Goal: Task Accomplishment & Management: Use online tool/utility

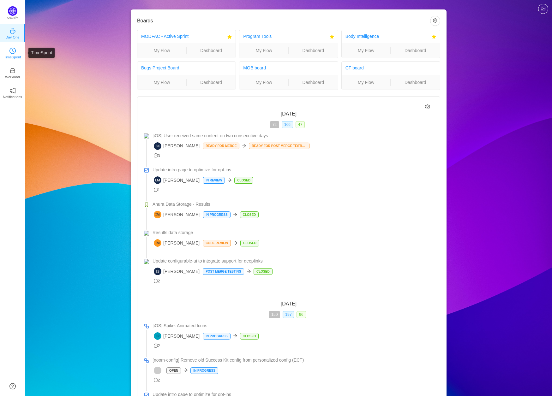
click at [13, 52] on icon "icon: clock-circle" at bounding box center [12, 51] width 6 height 6
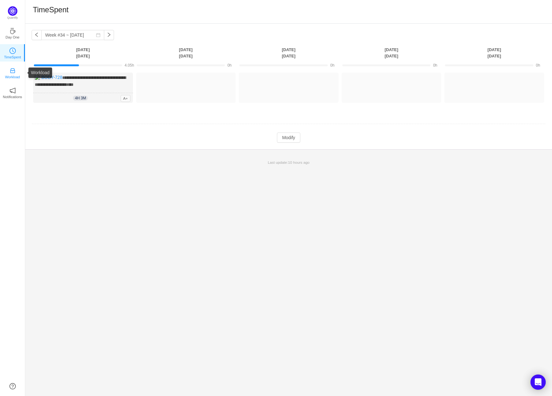
click at [11, 71] on icon "icon: inbox" at bounding box center [12, 71] width 6 height 6
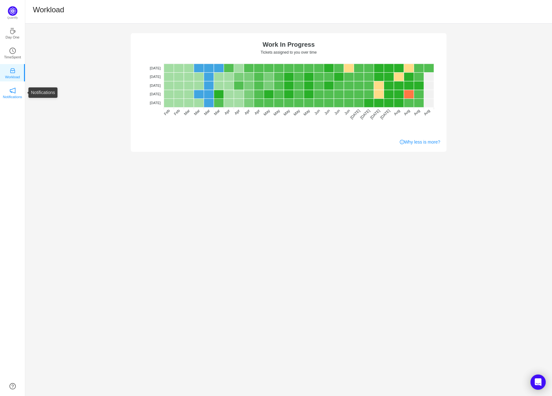
click at [15, 95] on p "Notifications" at bounding box center [12, 97] width 19 height 6
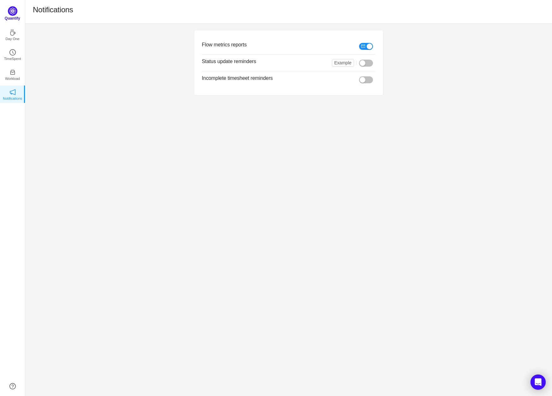
click at [12, 7] on img at bounding box center [12, 10] width 9 height 9
click at [11, 11] on img at bounding box center [12, 10] width 9 height 9
click at [14, 31] on icon "icon: coffee" at bounding box center [12, 31] width 5 height 6
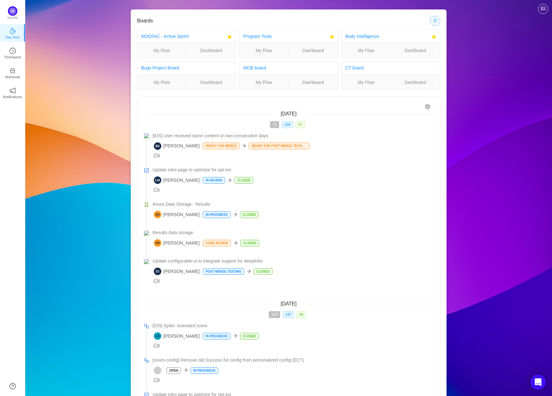
click at [434, 22] on button "button" at bounding box center [435, 21] width 10 height 10
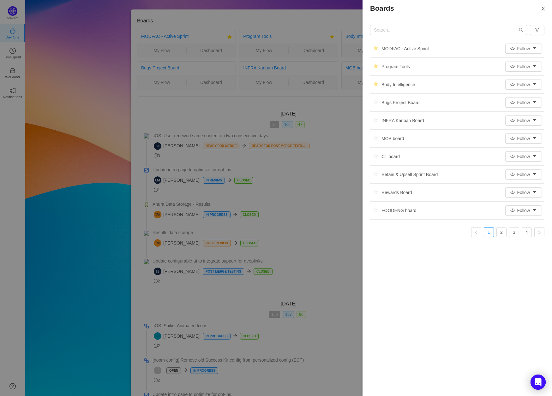
click at [545, 8] on icon "icon: close" at bounding box center [542, 8] width 5 height 5
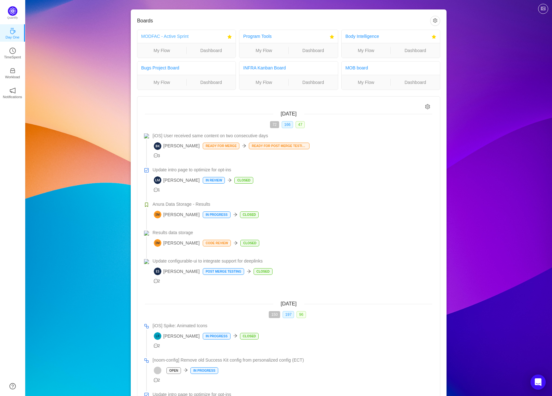
click at [177, 38] on link "MODFAC - Active Sprint" at bounding box center [164, 36] width 47 height 5
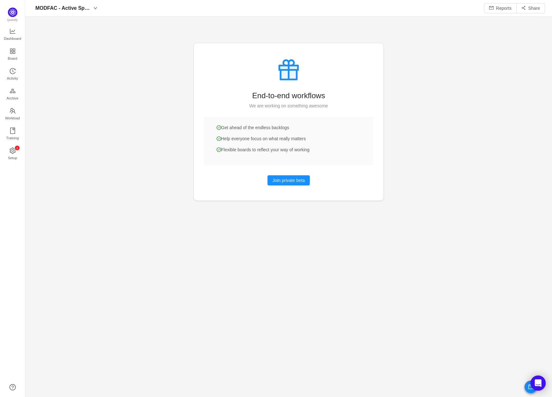
scroll to position [397, 526]
click at [12, 34] on span "Dashboard" at bounding box center [12, 38] width 17 height 13
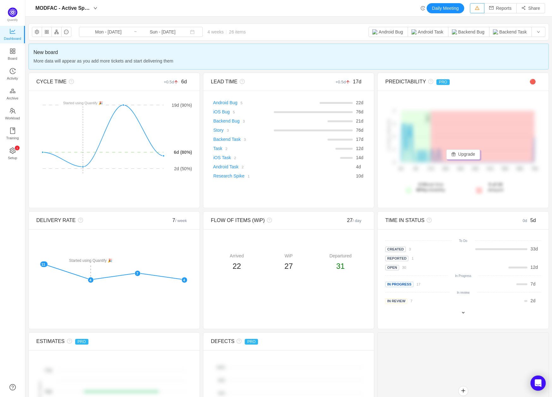
click at [478, 8] on button "button" at bounding box center [477, 8] width 15 height 10
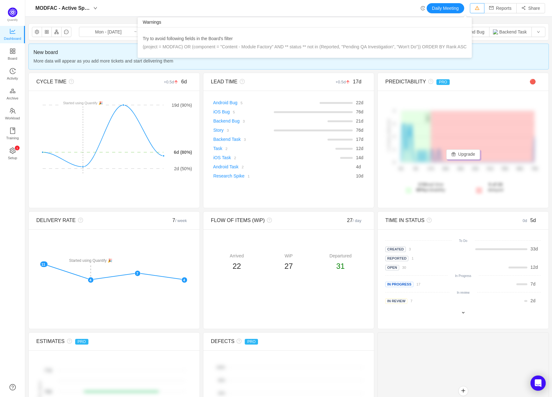
click at [478, 8] on button "button" at bounding box center [477, 8] width 15 height 10
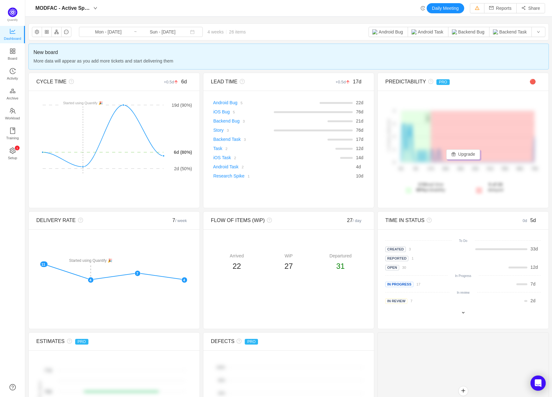
click at [46, 53] on span "New board" at bounding box center [288, 53] width 510 height 8
click at [13, 151] on icon "icon: setting" at bounding box center [12, 150] width 6 height 6
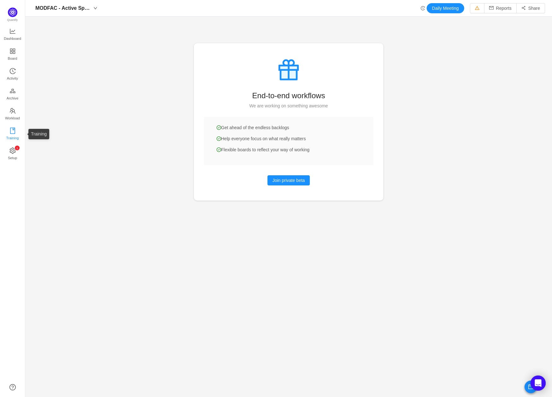
click at [10, 133] on span "Training" at bounding box center [12, 138] width 13 height 13
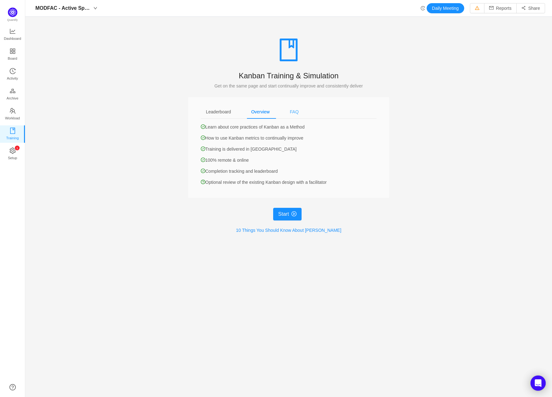
click at [299, 113] on div "FAQ" at bounding box center [294, 112] width 19 height 14
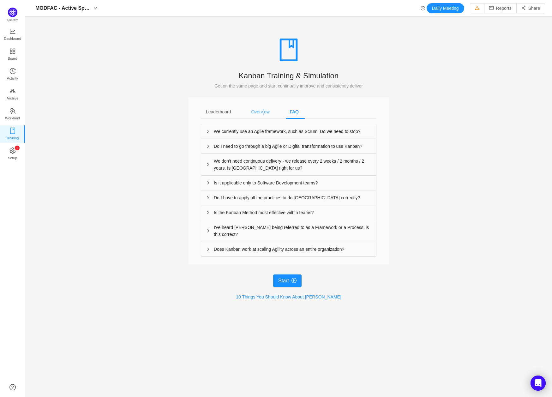
click at [264, 112] on div "Overview" at bounding box center [260, 112] width 28 height 14
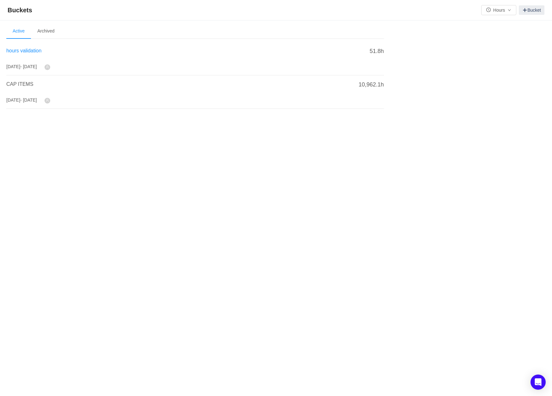
click at [24, 49] on span "hours validation" at bounding box center [23, 50] width 35 height 5
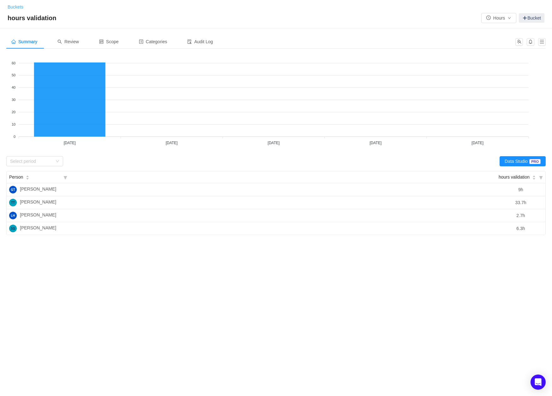
click at [14, 6] on link "Buckets" at bounding box center [16, 6] width 16 height 5
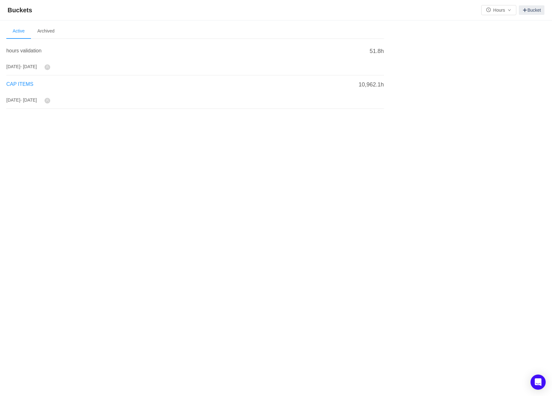
click at [22, 84] on span "CAP ITEMS" at bounding box center [19, 83] width 27 height 5
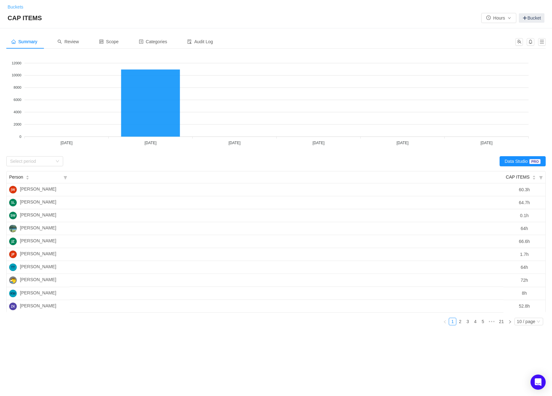
click at [16, 6] on link "Buckets" at bounding box center [16, 6] width 16 height 5
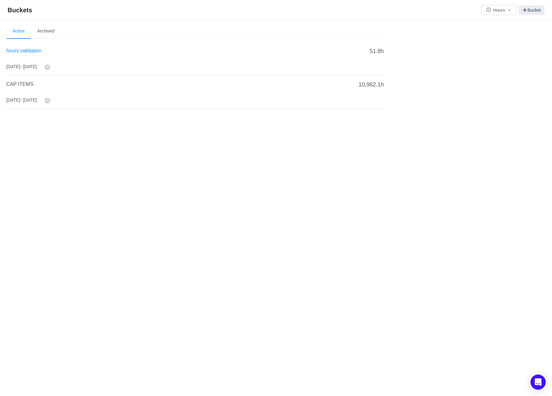
click at [19, 52] on span "hours validation" at bounding box center [23, 50] width 35 height 5
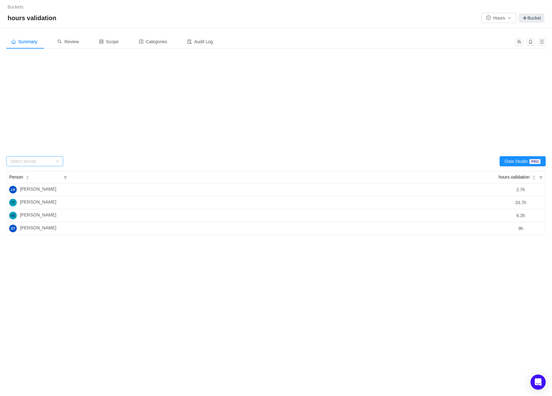
click at [50, 162] on div "Select period" at bounding box center [31, 161] width 42 height 6
click at [96, 142] on foreignobject at bounding box center [275, 101] width 539 height 95
click at [14, 8] on link "Buckets" at bounding box center [16, 6] width 16 height 5
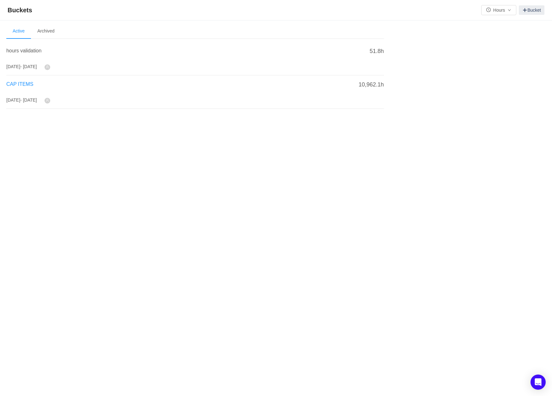
click at [21, 83] on span "CAP ITEMS" at bounding box center [19, 83] width 27 height 5
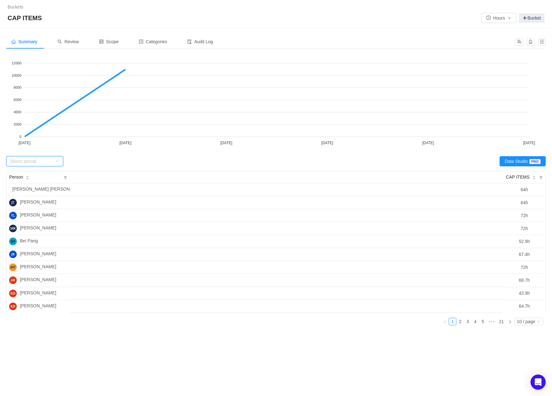
click at [58, 158] on div "Select period" at bounding box center [34, 161] width 57 height 10
click at [75, 42] on span "Review" at bounding box center [67, 41] width 21 height 5
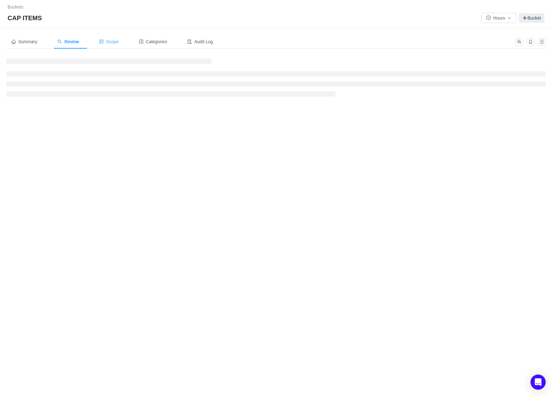
click at [116, 39] on span "Scope" at bounding box center [109, 41] width 20 height 5
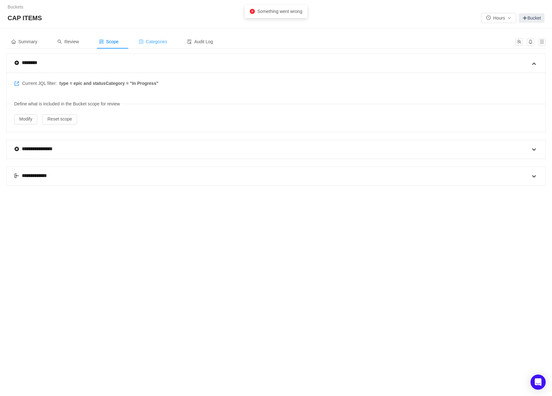
click at [164, 39] on span "Categories" at bounding box center [153, 41] width 28 height 5
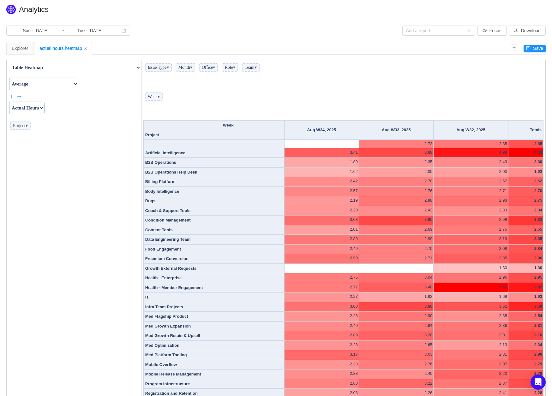
click at [28, 125] on span "▾" at bounding box center [27, 125] width 2 height 5
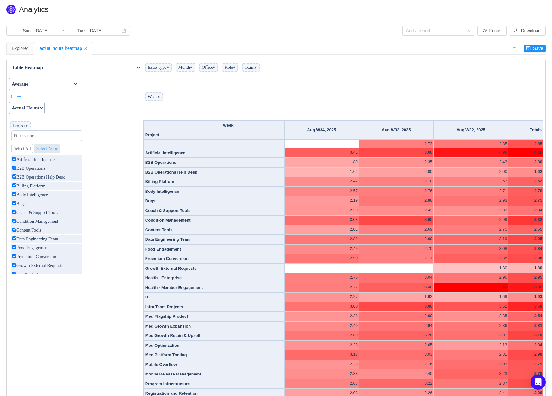
click at [46, 149] on link "Select None" at bounding box center [47, 148] width 26 height 9
checkbox input "false"
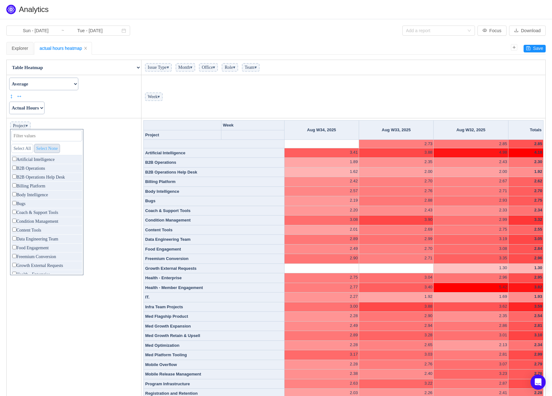
checkbox input "false"
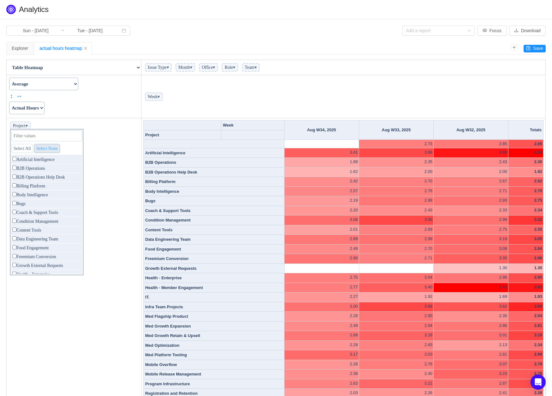
checkbox input "false"
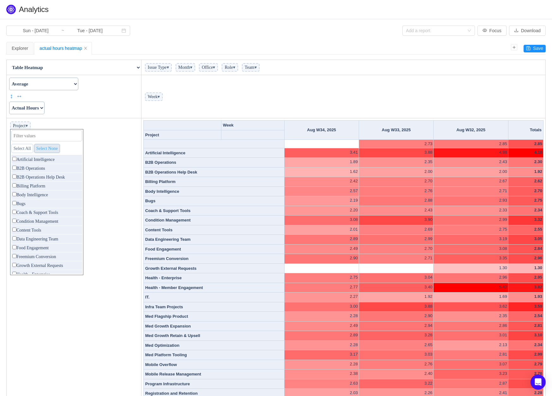
checkbox input "false"
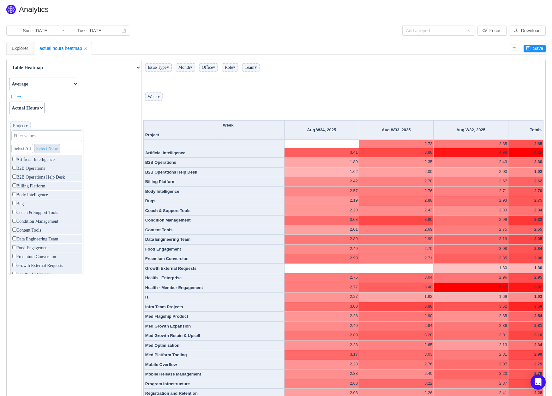
checkbox input "false"
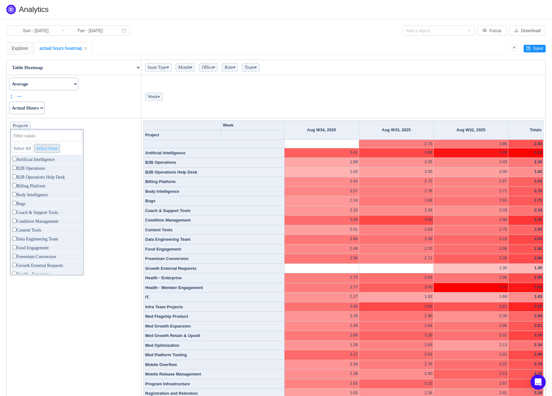
checkbox input "false"
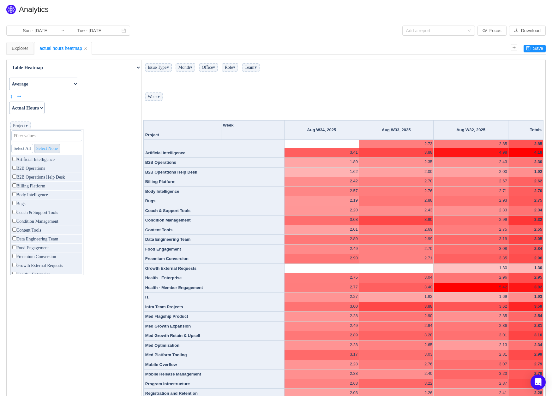
checkbox input "false"
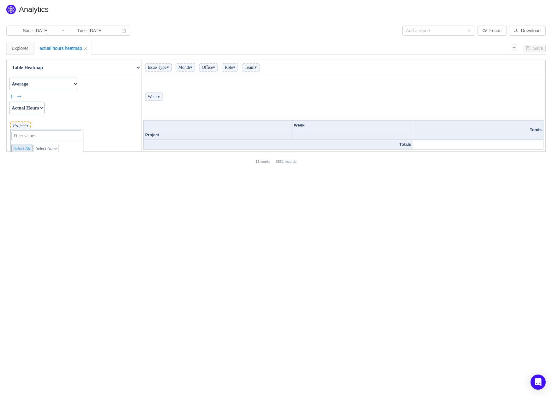
click at [27, 149] on link "Select All" at bounding box center [21, 148] width 21 height 9
checkbox input "true"
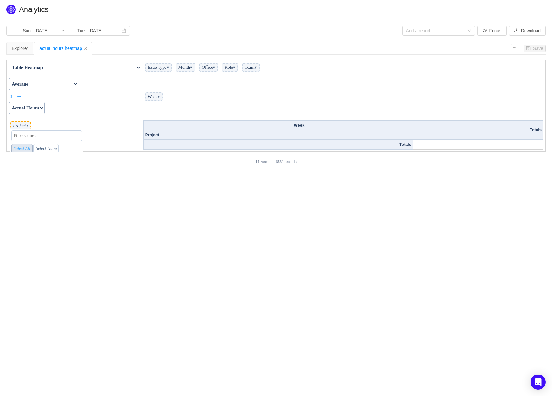
checkbox input "true"
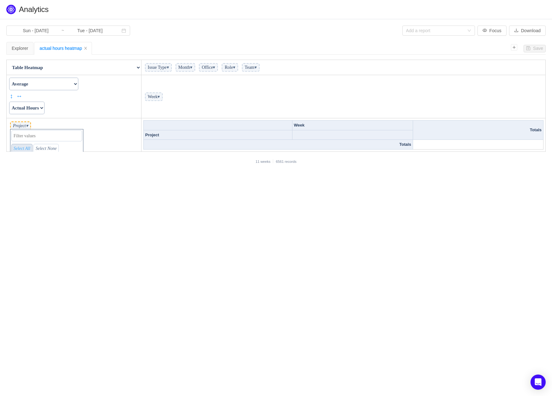
checkbox input "true"
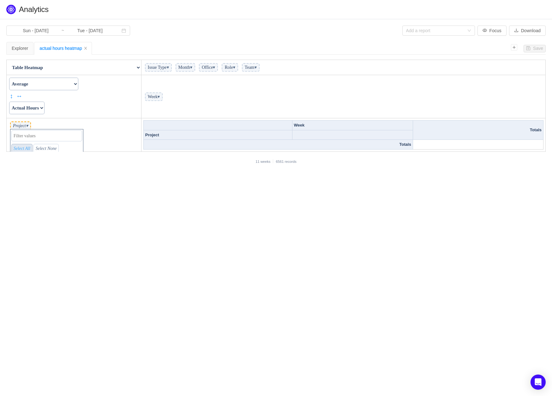
checkbox input "true"
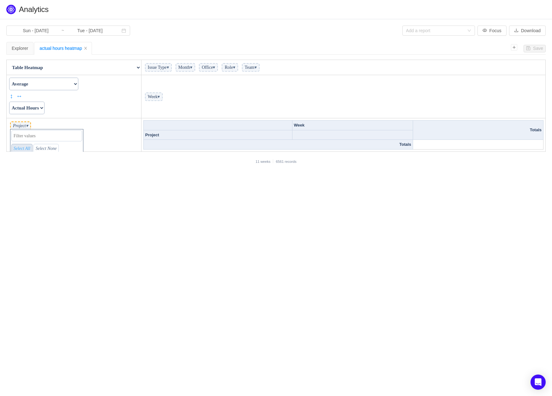
checkbox input "true"
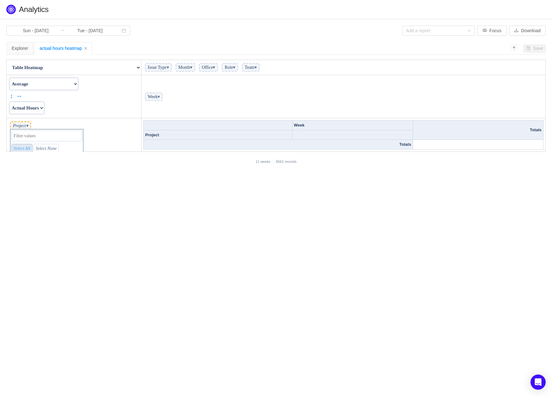
checkbox input "true"
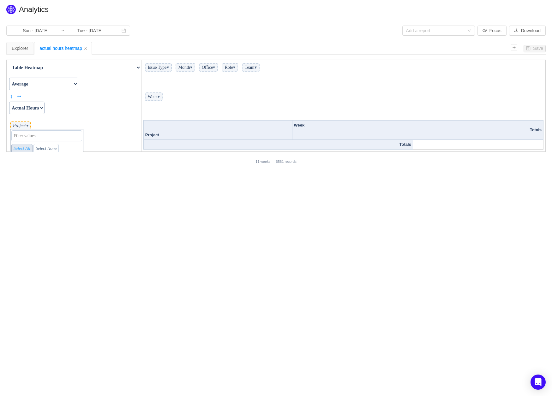
checkbox input "true"
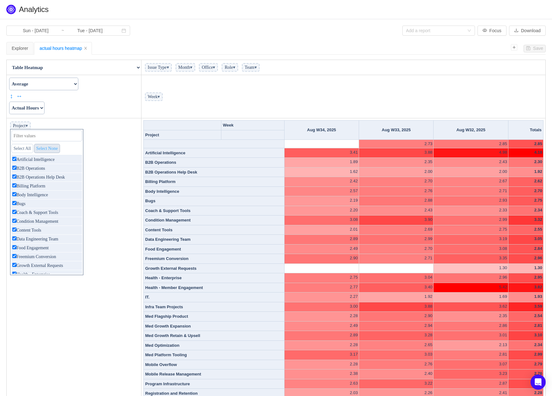
click at [51, 150] on link "Select None" at bounding box center [47, 148] width 26 height 9
checkbox input "false"
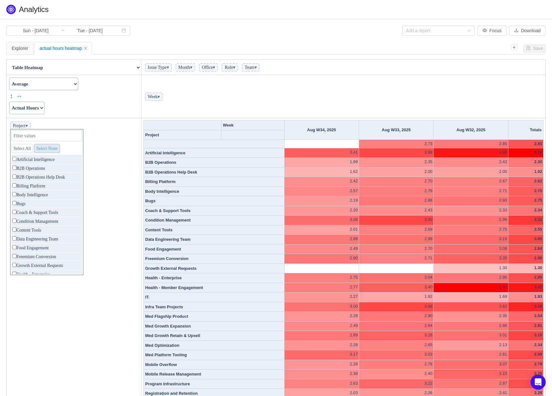
checkbox input "false"
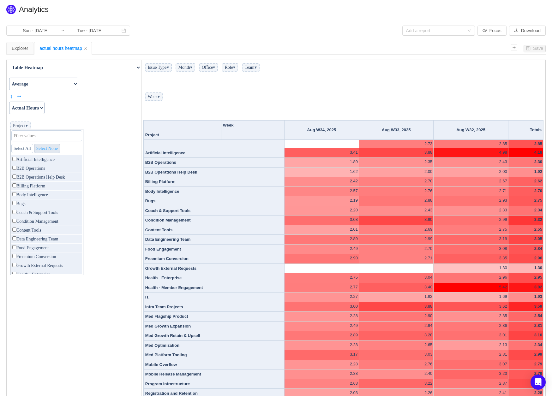
checkbox input "false"
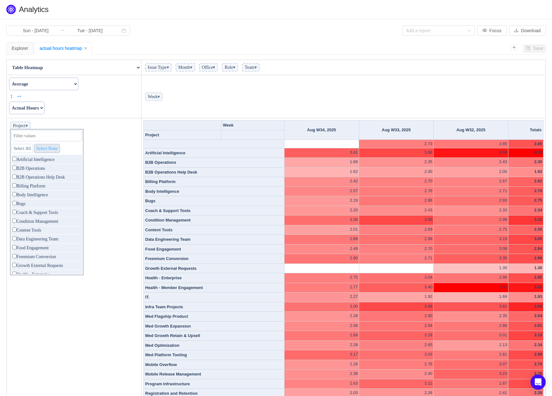
checkbox input "false"
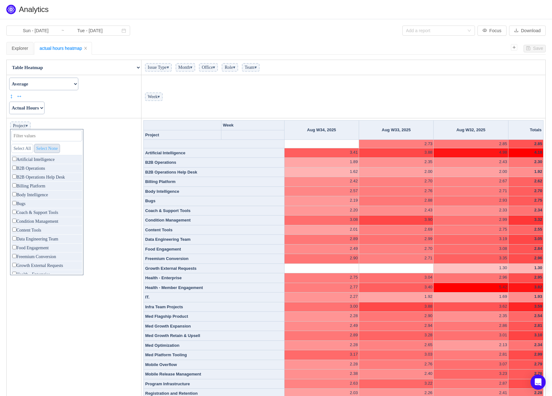
checkbox input "false"
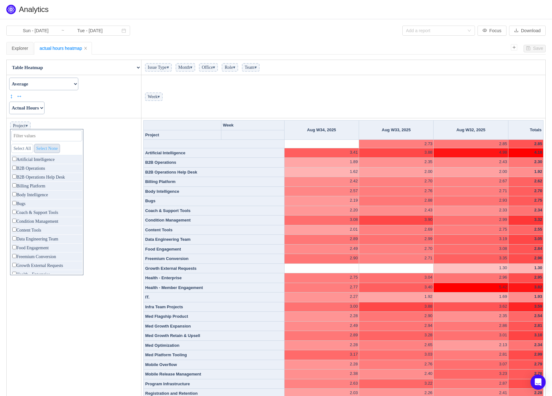
checkbox input "false"
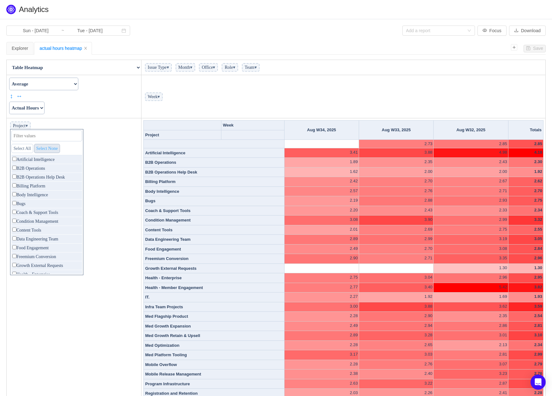
checkbox input "false"
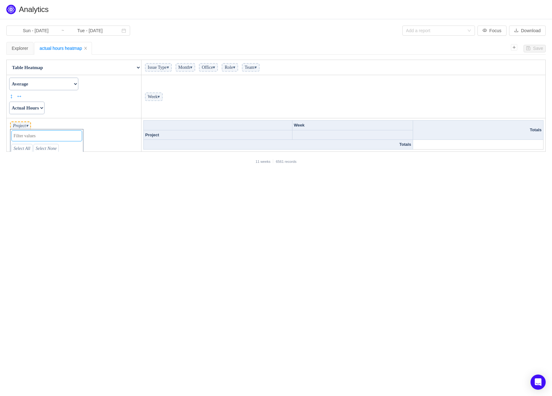
click at [36, 137] on input "text" at bounding box center [46, 135] width 71 height 11
type input "body"
click at [23, 149] on link "Select All" at bounding box center [21, 148] width 21 height 9
checkbox input "true"
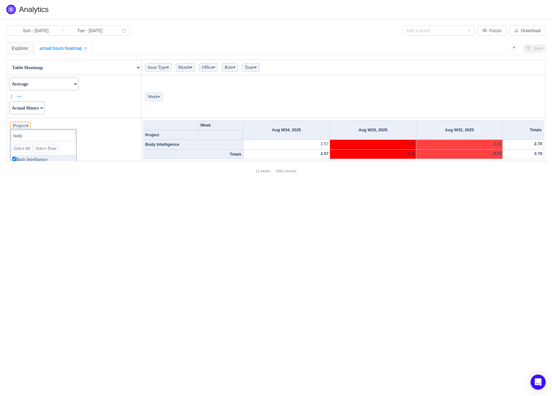
click at [78, 83] on select "Count Count Unique Values List Unique Values Sum Integer Sum Average Median Sam…" at bounding box center [43, 84] width 69 height 13
click at [9, 78] on select "Count Count Unique Values List Unique Values Sum Integer Sum Average Median Sam…" at bounding box center [43, 84] width 69 height 13
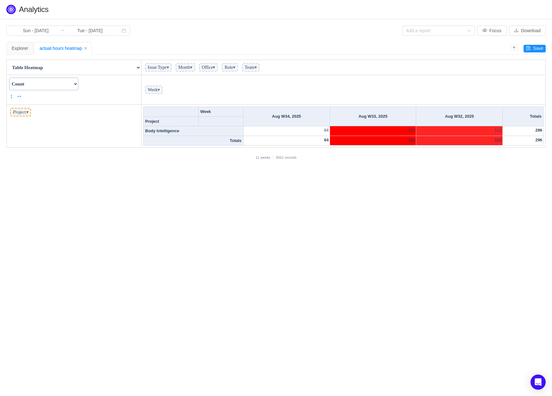
click at [78, 86] on select "Count Count Unique Values List Unique Values Sum Integer Sum Average Median Sam…" at bounding box center [43, 84] width 69 height 13
click at [9, 78] on select "Count Count Unique Values List Unique Values Sum Integer Sum Average Median Sam…" at bounding box center [43, 84] width 69 height 13
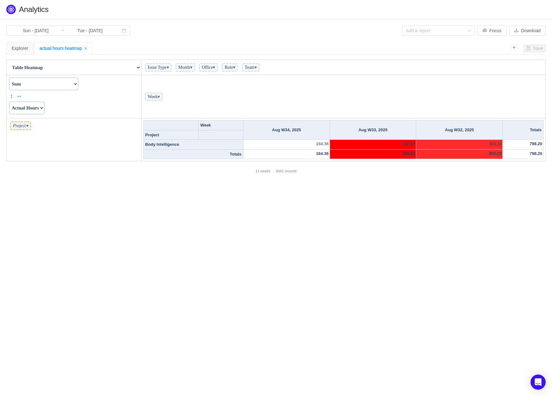
click at [42, 80] on select "Count Count Unique Values List Unique Values Sum Integer Sum Average Median Sam…" at bounding box center [43, 84] width 69 height 13
select select "Count"
click at [9, 78] on select "Count Count Unique Values List Unique Values Sum Integer Sum Average Median Sam…" at bounding box center [43, 84] width 69 height 13
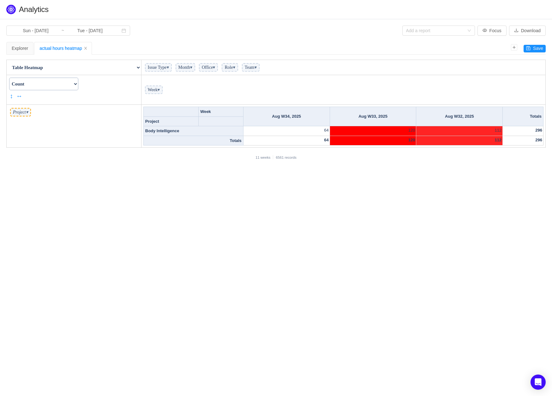
click at [24, 114] on span "Project ▾" at bounding box center [20, 112] width 21 height 9
click at [28, 113] on span "▾" at bounding box center [27, 112] width 2 height 5
click at [238, 69] on span "Role ▾" at bounding box center [230, 67] width 16 height 9
click at [235, 68] on span "▾" at bounding box center [234, 67] width 2 height 5
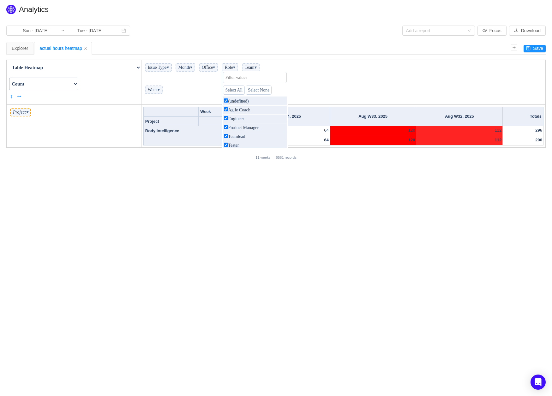
click at [151, 140] on th "Totals" at bounding box center [193, 141] width 100 height 10
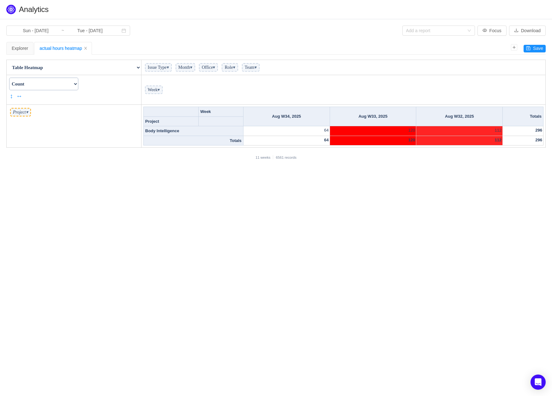
click at [26, 111] on span "Project ▾" at bounding box center [20, 112] width 21 height 9
click at [31, 111] on span "Project ▾" at bounding box center [20, 112] width 21 height 9
click at [28, 113] on span "▾" at bounding box center [27, 112] width 2 height 5
type input "p"
checkbox input "false"
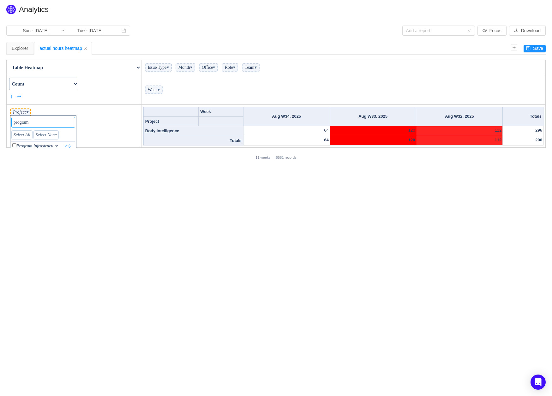
type input "program"
click at [14, 144] on input "checkbox" at bounding box center [14, 145] width 4 height 4
checkbox input "true"
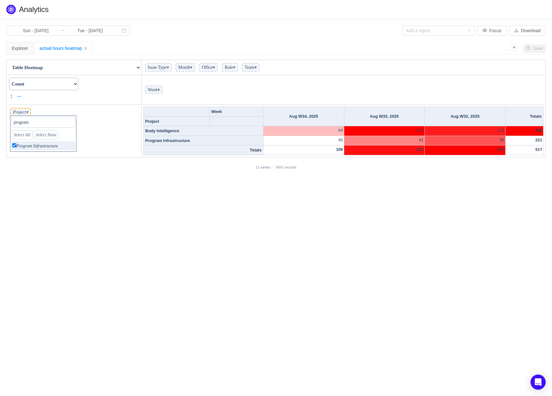
click at [238, 67] on span "Role ▾" at bounding box center [230, 67] width 16 height 9
click at [160, 87] on span "▾" at bounding box center [159, 89] width 2 height 5
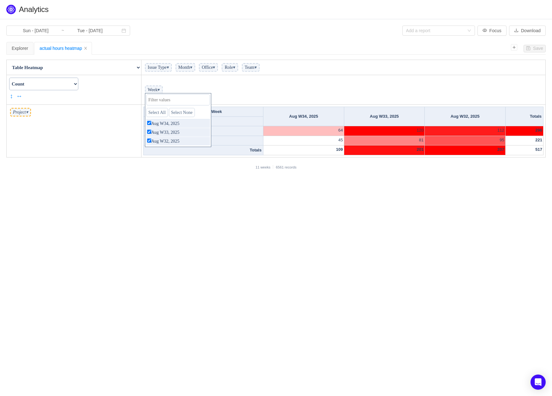
click at [235, 68] on span "▾" at bounding box center [234, 67] width 2 height 5
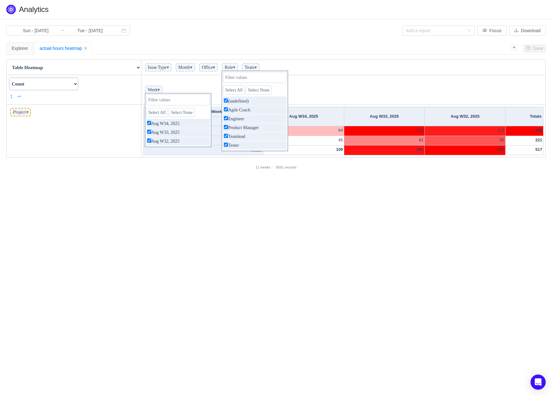
click at [370, 98] on td "Week ▾ Select All Select None Aug W34, 2025 only Aug W33, 2025 only Aug W32, 20…" at bounding box center [343, 90] width 404 height 30
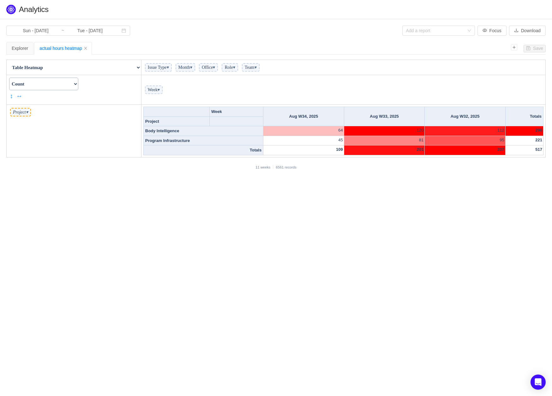
click at [56, 86] on select "Count Count Unique Values List Unique Values Sum Integer Sum Average Median Sam…" at bounding box center [43, 84] width 69 height 13
click at [9, 78] on select "Count Count Unique Values List Unique Values Sum Integer Sum Average Median Sam…" at bounding box center [43, 84] width 69 height 13
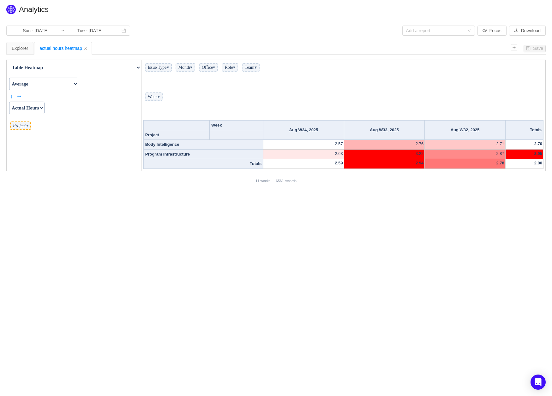
click at [40, 86] on select "Count Count Unique Values List Unique Values Sum Integer Sum Average Median Sam…" at bounding box center [43, 84] width 69 height 13
click at [9, 78] on select "Count Count Unique Values List Unique Values Sum Integer Sum Average Median Sam…" at bounding box center [43, 84] width 69 height 13
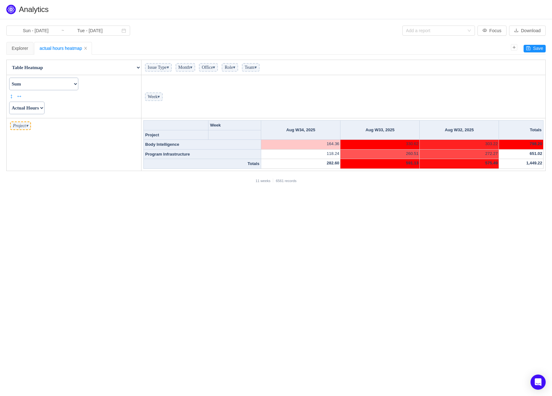
click at [34, 83] on select "Count Count Unique Values List Unique Values Sum Integer Sum Average Median Sam…" at bounding box center [43, 84] width 69 height 13
select select "Average"
click at [9, 78] on select "Count Count Unique Values List Unique Values Sum Integer Sum Average Median Sam…" at bounding box center [43, 84] width 69 height 13
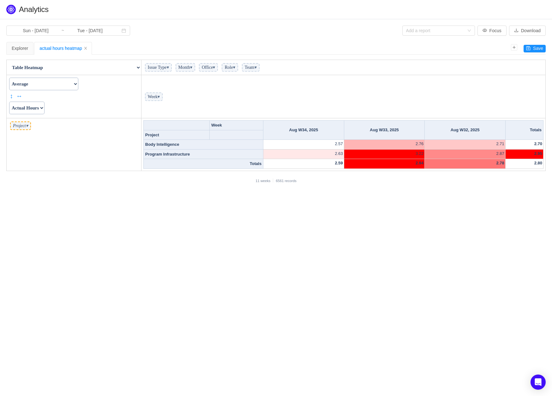
click at [42, 108] on select "Actual Hours Issue Key Issue Type Team Office Role Cycle Time Person Week Month" at bounding box center [26, 108] width 35 height 13
select select "Person"
click at [9, 102] on select "Actual Hours Issue Key Issue Type Team Office Role Cycle Time Person Week Month" at bounding box center [26, 108] width 35 height 13
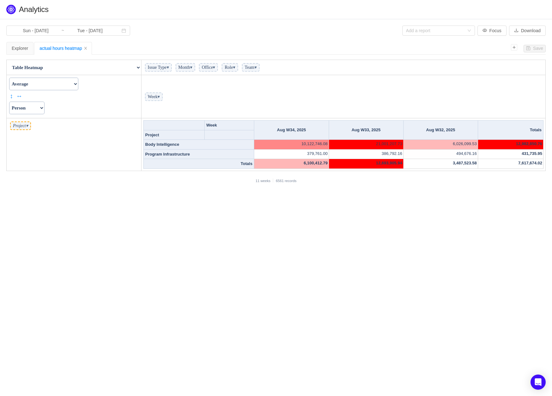
click at [26, 124] on span "Project ▾" at bounding box center [20, 126] width 21 height 9
click at [28, 127] on span "▾" at bounding box center [27, 125] width 2 height 5
click at [33, 137] on input "program" at bounding box center [43, 135] width 64 height 11
checkbox input "false"
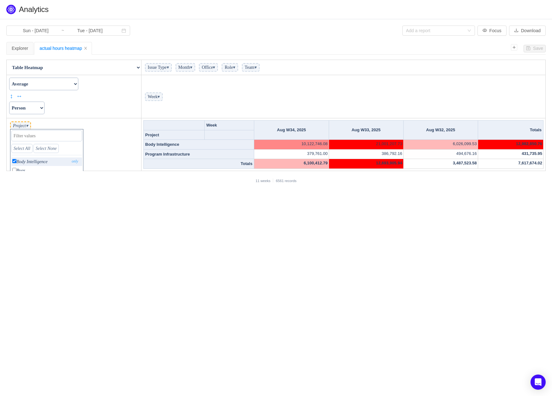
click at [81, 161] on link "only" at bounding box center [75, 161] width 11 height 6
checkbox input "false"
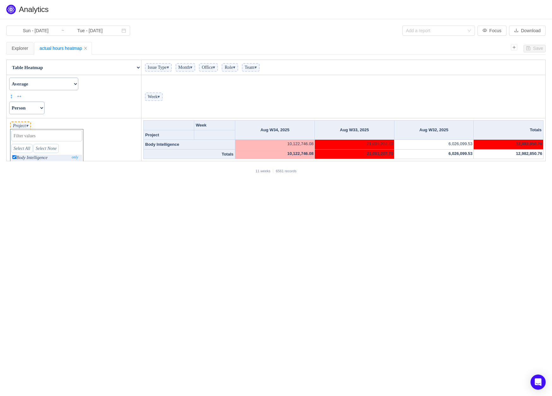
scroll to position [38, 0]
click at [81, 157] on link "only" at bounding box center [75, 157] width 11 height 6
click at [33, 83] on select "Count Count Unique Values List Unique Values Sum Integer Sum Average Median Sam…" at bounding box center [43, 84] width 69 height 13
click at [30, 105] on select "Actual Hours Issue Key Issue Type Team Office Role Cycle Time Person Week Month" at bounding box center [26, 108] width 35 height 13
select select "Actual Hours"
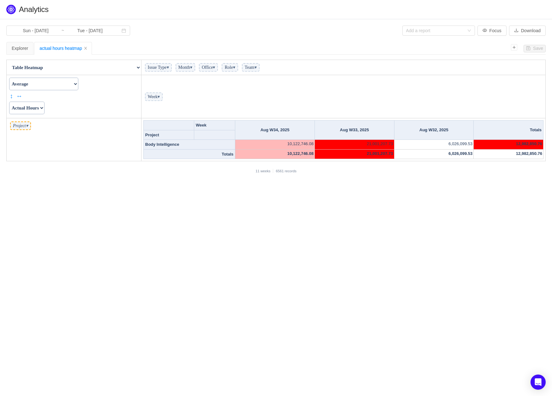
click at [9, 102] on select "Actual Hours Issue Key Issue Type Team Office Role Cycle Time Person Week Month" at bounding box center [26, 108] width 35 height 13
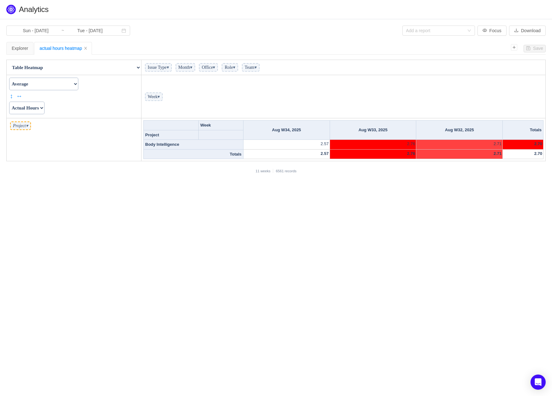
click at [28, 125] on span "▾" at bounding box center [27, 125] width 2 height 5
click at [25, 148] on link "Select All" at bounding box center [21, 148] width 21 height 9
checkbox input "true"
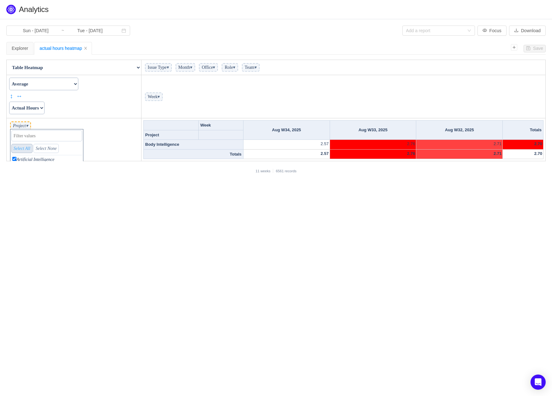
checkbox input "true"
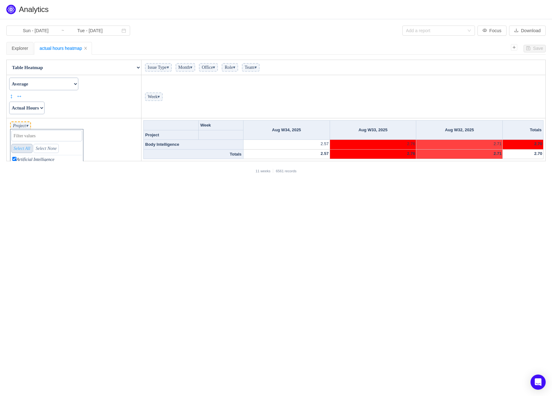
checkbox input "true"
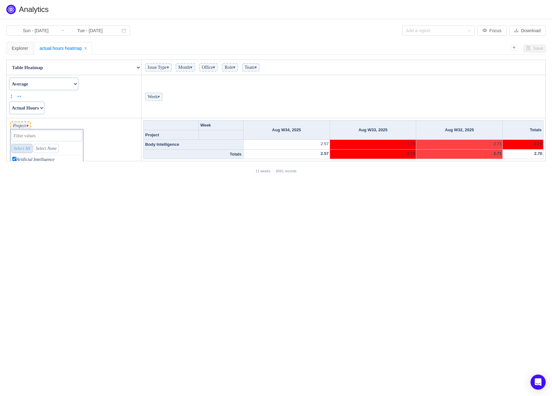
checkbox input "true"
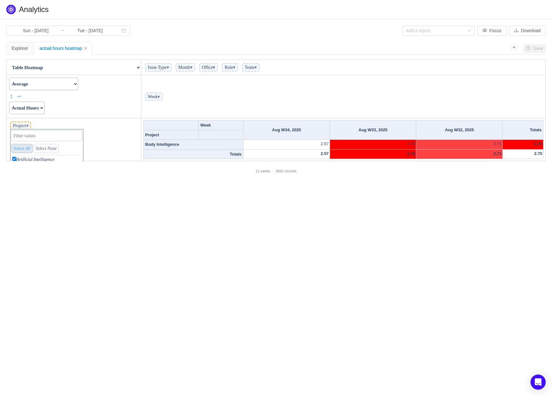
checkbox input "true"
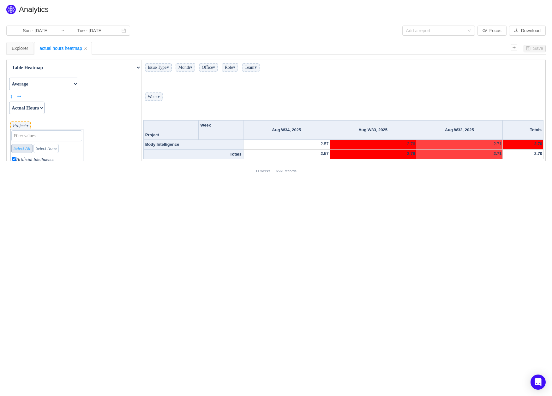
checkbox input "true"
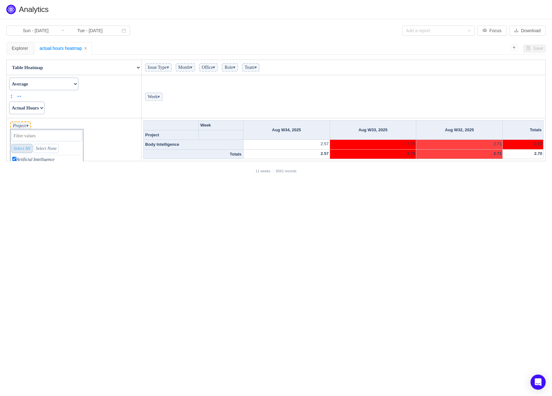
checkbox input "true"
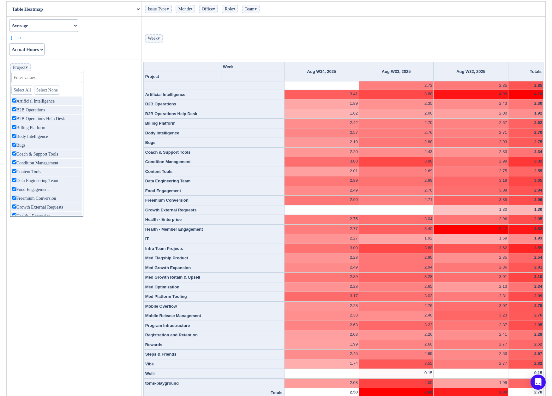
scroll to position [0, 0]
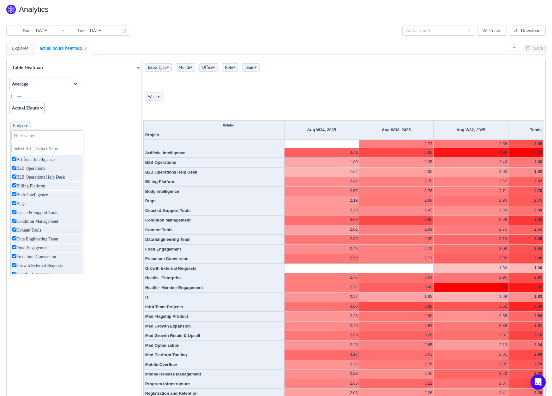
click at [136, 65] on select "Table Table Heatmap Table Col Heatmap Table Row Heatmap Export Table TSV Groupe…" at bounding box center [74, 67] width 134 height 13
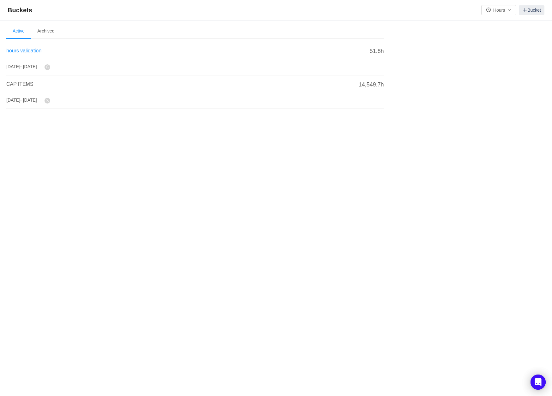
click at [24, 51] on span "hours validation" at bounding box center [23, 50] width 35 height 5
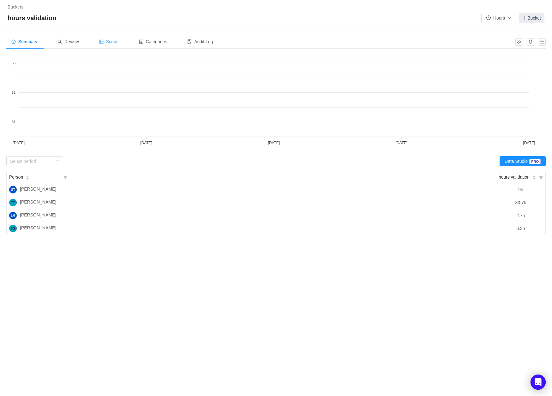
click at [114, 44] on span "Scope" at bounding box center [109, 41] width 20 height 5
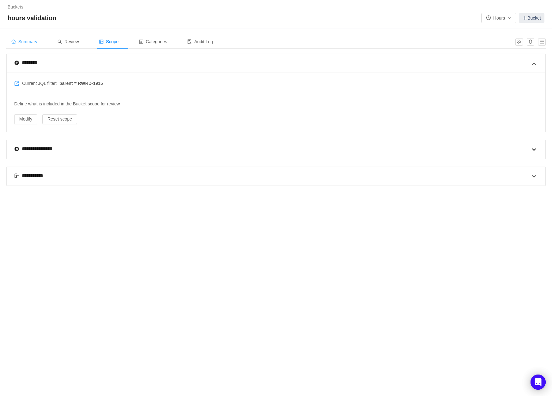
click at [33, 42] on span "Summary" at bounding box center [24, 41] width 26 height 5
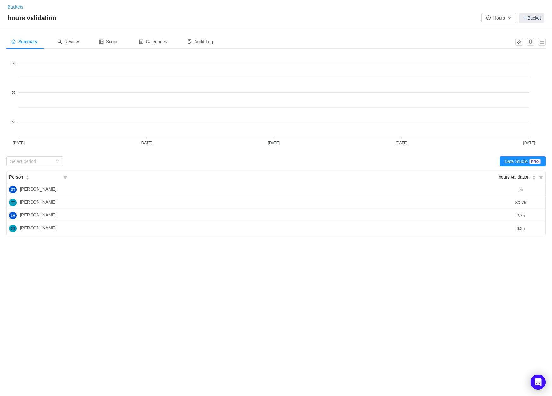
click at [14, 9] on link "Buckets" at bounding box center [16, 6] width 16 height 5
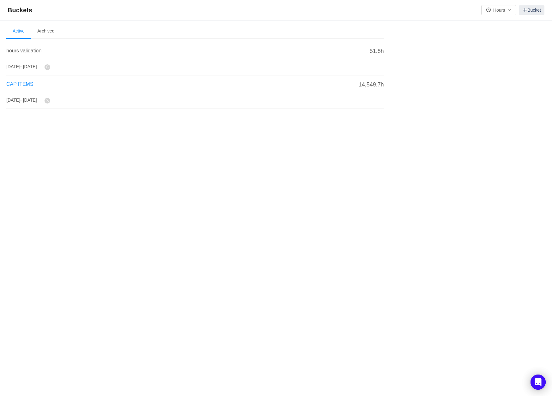
click at [20, 84] on span "CAP ITEMS" at bounding box center [19, 83] width 27 height 5
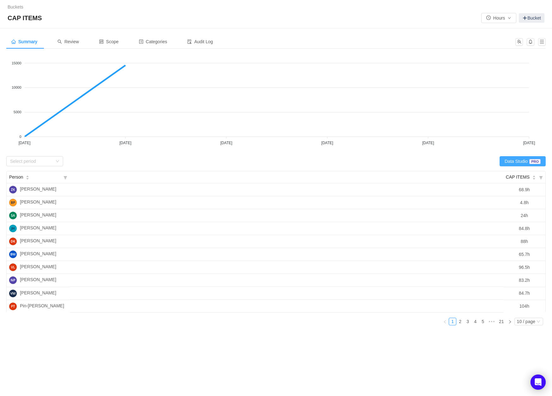
click at [513, 163] on button "Data Studio PRO" at bounding box center [522, 161] width 46 height 10
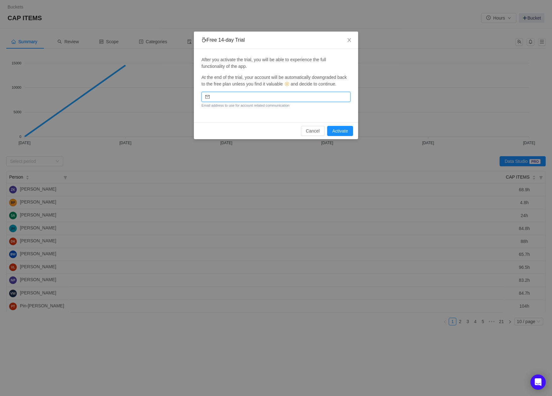
click at [232, 101] on input "email" at bounding box center [275, 97] width 149 height 10
type input "chris.freas@noom.com"
click at [341, 136] on button "Activate" at bounding box center [340, 131] width 26 height 10
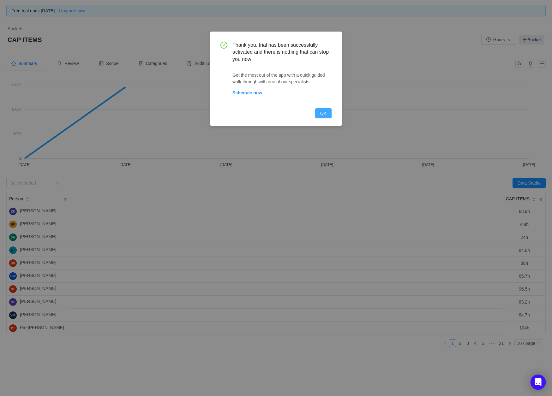
click at [325, 113] on button "OK" at bounding box center [323, 113] width 16 height 10
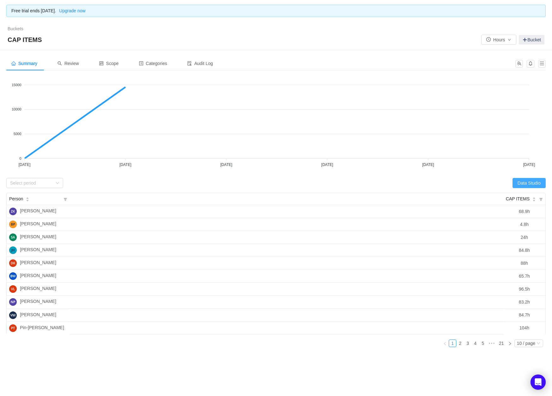
click at [526, 184] on button "Data Studio" at bounding box center [528, 183] width 33 height 10
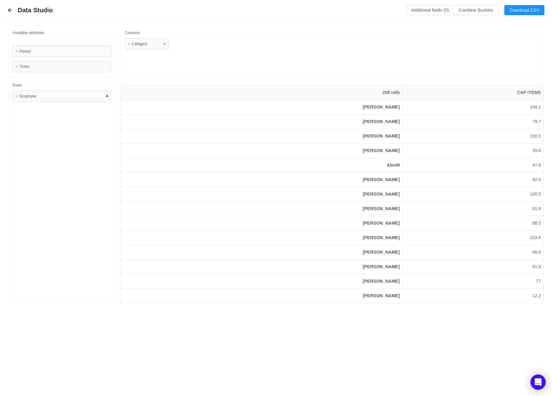
click at [104, 98] on div "☆ Employee" at bounding box center [61, 96] width 99 height 11
click at [68, 96] on div "☆ Employee" at bounding box center [61, 96] width 99 height 11
click at [44, 50] on div "☆ Period" at bounding box center [61, 51] width 99 height 11
click at [21, 52] on div "☆ Period" at bounding box center [61, 51] width 99 height 11
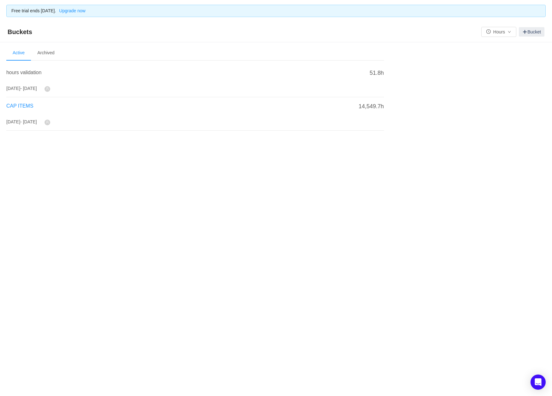
click at [22, 107] on span "CAP ITEMS" at bounding box center [19, 105] width 27 height 5
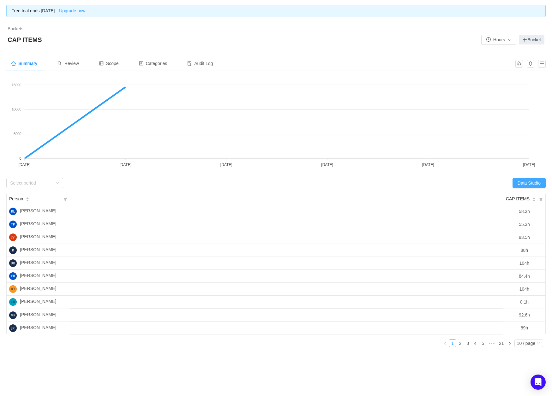
click at [523, 183] on button "Data Studio" at bounding box center [528, 183] width 33 height 10
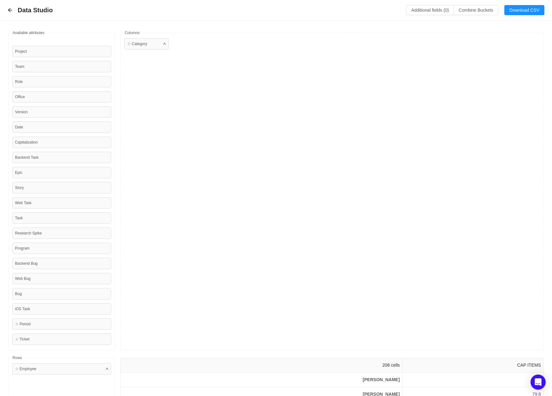
click at [49, 53] on div "Project" at bounding box center [61, 51] width 99 height 11
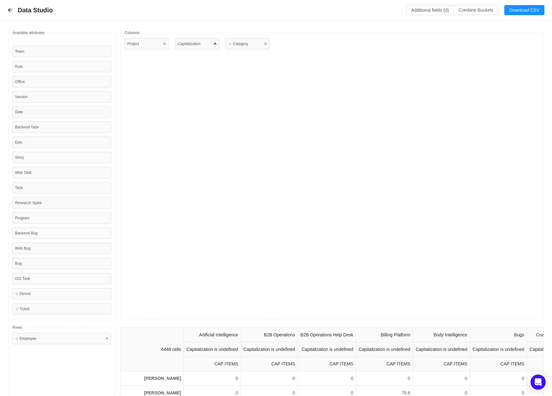
click at [216, 45] on div "Capitalization" at bounding box center [197, 43] width 44 height 11
click at [214, 45] on div at bounding box center [215, 44] width 3 height 6
click at [190, 44] on div "Capitalization" at bounding box center [189, 44] width 23 height 6
click at [164, 44] on div at bounding box center [164, 44] width 3 height 6
click at [139, 43] on div "Project" at bounding box center [133, 44] width 12 height 6
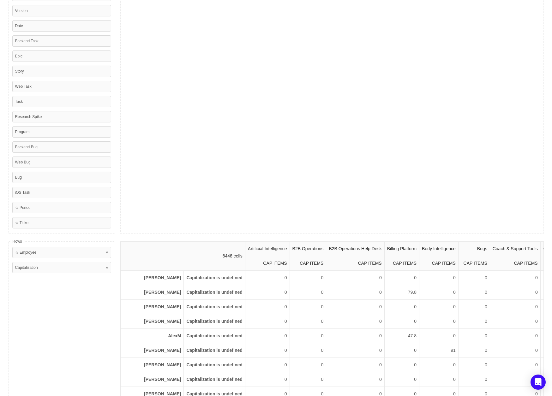
scroll to position [97, 0]
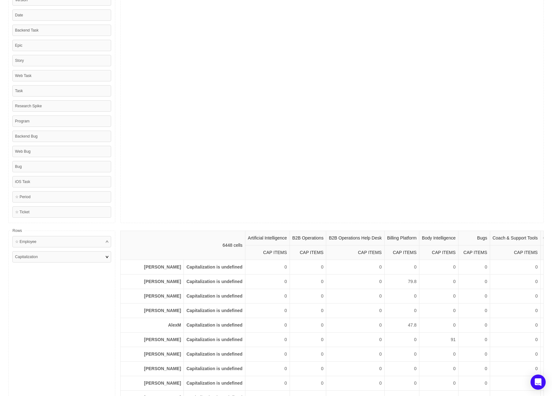
click at [67, 256] on div "Capitalization" at bounding box center [61, 256] width 99 height 11
click at [74, 258] on div "Capitalization" at bounding box center [61, 256] width 99 height 11
click at [107, 259] on div at bounding box center [107, 257] width 3 height 6
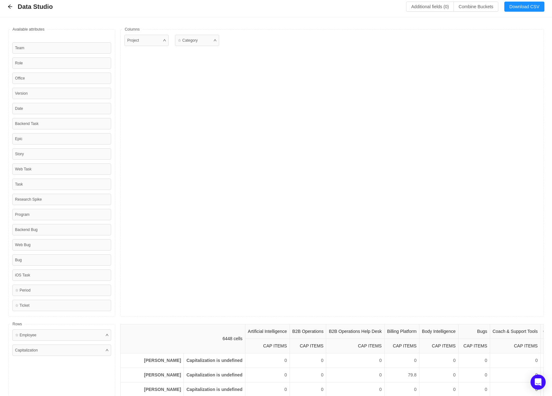
scroll to position [0, 0]
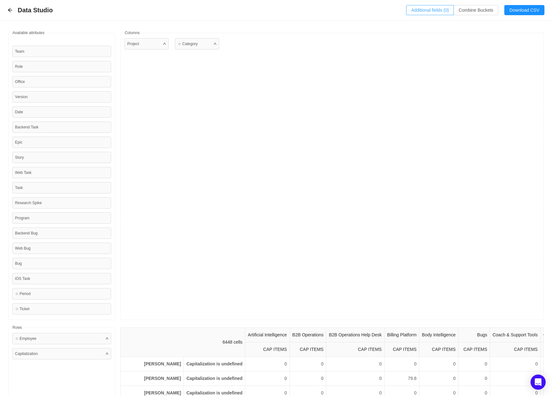
click at [430, 10] on button "Additional fields (0)" at bounding box center [430, 10] width 48 height 10
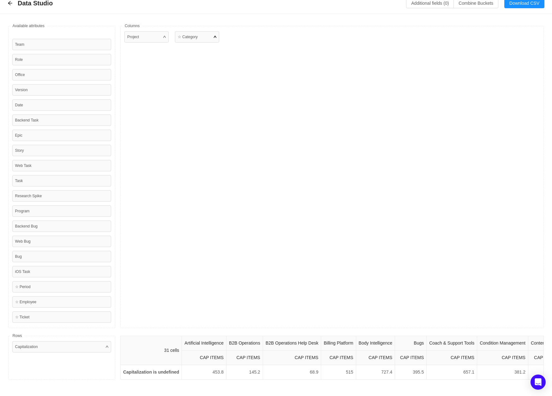
click at [216, 37] on div at bounding box center [215, 37] width 3 height 6
click at [164, 37] on div at bounding box center [164, 37] width 3 height 6
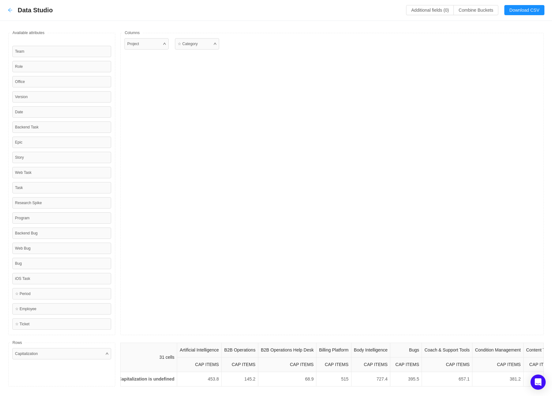
click at [10, 11] on icon "icon: arrow-left" at bounding box center [10, 10] width 5 height 5
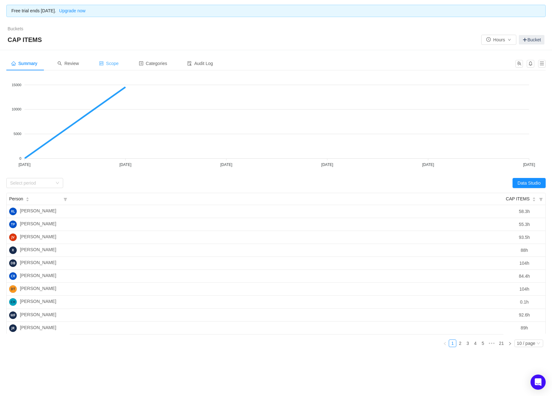
click at [115, 65] on span "Scope" at bounding box center [109, 63] width 20 height 5
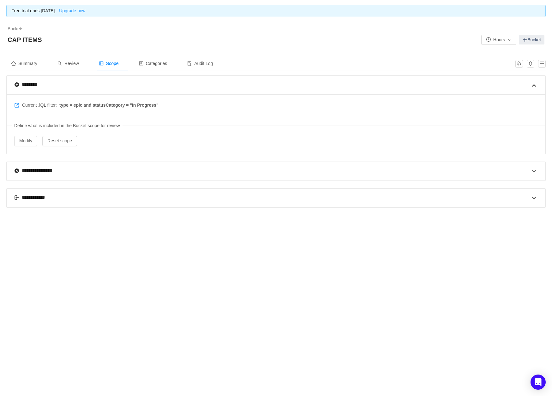
click at [116, 104] on span "type = epic and statusCategory = "In Progress"" at bounding box center [108, 105] width 99 height 7
click at [30, 64] on span "Summary" at bounding box center [24, 63] width 26 height 5
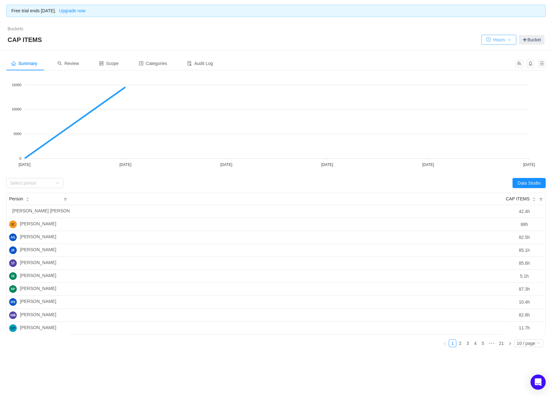
click at [501, 39] on button "Hours" at bounding box center [498, 40] width 35 height 10
click at [71, 63] on span "Review" at bounding box center [67, 63] width 21 height 5
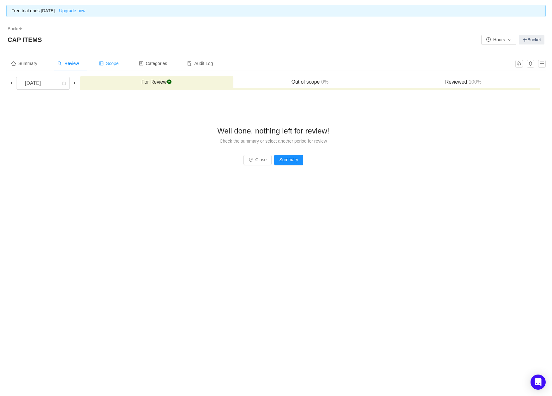
click at [110, 61] on span "Scope" at bounding box center [109, 63] width 20 height 5
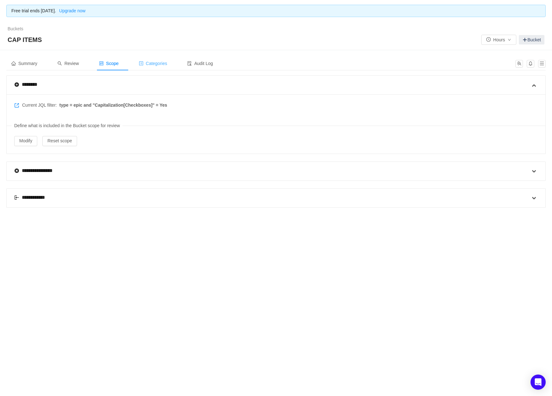
click at [158, 62] on span "Categories" at bounding box center [153, 63] width 28 height 5
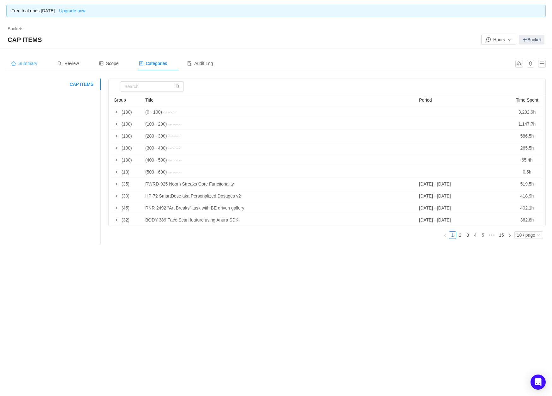
click at [27, 62] on span "Summary" at bounding box center [24, 63] width 26 height 5
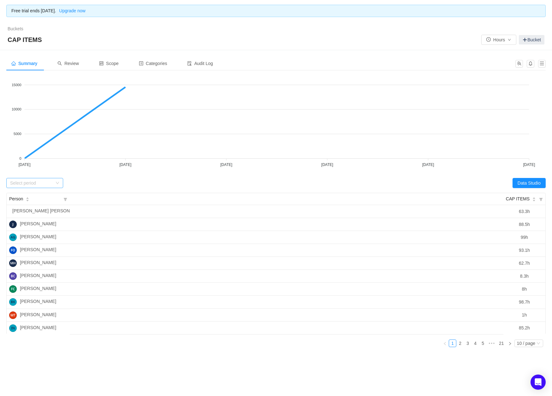
click at [59, 181] on div "Select period" at bounding box center [34, 183] width 57 height 10
click at [528, 39] on link "Bucket" at bounding box center [532, 39] width 26 height 9
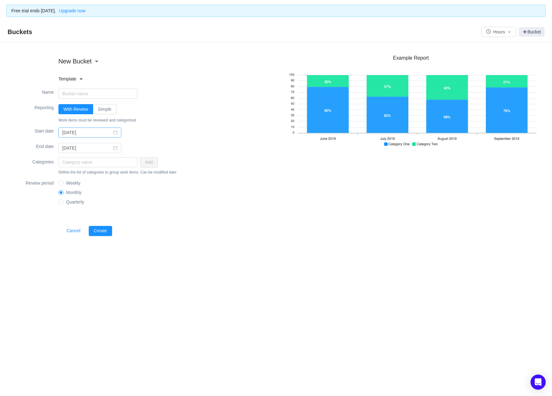
click at [113, 132] on icon "icon: calendar" at bounding box center [115, 133] width 4 height 4
click at [25, 27] on span "Buckets" at bounding box center [22, 32] width 28 height 10
click at [24, 32] on span "Buckets" at bounding box center [22, 32] width 28 height 10
click at [72, 230] on button "Cancel" at bounding box center [74, 231] width 24 height 10
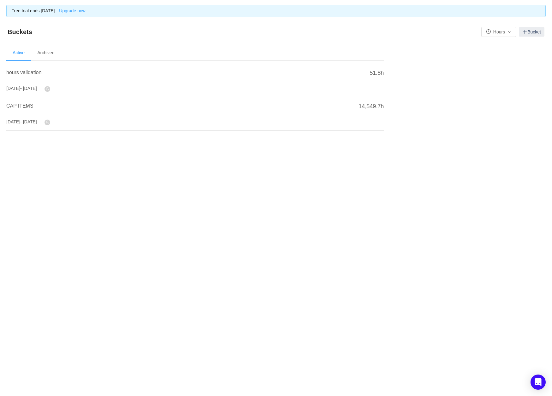
click at [380, 107] on span "14,549.7h" at bounding box center [371, 106] width 25 height 9
click at [534, 32] on link "Bucket" at bounding box center [532, 31] width 26 height 9
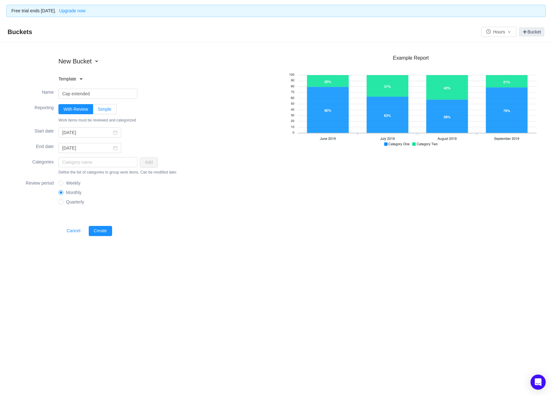
type input "Cap extended"
click at [106, 105] on label "Simple" at bounding box center [104, 109] width 23 height 10
click at [98, 111] on input "Simple" at bounding box center [98, 111] width 0 height 0
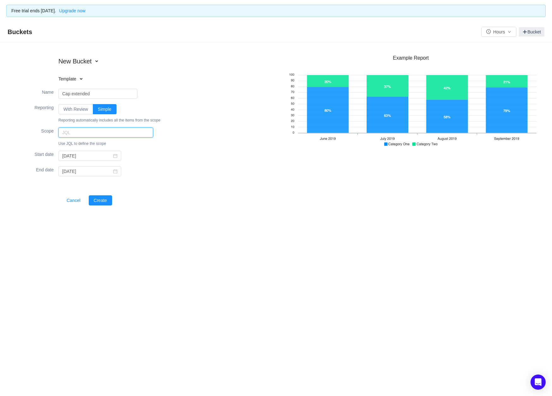
click at [68, 133] on input "text" at bounding box center [105, 133] width 95 height 10
type input "issuetype = epic and "Capitalization[Checkboxes]" = Yes"
click at [113, 155] on icon "icon: calendar" at bounding box center [115, 156] width 4 height 4
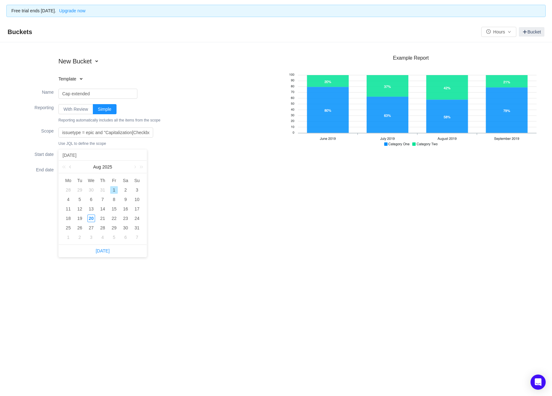
click at [70, 166] on link at bounding box center [71, 167] width 6 height 13
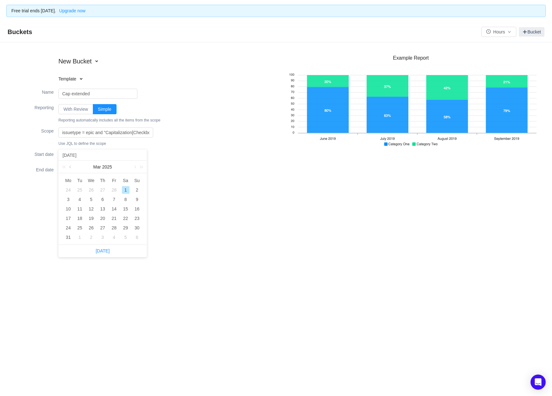
click at [70, 166] on link at bounding box center [71, 167] width 6 height 13
click at [92, 190] on div "1" at bounding box center [91, 190] width 8 height 8
type input "2025-01-01"
click at [98, 200] on button "Create" at bounding box center [100, 200] width 23 height 10
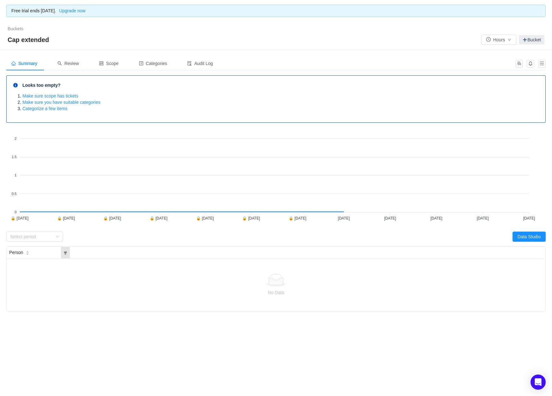
click at [66, 252] on icon "icon: filter" at bounding box center [65, 253] width 3 height 3
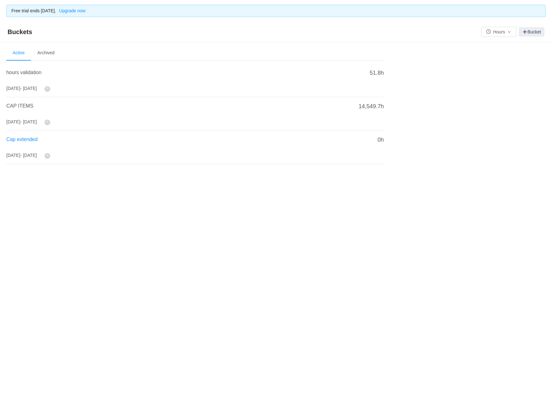
click at [25, 139] on span "Cap extended" at bounding box center [21, 139] width 31 height 5
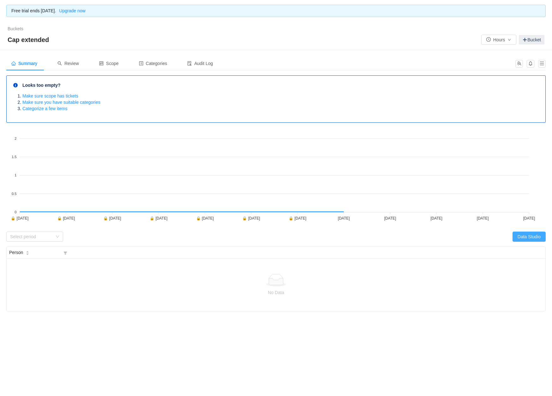
click at [518, 238] on button "Data Studio" at bounding box center [528, 237] width 33 height 10
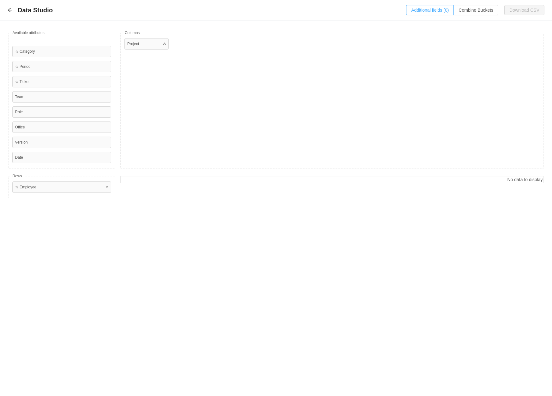
click at [422, 9] on button "Additional fields (0)" at bounding box center [430, 10] width 48 height 10
click at [372, 42] on div "Select a field" at bounding box center [373, 37] width 105 height 9
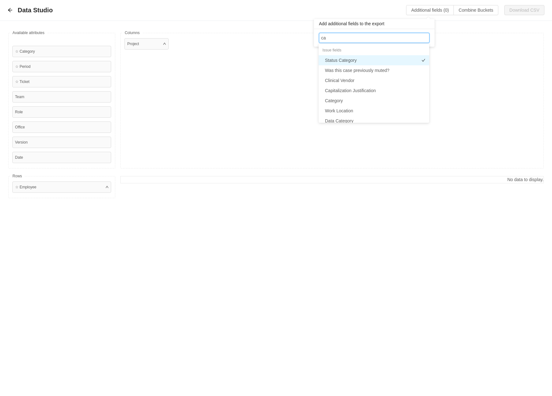
type input "cap"
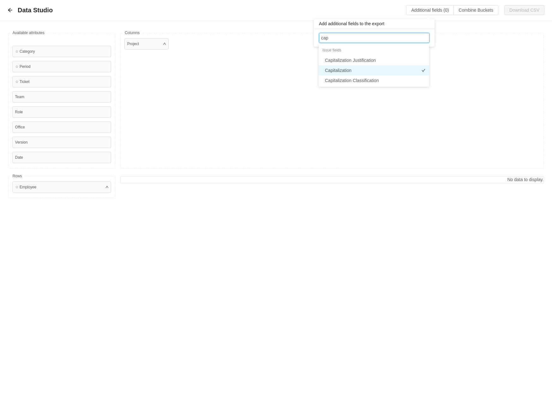
click at [343, 71] on li "Capitalization" at bounding box center [373, 70] width 110 height 10
click at [390, 37] on icon "icon: close" at bounding box center [388, 37] width 3 height 3
click at [257, 99] on div "Project" at bounding box center [331, 101] width 423 height 136
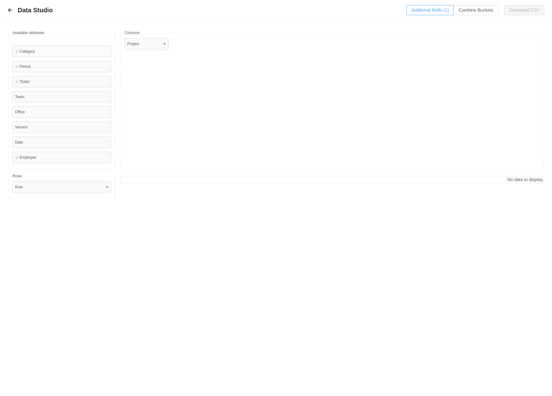
click at [425, 9] on button "Additional fields (1)" at bounding box center [430, 10] width 48 height 10
click at [370, 39] on div "Select a field Capitalization" at bounding box center [373, 37] width 105 height 9
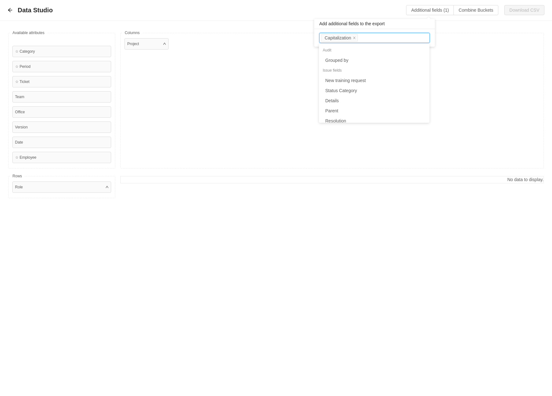
scroll to position [1589, 0]
type input "sprint"
click at [334, 60] on li "Sprint" at bounding box center [374, 60] width 110 height 10
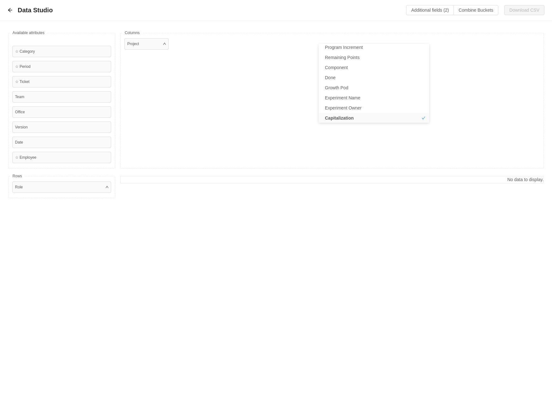
click at [270, 93] on div "Project" at bounding box center [331, 101] width 423 height 136
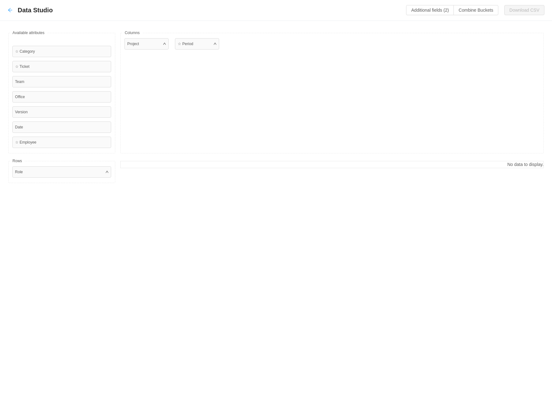
click at [10, 10] on icon "icon: arrow-left" at bounding box center [10, 10] width 4 height 4
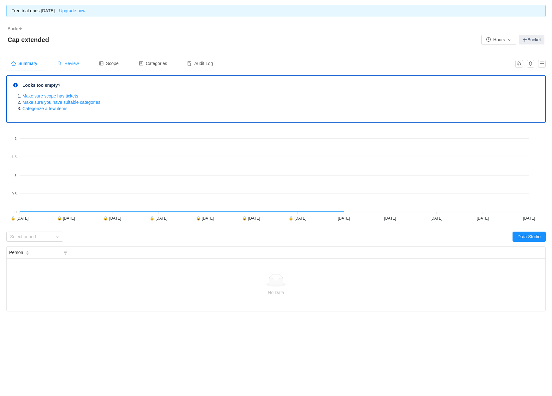
click at [73, 62] on span "Review" at bounding box center [67, 63] width 21 height 5
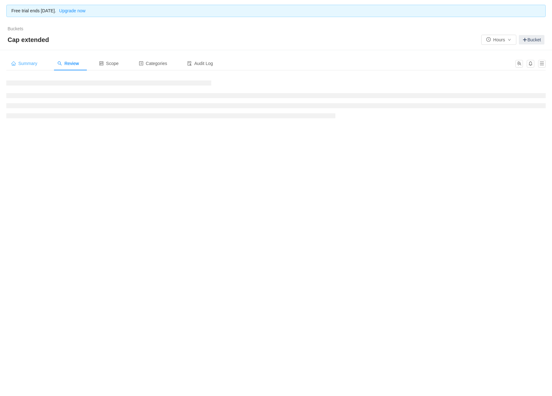
click at [24, 64] on span "Summary" at bounding box center [24, 63] width 26 height 5
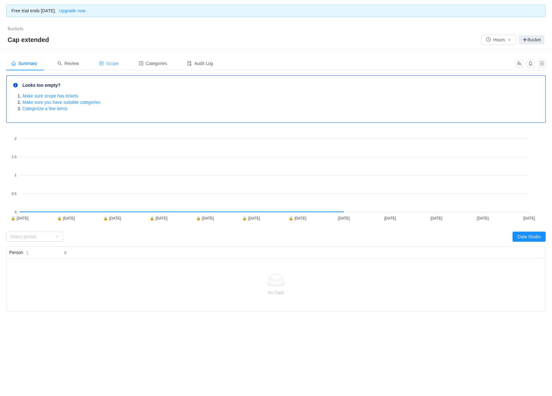
click at [113, 63] on span "Scope" at bounding box center [109, 63] width 20 height 5
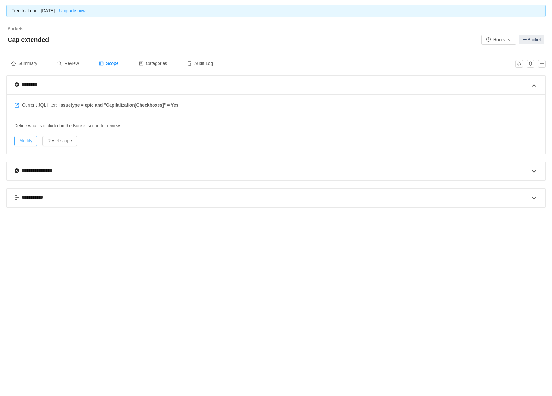
click at [27, 139] on button "Modify" at bounding box center [25, 141] width 23 height 10
click at [26, 62] on span "Summary" at bounding box center [24, 63] width 26 height 5
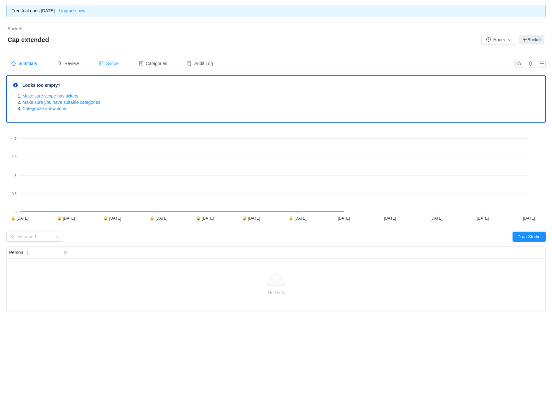
click at [110, 66] on span "Scope" at bounding box center [109, 63] width 20 height 5
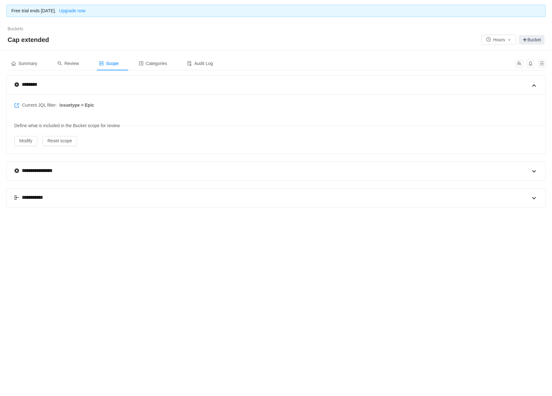
click at [103, 105] on div "Current JQL filter: issuetype = Epic Define what is included in the Bucket scop…" at bounding box center [276, 123] width 538 height 59
click at [28, 132] on div "Current JQL filter: issuetype = Epic Define what is included in the Bucket scop…" at bounding box center [276, 123] width 538 height 59
click at [26, 135] on div "Current JQL filter: issuetype = Epic Define what is included in the Bucket scop…" at bounding box center [276, 123] width 538 height 59
click at [25, 140] on button "Modify" at bounding box center [25, 141] width 23 height 10
click at [29, 62] on span "Summary" at bounding box center [24, 63] width 26 height 5
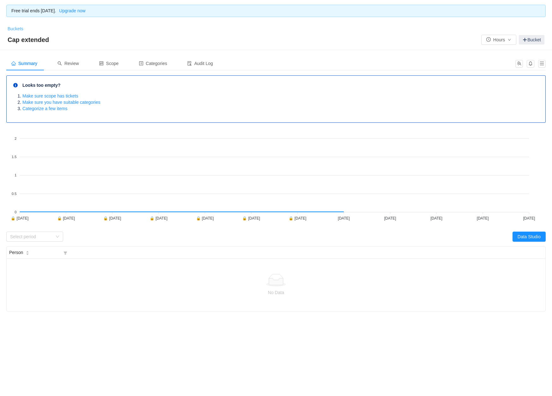
click at [13, 27] on link "Buckets" at bounding box center [16, 28] width 16 height 5
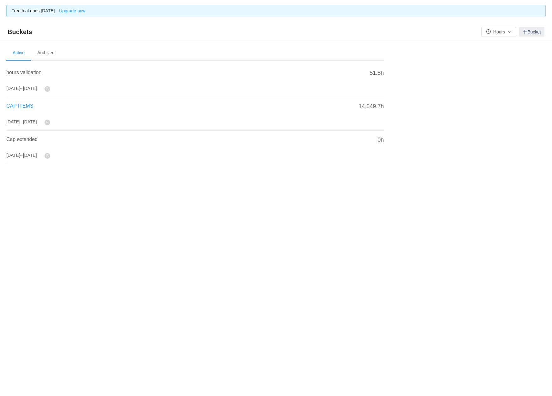
click at [20, 106] on span "CAP ITEMS" at bounding box center [19, 105] width 27 height 5
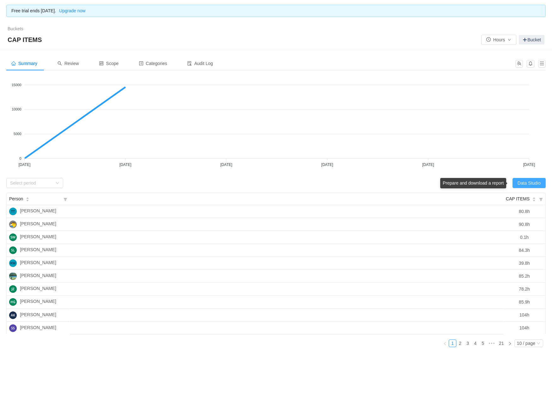
click at [527, 181] on button "Data Studio" at bounding box center [528, 183] width 33 height 10
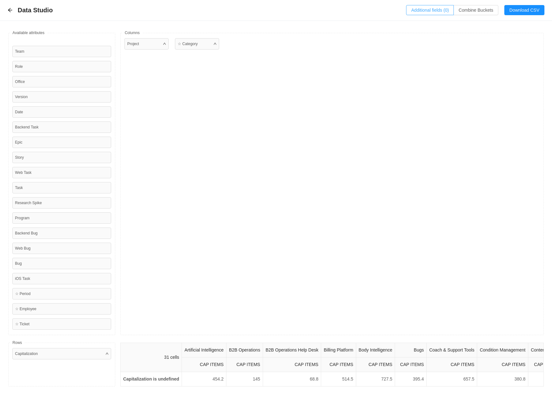
click at [420, 9] on button "Additional fields (0)" at bounding box center [430, 10] width 48 height 10
click at [336, 39] on div "Select a field" at bounding box center [373, 38] width 100 height 6
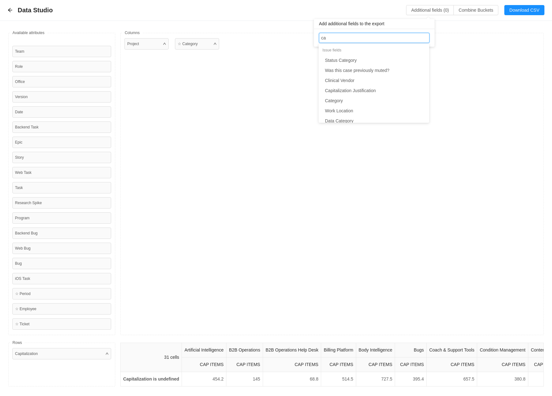
type input "cap"
click at [342, 69] on li "Capitalization" at bounding box center [373, 70] width 110 height 10
type input "sprint"
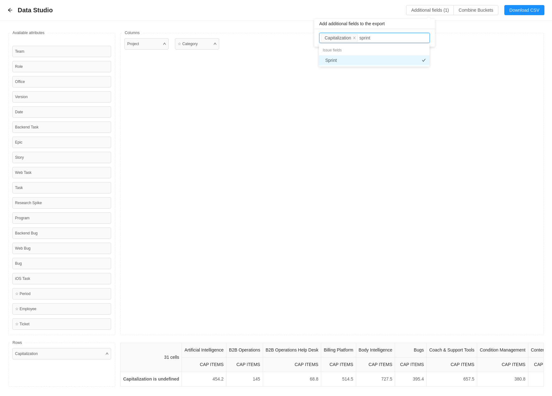
click at [331, 56] on li "Sprint" at bounding box center [374, 60] width 110 height 10
click at [287, 182] on div "Project ☆ Category" at bounding box center [331, 184] width 423 height 302
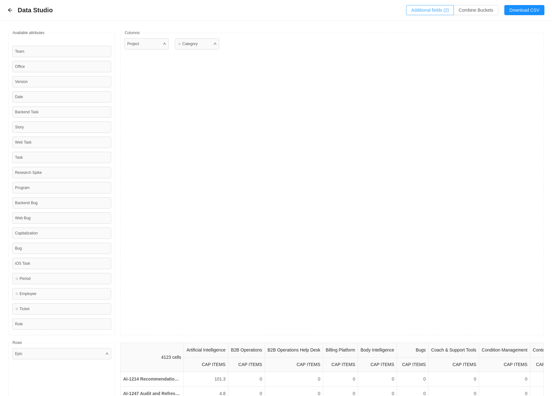
click at [425, 12] on button "Additional fields (2)" at bounding box center [430, 10] width 48 height 10
click at [396, 37] on div "Select a field Capitalization Sprint" at bounding box center [373, 37] width 105 height 9
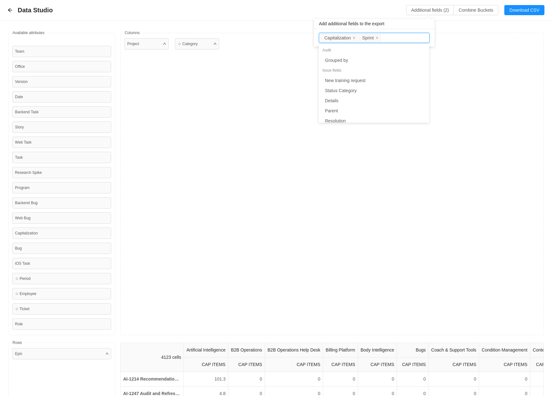
scroll to position [1589, 0]
type input "dev"
click at [339, 65] on li "Developer(s)" at bounding box center [373, 66] width 110 height 10
click at [422, 36] on input at bounding box center [419, 38] width 3 height 8
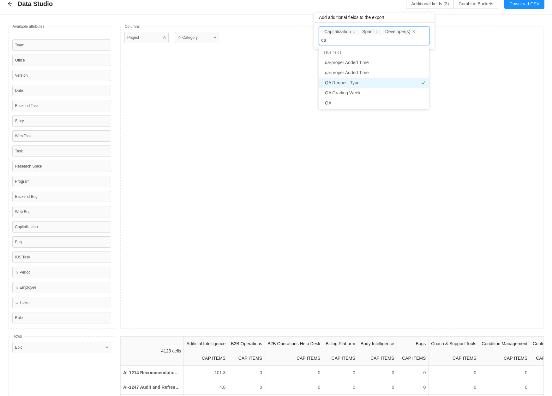
scroll to position [0, 0]
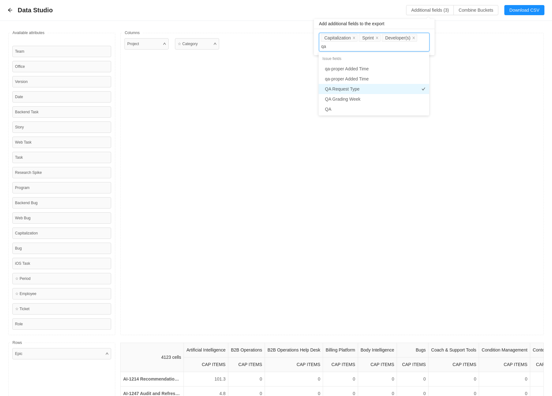
type input "q"
type input "t"
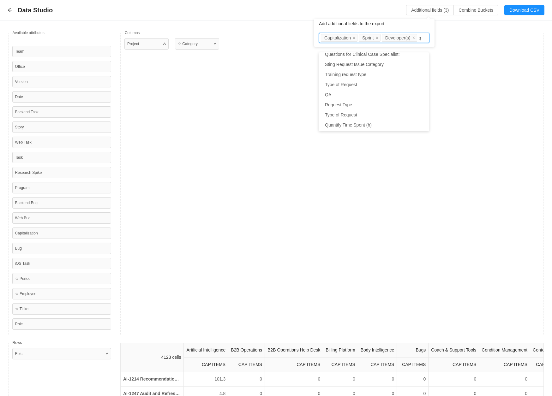
type input "qa"
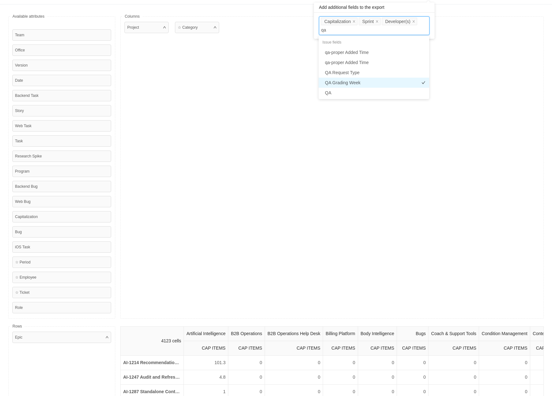
scroll to position [16, 0]
click at [337, 92] on li "QA" at bounding box center [373, 93] width 110 height 10
click at [283, 193] on div "Project ☆ Category" at bounding box center [331, 168] width 423 height 302
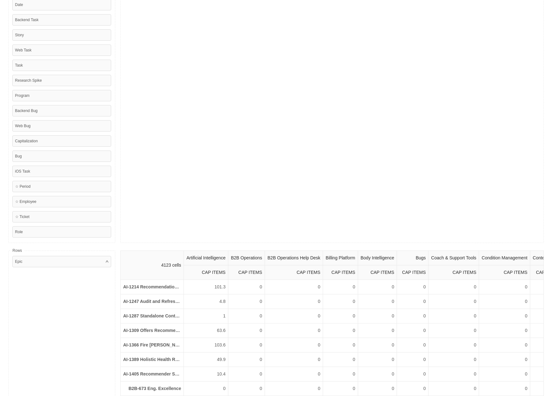
scroll to position [0, 0]
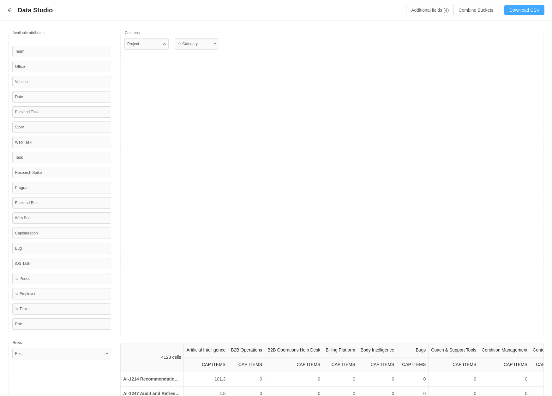
click at [522, 8] on button "Download CSV" at bounding box center [524, 10] width 40 height 10
click at [420, 10] on button "Additional fields (4)" at bounding box center [430, 10] width 48 height 10
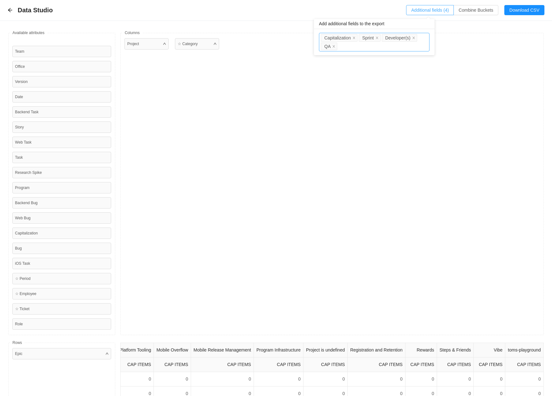
drag, startPoint x: 370, startPoint y: 39, endPoint x: 350, endPoint y: 39, distance: 19.9
click at [347, 33] on ul "Capitalization Sprint Developer(s) QA" at bounding box center [373, 33] width 105 height 0
click at [333, 46] on icon "icon: close" at bounding box center [334, 46] width 2 height 2
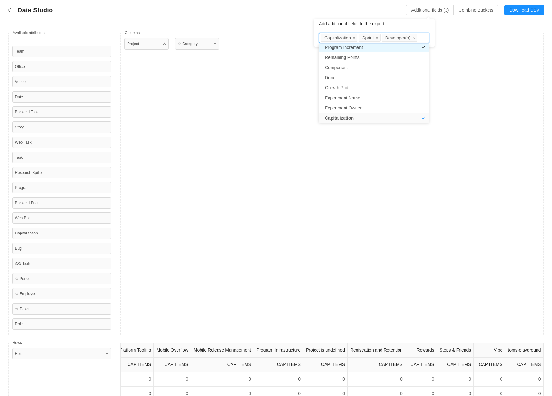
scroll to position [1587, 0]
click at [380, 37] on li "Sprint" at bounding box center [370, 38] width 22 height 8
click at [226, 202] on div "Project ☆ Category" at bounding box center [331, 184] width 423 height 302
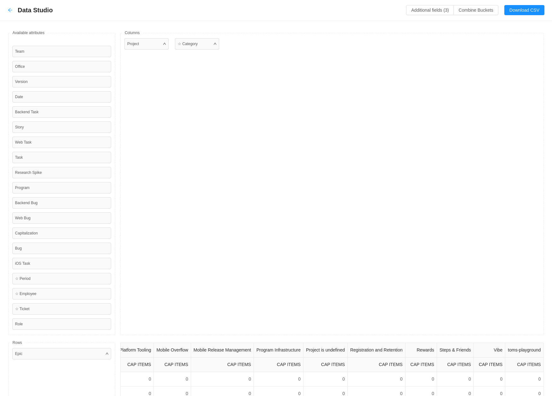
click at [9, 9] on icon "icon: arrow-left" at bounding box center [10, 10] width 5 height 5
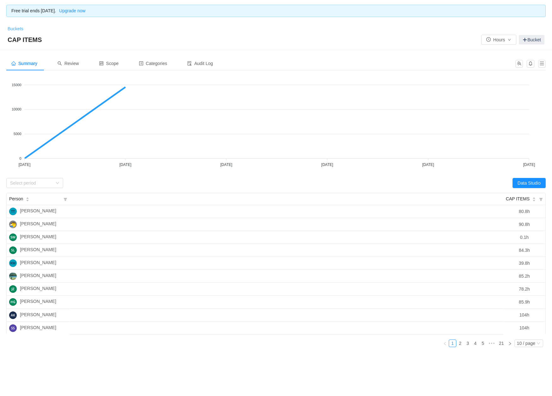
click at [14, 27] on link "Buckets" at bounding box center [16, 28] width 16 height 5
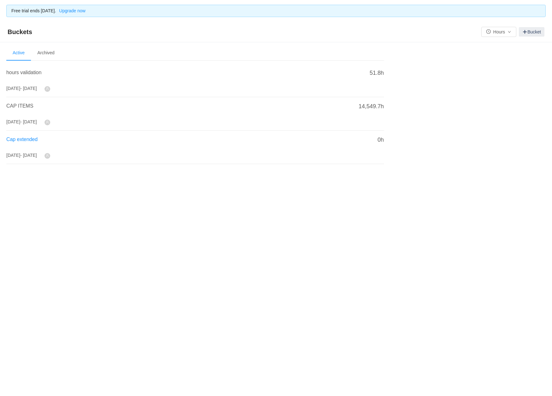
click at [24, 140] on span "Cap extended" at bounding box center [21, 139] width 31 height 5
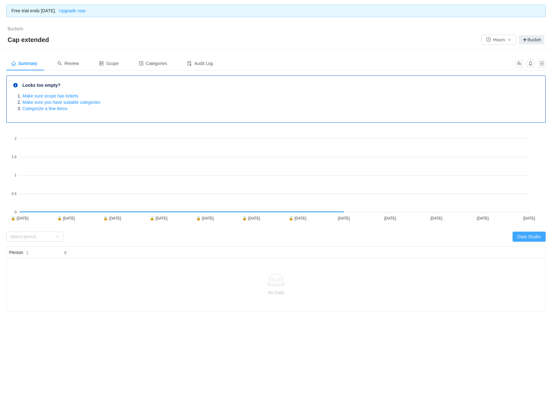
click at [530, 241] on button "Data Studio" at bounding box center [528, 237] width 33 height 10
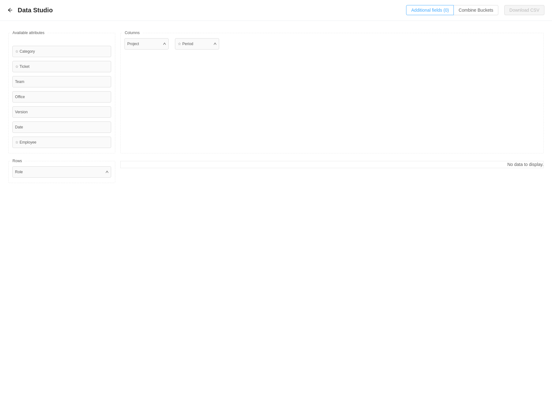
click at [418, 10] on button "Additional fields (0)" at bounding box center [430, 10] width 48 height 10
click at [10, 10] on icon "icon: arrow-left" at bounding box center [10, 10] width 4 height 4
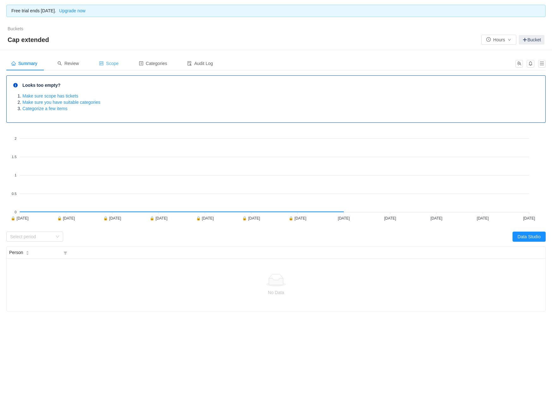
click at [116, 60] on div "Scope" at bounding box center [109, 63] width 30 height 14
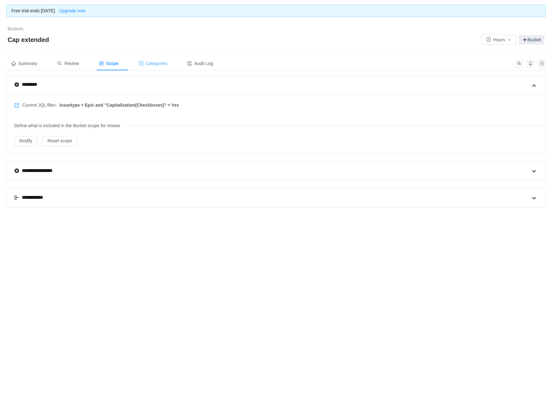
click at [151, 62] on span "Categories" at bounding box center [153, 63] width 28 height 5
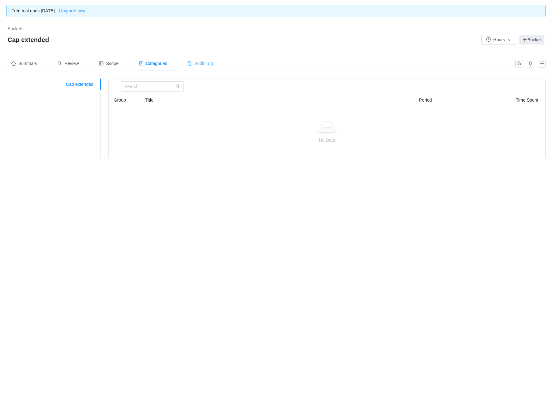
click at [211, 62] on span "Audit Log" at bounding box center [200, 63] width 26 height 5
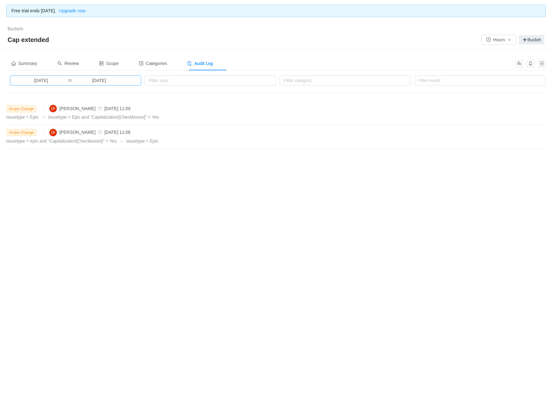
click at [107, 81] on input "2025-08-20" at bounding box center [99, 80] width 54 height 7
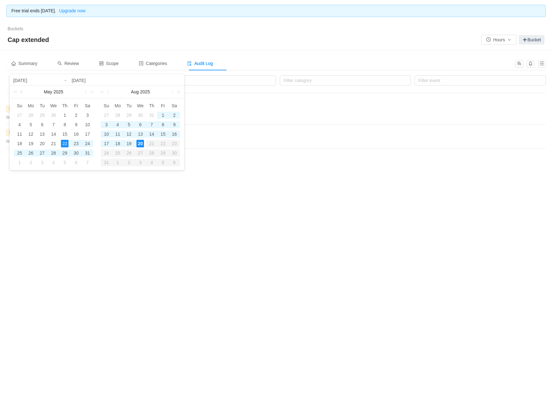
click at [21, 93] on link at bounding box center [22, 92] width 6 height 13
click at [87, 116] on div "1" at bounding box center [88, 115] width 8 height 8
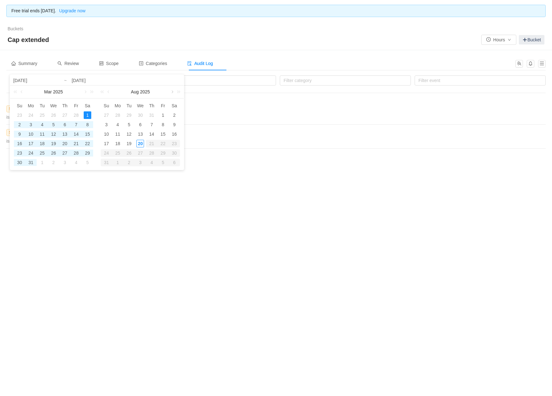
click at [171, 92] on link at bounding box center [172, 92] width 6 height 13
click at [106, 92] on link at bounding box center [109, 92] width 6 height 13
click at [141, 144] on div "20" at bounding box center [140, 144] width 8 height 8
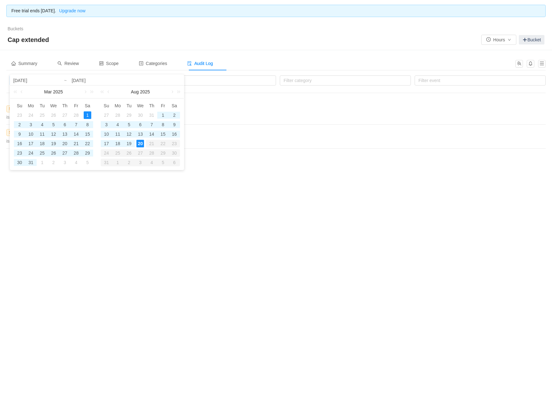
type input "2025-03-01"
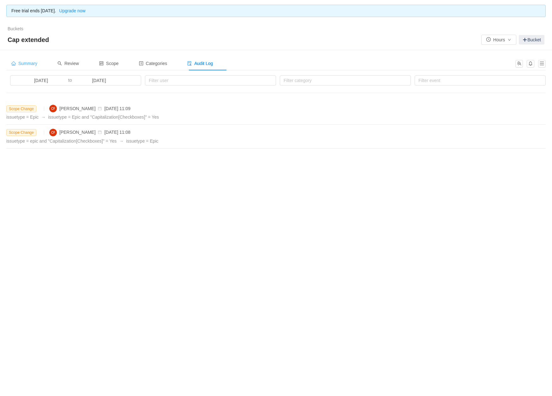
click at [33, 62] on span "Summary" at bounding box center [24, 63] width 26 height 5
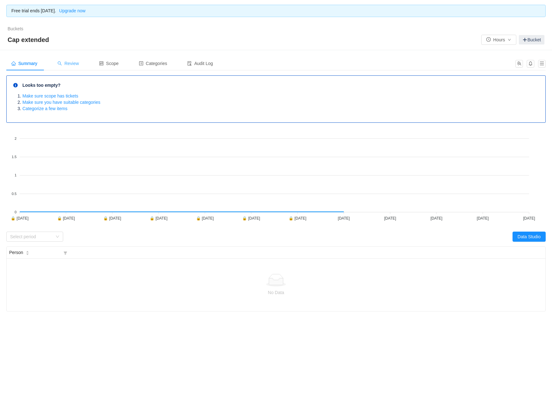
click at [76, 65] on span "Review" at bounding box center [67, 63] width 21 height 5
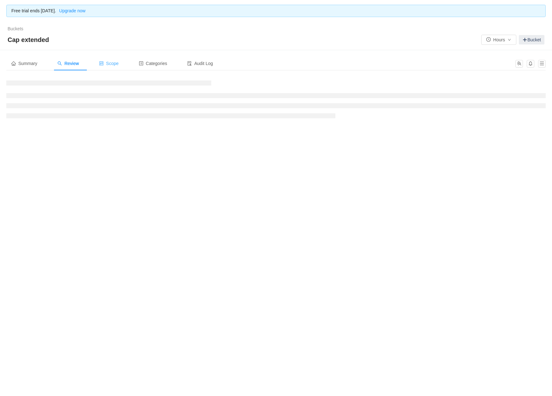
click at [119, 63] on span "Scope" at bounding box center [109, 63] width 20 height 5
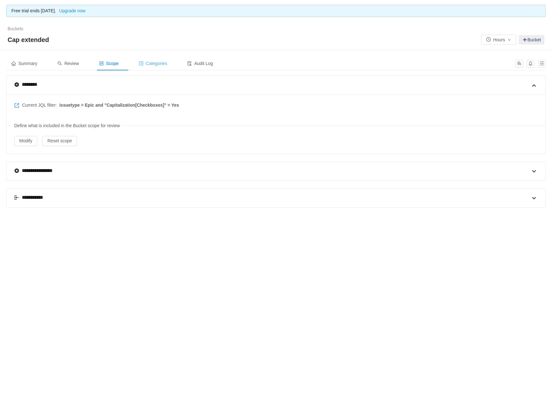
click at [157, 65] on span "Categories" at bounding box center [153, 63] width 28 height 5
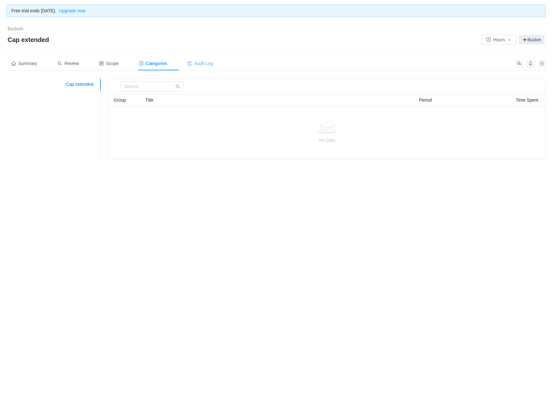
click at [208, 61] on span "Audit Log" at bounding box center [200, 63] width 26 height 5
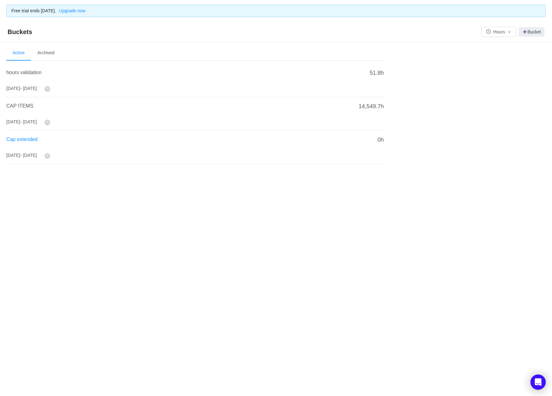
click at [19, 137] on span "Cap extended" at bounding box center [21, 139] width 31 height 5
click at [34, 138] on span "Cap extended" at bounding box center [21, 139] width 31 height 5
click at [27, 137] on span "Cap extended" at bounding box center [21, 139] width 31 height 5
click at [28, 139] on span "Cap extended" at bounding box center [21, 139] width 31 height 5
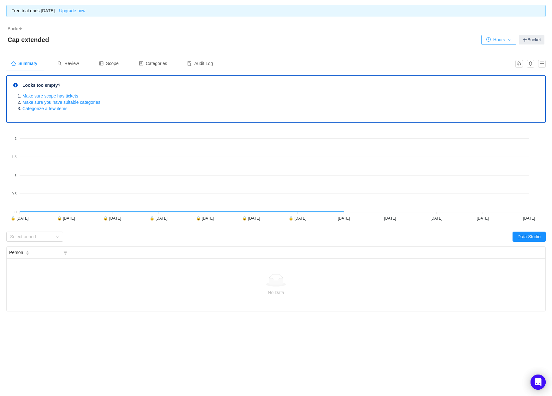
click at [494, 40] on button "Hours" at bounding box center [498, 40] width 35 height 10
click at [494, 52] on li "Days" at bounding box center [497, 52] width 36 height 10
click at [499, 33] on div "Buckets / / Cap extended Days Bucket" at bounding box center [276, 36] width 552 height 28
click at [497, 40] on button "Days" at bounding box center [499, 40] width 33 height 10
click at [498, 62] on li "Hours" at bounding box center [499, 62] width 36 height 10
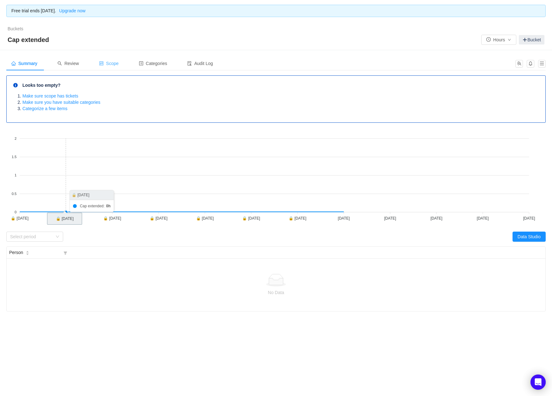
click at [119, 57] on div "Scope" at bounding box center [109, 63] width 30 height 14
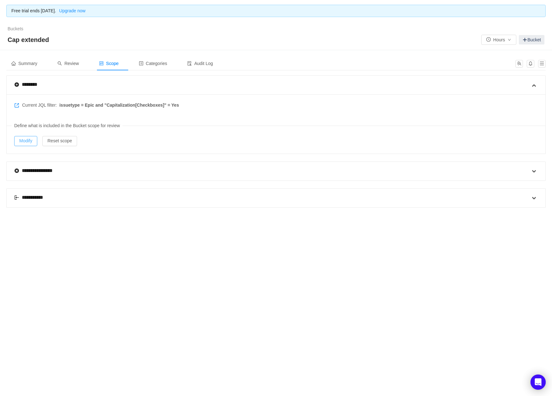
click at [23, 138] on button "Modify" at bounding box center [25, 141] width 23 height 10
click at [23, 63] on span "Summary" at bounding box center [24, 63] width 26 height 5
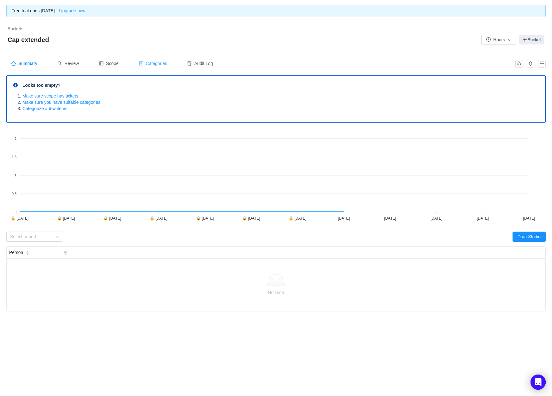
click at [167, 63] on span "Categories" at bounding box center [153, 63] width 28 height 5
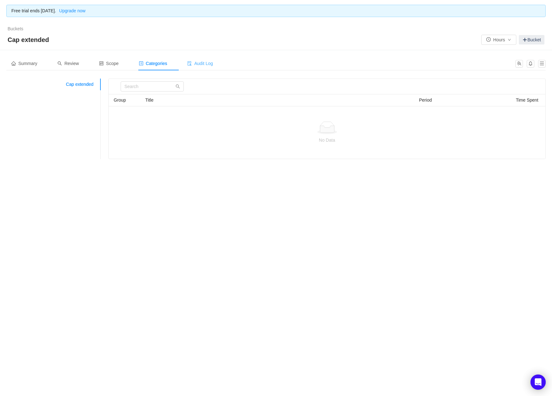
click at [202, 63] on span "Audit Log" at bounding box center [200, 63] width 26 height 5
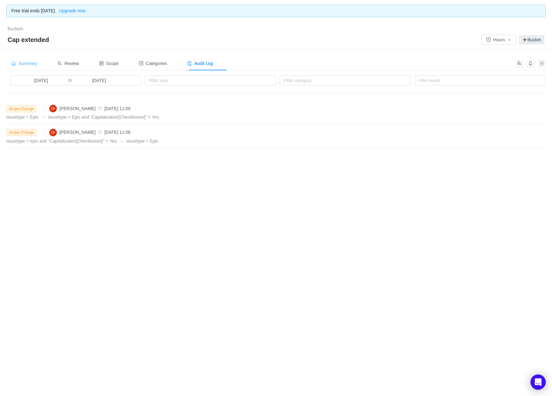
click at [33, 60] on div "Summary" at bounding box center [24, 63] width 36 height 14
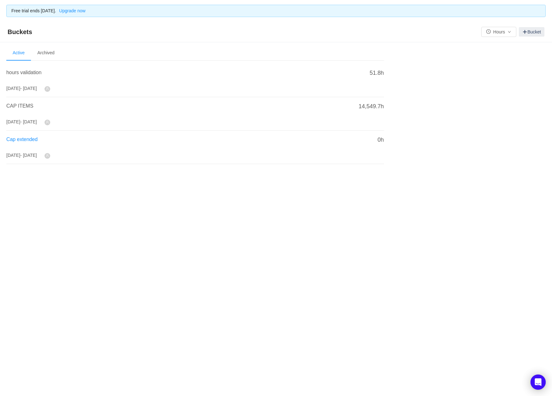
click at [30, 140] on span "Cap extended" at bounding box center [21, 139] width 31 height 5
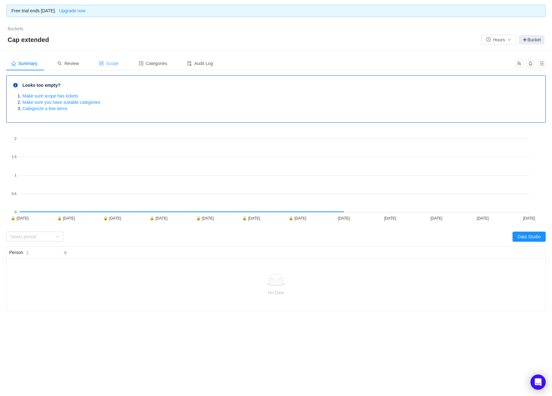
click at [115, 61] on span "Scope" at bounding box center [109, 63] width 20 height 5
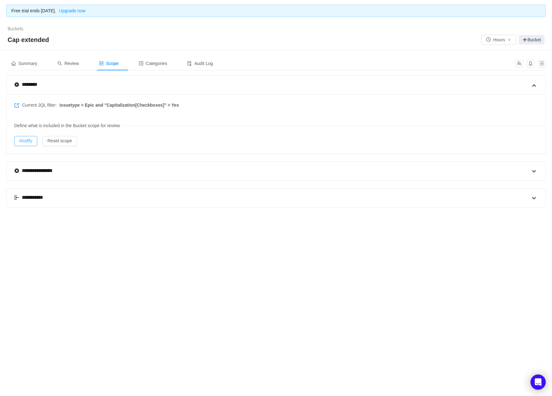
click at [32, 140] on button "Modify" at bounding box center [25, 141] width 23 height 10
click at [142, 275] on div "**********" at bounding box center [276, 198] width 552 height 396
click at [30, 62] on span "Summary" at bounding box center [24, 63] width 26 height 5
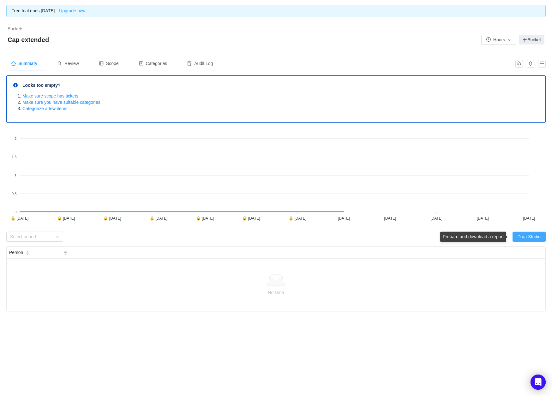
click at [527, 238] on button "Data Studio" at bounding box center [528, 237] width 33 height 10
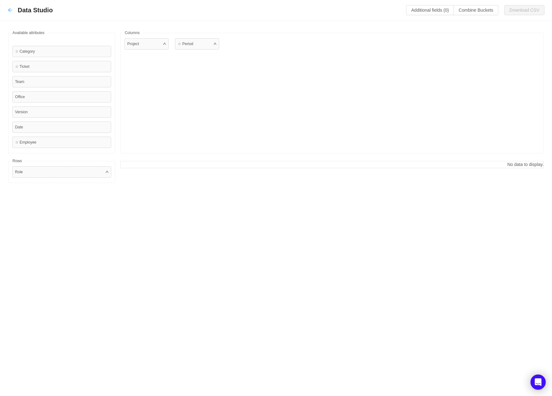
click at [9, 10] on icon "icon: arrow-left" at bounding box center [10, 10] width 4 height 4
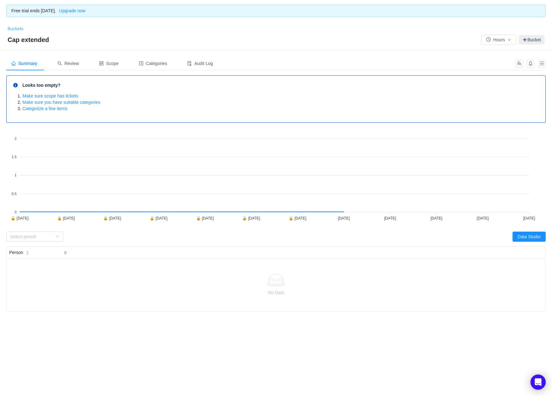
click at [16, 28] on link "Buckets" at bounding box center [16, 28] width 16 height 5
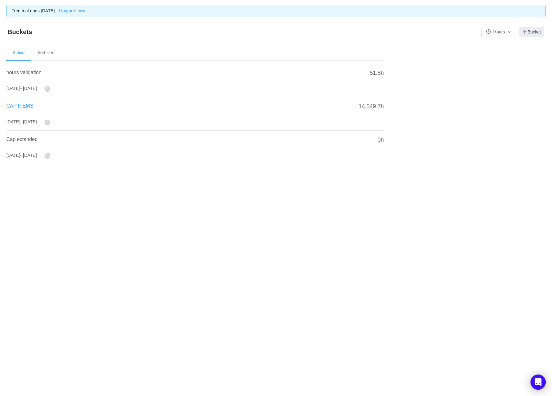
click at [16, 104] on span "CAP ITEMS" at bounding box center [19, 105] width 27 height 5
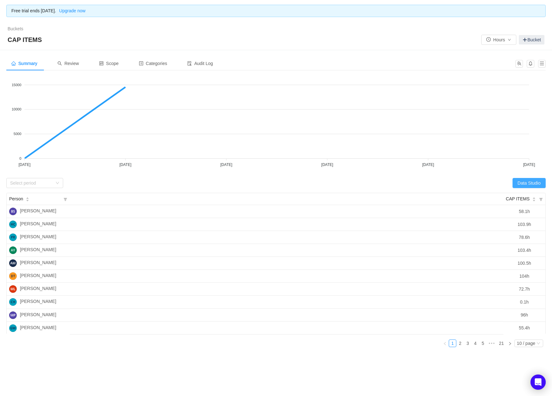
click at [520, 182] on button "Data Studio" at bounding box center [528, 183] width 33 height 10
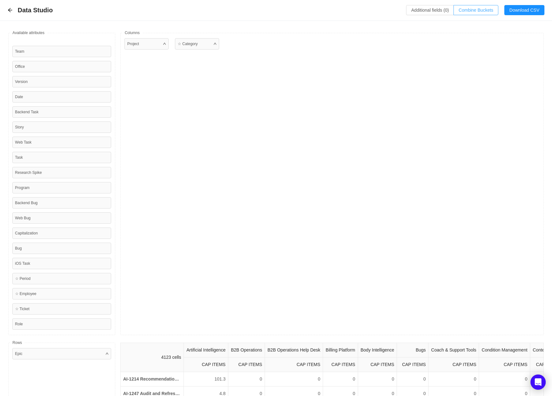
click at [462, 8] on button "Combine Buckets (0)" at bounding box center [475, 10] width 45 height 10
click at [418, 6] on button "Additional fields (0)" at bounding box center [430, 10] width 48 height 10
click at [336, 39] on div "Select a field" at bounding box center [373, 38] width 100 height 6
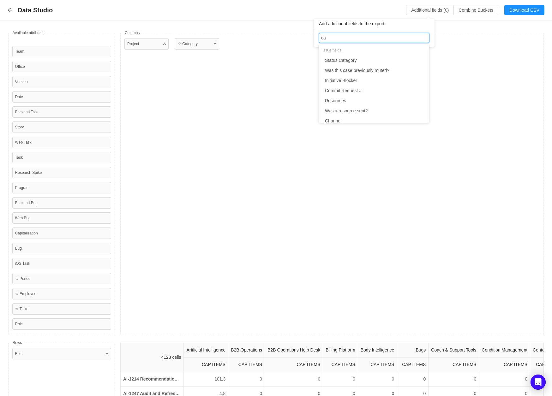
type input "cap"
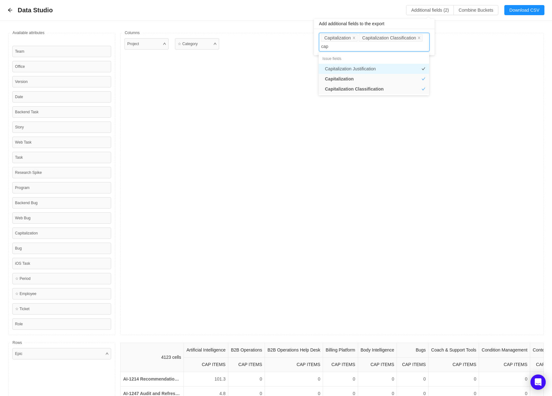
click at [342, 68] on li "Capitalization Justification" at bounding box center [373, 69] width 110 height 10
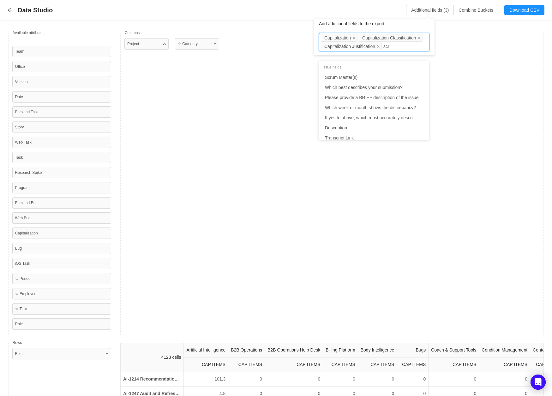
type input "scru"
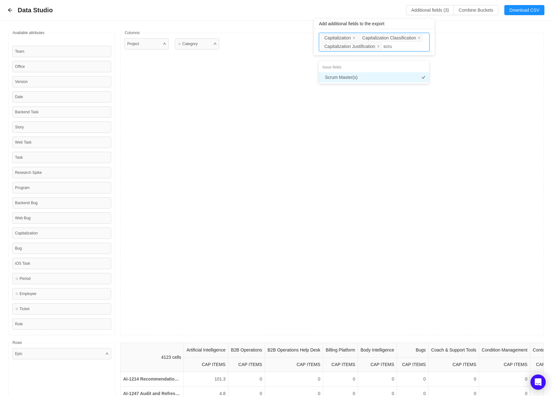
click at [348, 77] on li "Scrum Master(s)" at bounding box center [373, 77] width 110 height 10
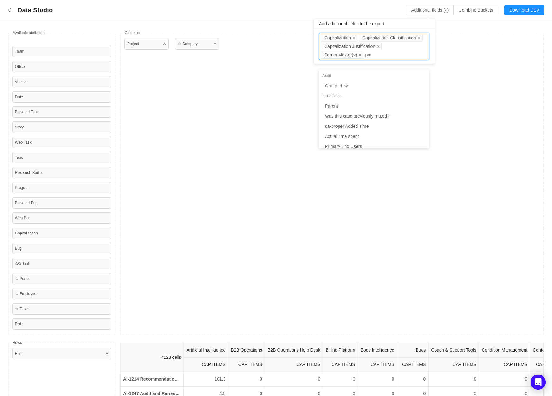
type input "pm"
click at [334, 95] on li "PM Owner" at bounding box center [373, 96] width 110 height 10
type input "dev"
click at [344, 98] on li "Developer(s)" at bounding box center [373, 96] width 110 height 10
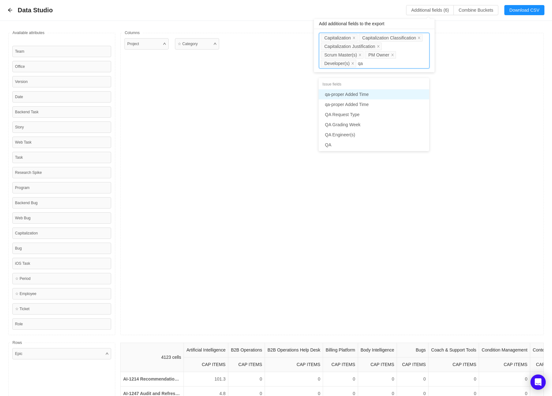
type input "qa"
click at [344, 112] on li "QA Engineer(s)" at bounding box center [373, 115] width 110 height 10
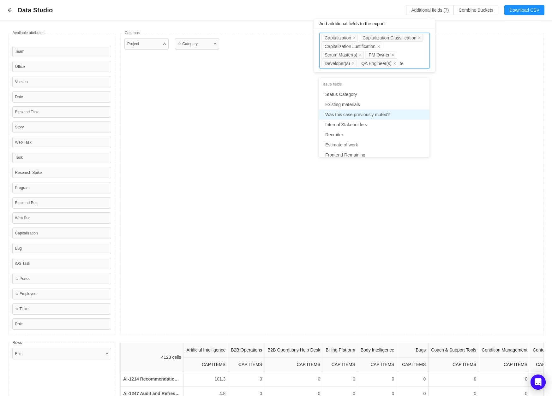
type input "tec"
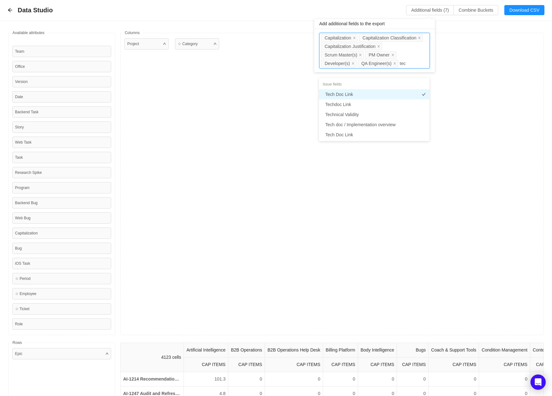
click at [343, 94] on li "Tech Doc Link" at bounding box center [374, 94] width 110 height 10
type input "primar"
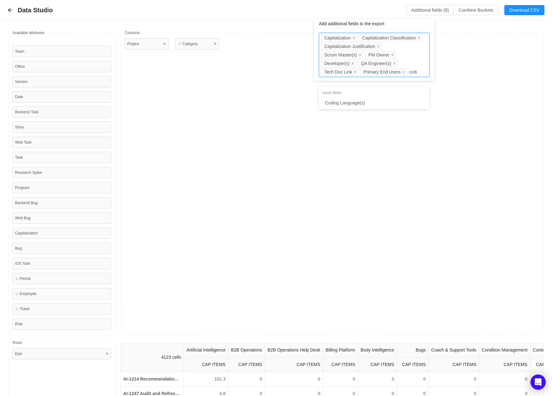
type input "codin"
type input "sprint"
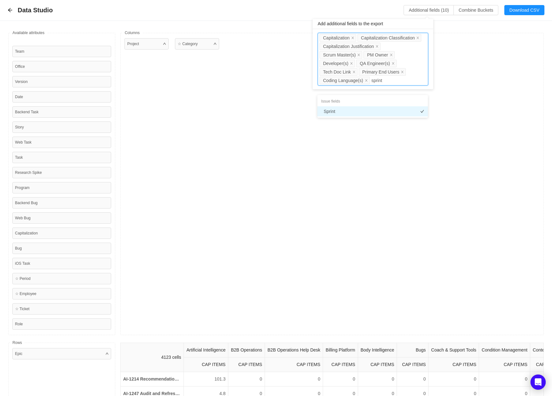
click at [331, 113] on li "Sprint" at bounding box center [372, 111] width 110 height 10
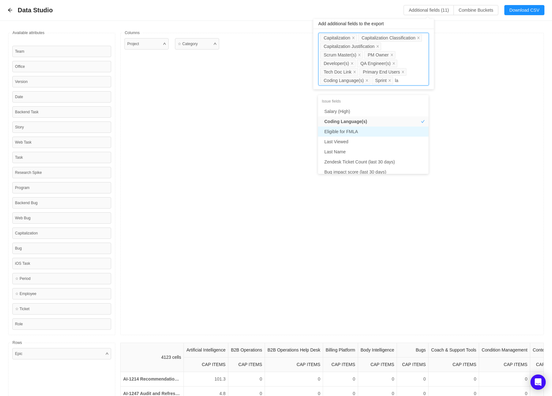
type input "l"
click at [251, 225] on div "Project ☆ Category" at bounding box center [331, 184] width 423 height 302
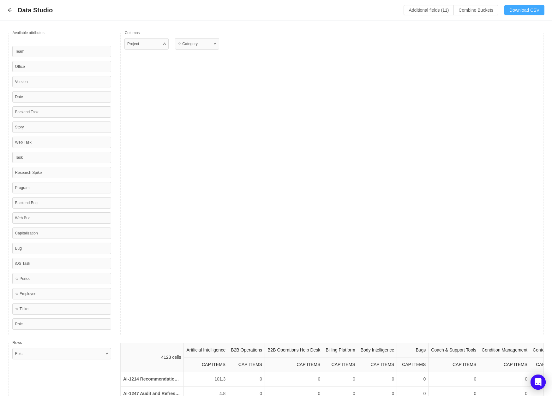
click at [520, 7] on button "Download CSV" at bounding box center [524, 10] width 40 height 10
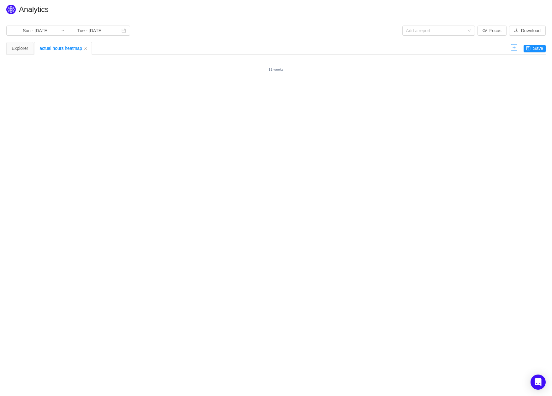
click at [514, 47] on icon "icon: plus" at bounding box center [514, 47] width 0 height 3
click at [89, 31] on input "Tue - [DATE]" at bounding box center [89, 30] width 51 height 7
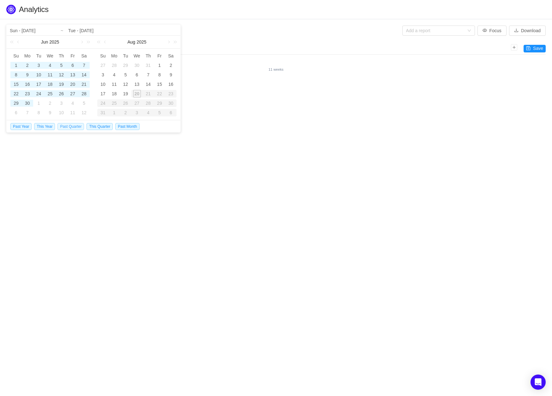
click at [76, 125] on span "Past Quarter" at bounding box center [70, 126] width 27 height 7
type input "Tue - [DATE]"
type input "Mon - [DATE]"
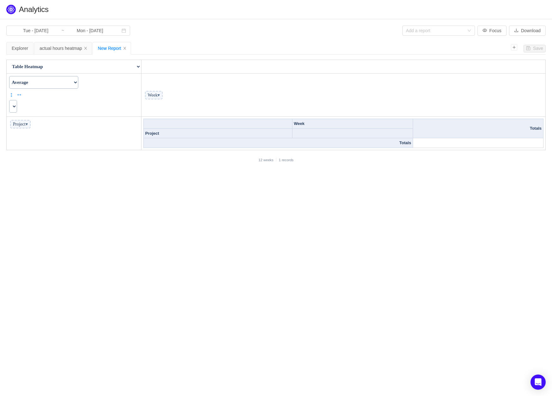
click at [135, 66] on select "Table Table Heatmap Table Col Heatmap Table Row Heatmap Export Table TSV Groupe…" at bounding box center [74, 66] width 134 height 13
select select
select select "Table"
click at [7, 60] on select "Table Table Heatmap Table Col Heatmap Table Row Heatmap Export Table TSV Groupe…" at bounding box center [74, 66] width 134 height 13
select select
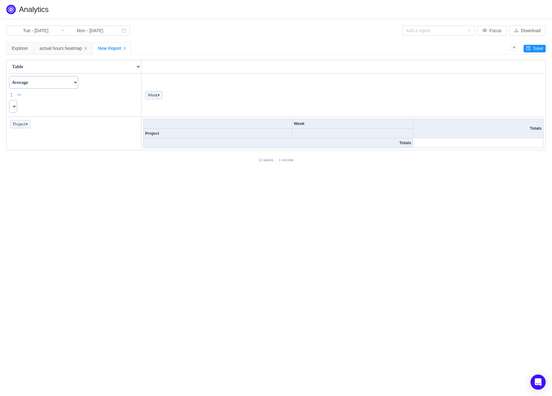
click at [78, 81] on select "Count Count Unique Values List Unique Values Sum Integer Sum Average Median Sam…" at bounding box center [43, 82] width 69 height 13
select select
select select "Count"
click at [9, 76] on select "Count Count Unique Values List Unique Values Sum Integer Sum Average Median Sam…" at bounding box center [43, 82] width 69 height 13
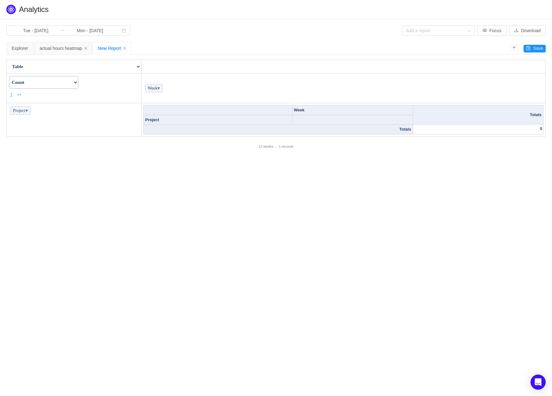
click at [28, 109] on span "▾" at bounding box center [27, 110] width 2 height 5
click at [28, 111] on span "▾" at bounding box center [27, 110] width 2 height 5
click at [28, 110] on span "▾" at bounding box center [27, 110] width 2 height 5
click at [22, 111] on span "Project ▾" at bounding box center [20, 110] width 21 height 9
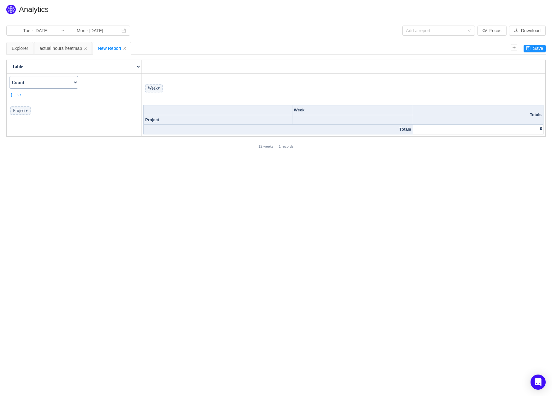
click at [28, 112] on span "▾" at bounding box center [27, 110] width 2 height 5
click at [27, 111] on span "Project ▾" at bounding box center [20, 110] width 21 height 9
click at [19, 109] on span "Project ▾" at bounding box center [20, 110] width 21 height 9
click at [21, 110] on span "Project ▾" at bounding box center [20, 110] width 21 height 9
click at [427, 30] on div "Add a report" at bounding box center [435, 30] width 58 height 6
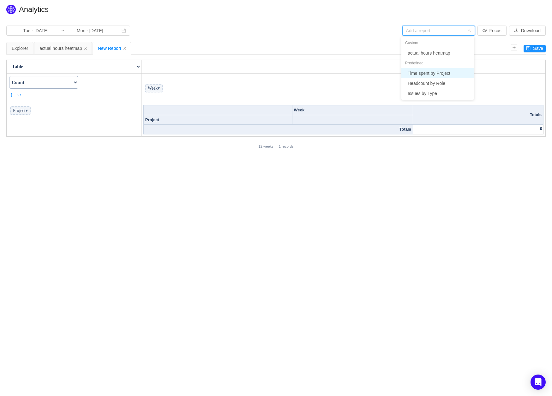
click at [436, 73] on li "Time spent by Project" at bounding box center [437, 73] width 73 height 10
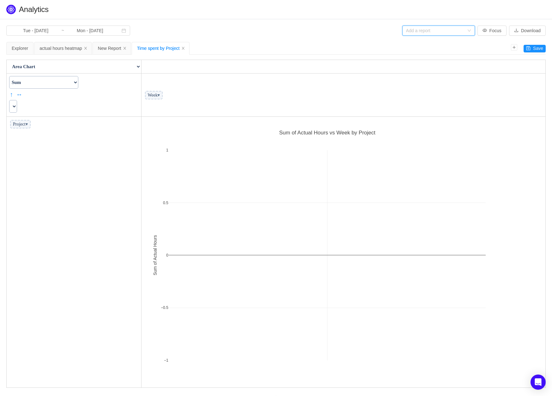
scroll to position [267, 400]
click at [28, 123] on span "▾" at bounding box center [27, 124] width 2 height 5
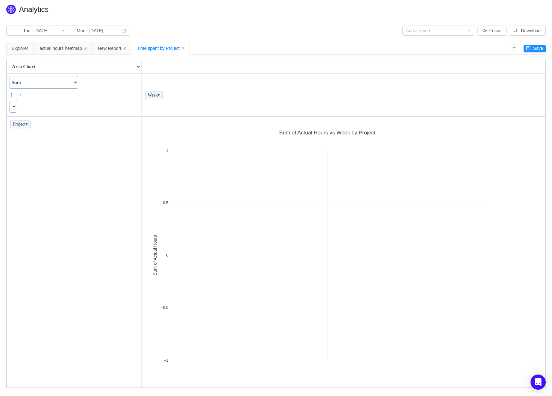
click at [28, 123] on span "▾" at bounding box center [27, 124] width 2 height 5
click at [185, 46] on icon "icon: close" at bounding box center [183, 48] width 4 height 4
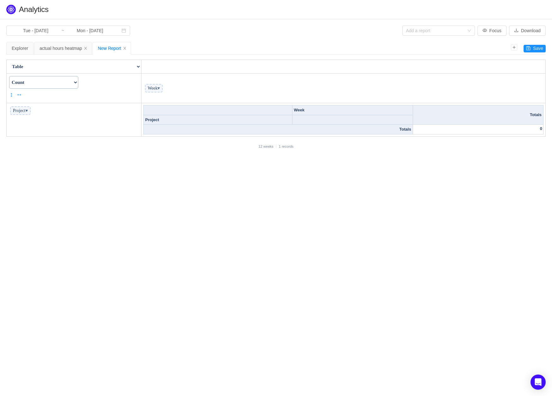
click at [264, 145] on small "12 weeks" at bounding box center [266, 147] width 15 height 4
click at [198, 114] on th at bounding box center [217, 110] width 149 height 10
click at [191, 119] on th "Project" at bounding box center [217, 120] width 149 height 10
click at [78, 81] on select "Count Count Unique Values List Unique Values Sum Integer Sum Average Median Sam…" at bounding box center [43, 82] width 69 height 13
click at [28, 111] on span "▾" at bounding box center [27, 110] width 2 height 5
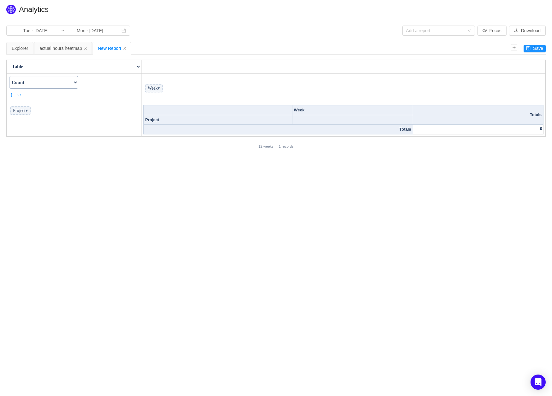
click at [18, 94] on link "↔" at bounding box center [18, 94] width 5 height 9
click at [18, 94] on link "→" at bounding box center [18, 94] width 5 height 9
click at [18, 94] on link "←" at bounding box center [18, 94] width 5 height 9
click at [78, 82] on select "Count Count Unique Values List Unique Values Sum Integer Sum Average Median Sam…" at bounding box center [43, 82] width 69 height 13
click at [9, 76] on select "Count Count Unique Values List Unique Values Sum Integer Sum Average Median Sam…" at bounding box center [43, 82] width 69 height 13
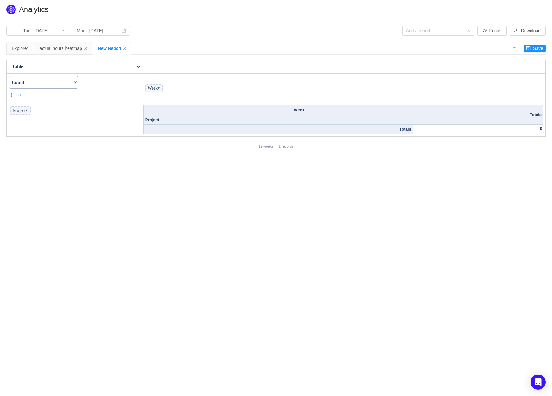
click at [28, 111] on span "▾" at bounding box center [27, 110] width 2 height 5
click at [26, 110] on span "Project ▾" at bounding box center [20, 110] width 21 height 9
click at [488, 32] on button "Focus" at bounding box center [491, 31] width 29 height 10
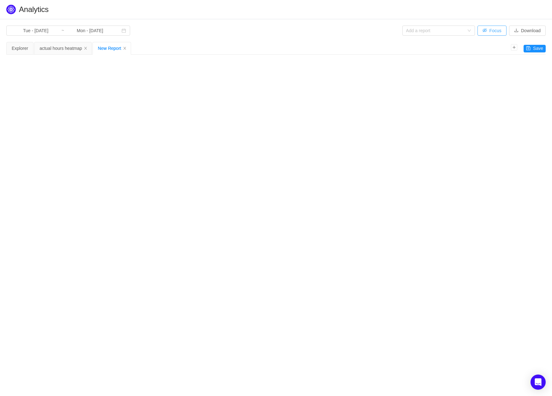
click at [487, 29] on button "Focus" at bounding box center [491, 31] width 29 height 10
select select
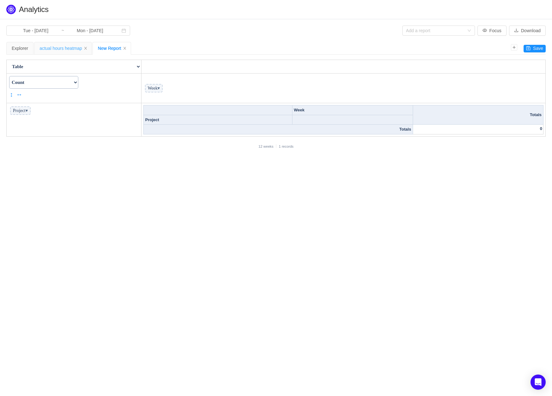
click at [58, 44] on div "actual hours heatmap" at bounding box center [62, 48] width 47 height 12
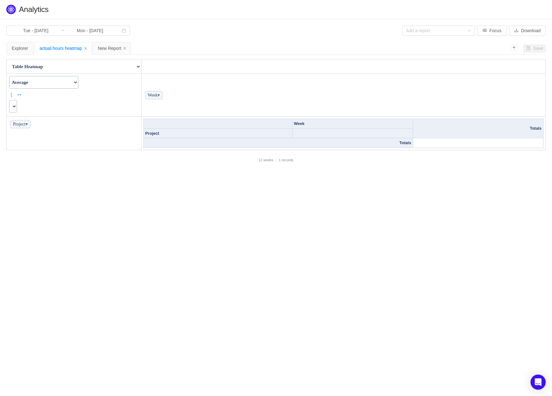
click at [28, 124] on span "▾" at bounding box center [27, 124] width 2 height 5
click at [28, 125] on span "▾" at bounding box center [27, 124] width 2 height 5
click at [28, 123] on span "▾" at bounding box center [27, 124] width 2 height 5
drag, startPoint x: 219, startPoint y: 141, endPoint x: 194, endPoint y: 137, distance: 25.3
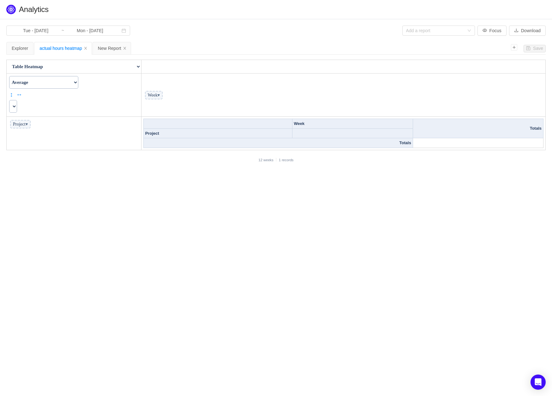
click at [194, 137] on table "Week Totals Project Totals" at bounding box center [343, 133] width 400 height 29
select select
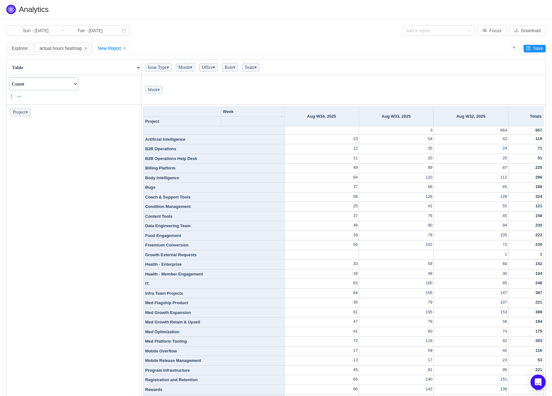
click at [78, 82] on select "Count Count Unique Values List Unique Values Sum Integer Sum Average Median Sam…" at bounding box center [43, 84] width 69 height 13
click at [160, 88] on span "▾" at bounding box center [159, 89] width 2 height 5
click at [127, 48] on icon "icon: close" at bounding box center [125, 48] width 4 height 4
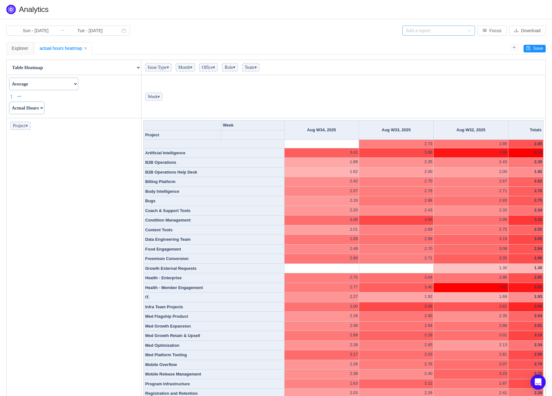
click at [432, 29] on div "Add a report" at bounding box center [435, 30] width 58 height 6
click at [298, 21] on section "Sun - Jun 01, 2025 ~ Tue - Aug 19, 2025 Add a report Focus Download Save Explor…" at bounding box center [276, 248] width 552 height 459
click at [128, 42] on div "Explorer actual hours heatmap" at bounding box center [258, 48] width 504 height 13
click at [514, 47] on icon "icon: plus" at bounding box center [514, 47] width 4 height 4
click at [138, 67] on select "Table Table Heatmap Table Col Heatmap Table Row Heatmap Export Table TSV Groupe…" at bounding box center [74, 67] width 134 height 13
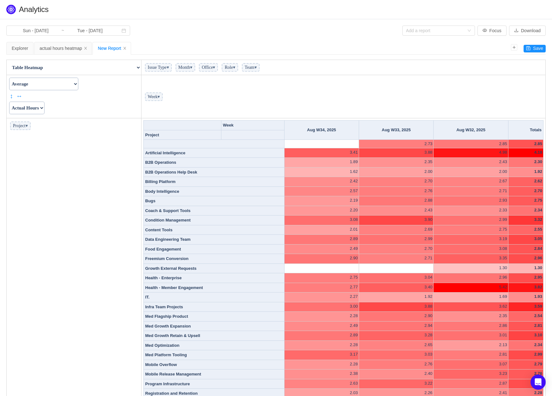
select select "Table"
click at [7, 61] on select "Table Table Heatmap Table Col Heatmap Table Row Heatmap Export Table TSV Groupe…" at bounding box center [74, 67] width 134 height 13
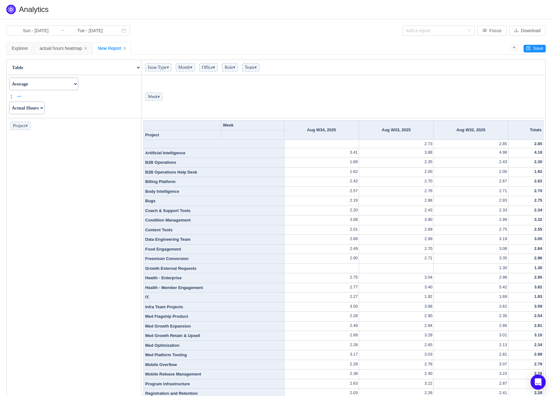
click at [160, 96] on span "▾" at bounding box center [159, 96] width 2 height 5
click at [168, 66] on span "Issue Type ▾" at bounding box center [158, 67] width 27 height 9
click at [169, 68] on span "▾" at bounding box center [168, 67] width 2 height 5
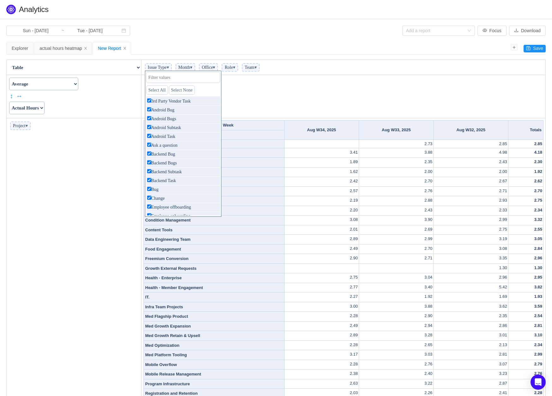
click at [169, 68] on span "▾" at bounding box center [168, 67] width 2 height 5
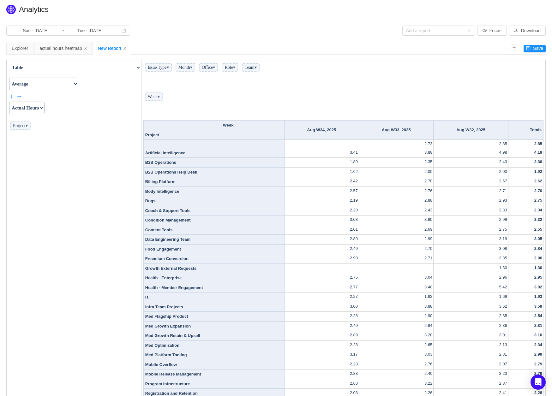
click at [192, 67] on span "▾" at bounding box center [191, 67] width 2 height 5
click at [28, 127] on span "▾" at bounding box center [27, 125] width 2 height 5
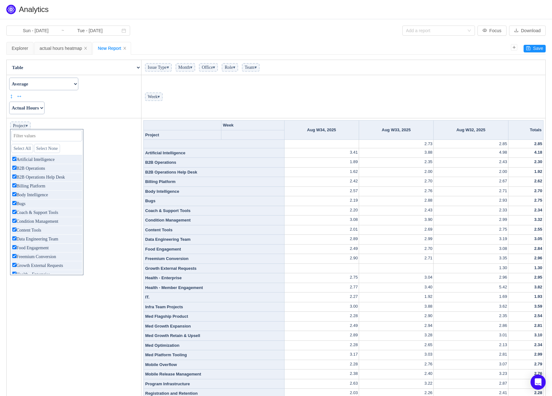
click at [28, 127] on span "▾" at bounding box center [27, 125] width 2 height 5
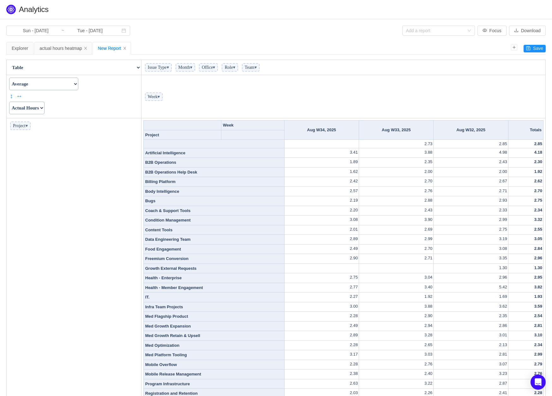
click at [59, 87] on select "Count Count Unique Values List Unique Values Sum Integer Sum Average Median Sam…" at bounding box center [43, 84] width 69 height 13
select select "Count"
click at [9, 78] on select "Count Count Unique Values List Unique Values Sum Integer Sum Average Median Sam…" at bounding box center [43, 84] width 69 height 13
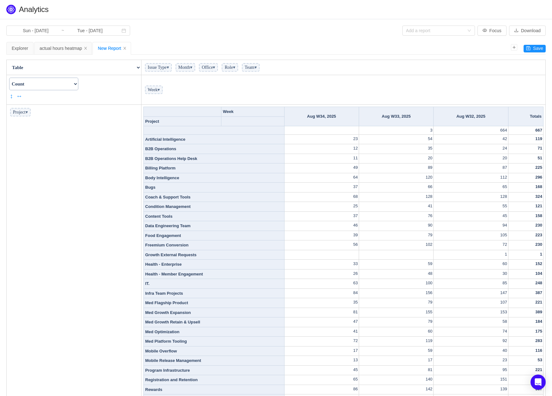
click at [160, 88] on span "▾" at bounding box center [159, 89] width 2 height 5
click at [138, 67] on select "Table Table Heatmap Table Col Heatmap Table Row Heatmap Export Table TSV Groupe…" at bounding box center [74, 67] width 134 height 13
click at [7, 61] on select "Table Table Heatmap Table Col Heatmap Table Row Heatmap Export Table TSV Groupe…" at bounding box center [74, 67] width 134 height 13
click at [78, 81] on select "Count Count Unique Values List Unique Values Sum Integer Sum Average Median Sam…" at bounding box center [43, 84] width 69 height 13
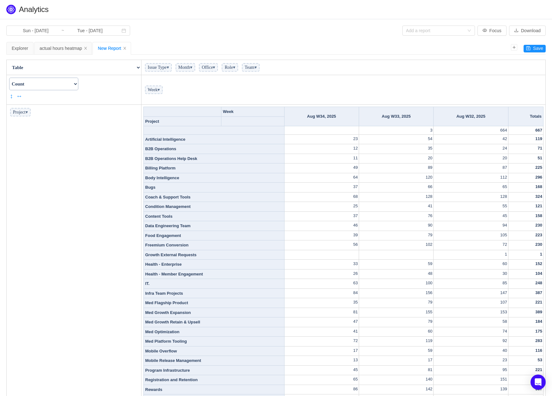
click at [9, 78] on select "Count Count Unique Values List Unique Values Sum Integer Sum Average Median Sam…" at bounding box center [43, 84] width 69 height 13
click at [28, 112] on span "▾" at bounding box center [27, 112] width 2 height 5
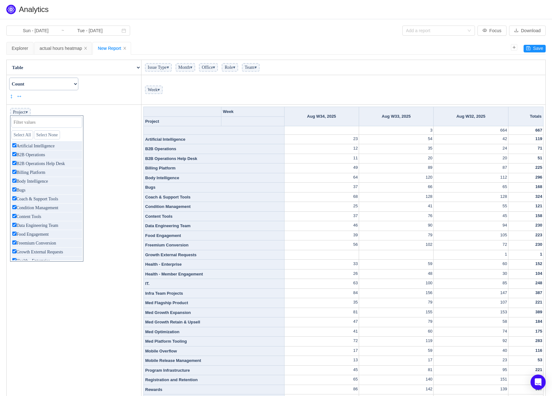
click at [28, 112] on span "▾" at bounding box center [27, 112] width 2 height 5
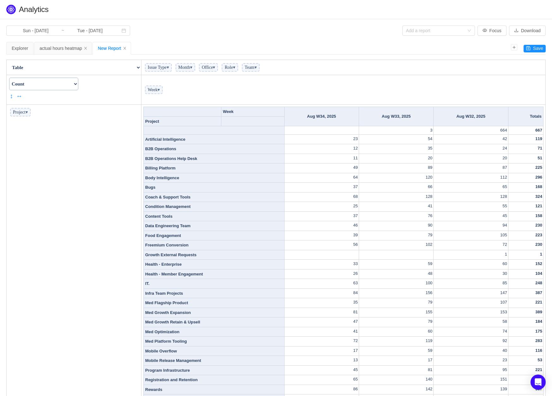
click at [160, 90] on span "▾" at bounding box center [159, 89] width 2 height 5
click at [169, 67] on span "▾" at bounding box center [168, 67] width 2 height 5
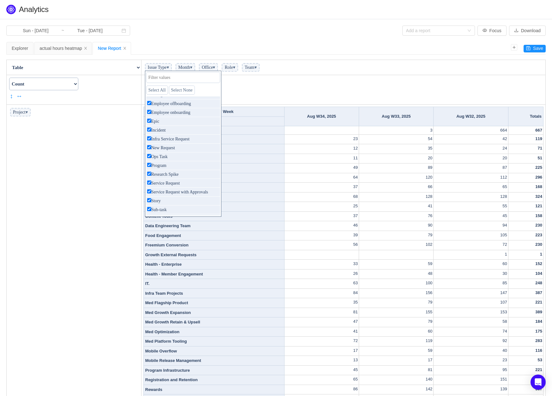
scroll to position [100, 0]
click at [186, 93] on link "Select None" at bounding box center [182, 90] width 26 height 9
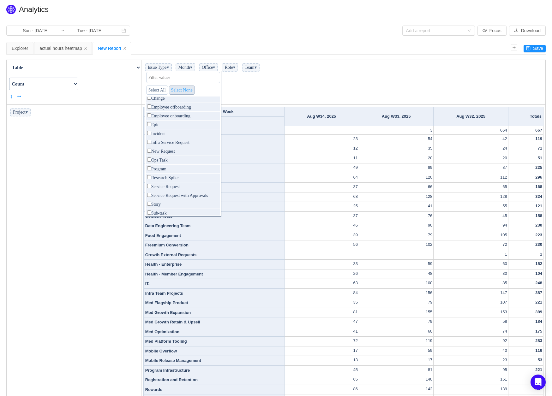
checkbox input "false"
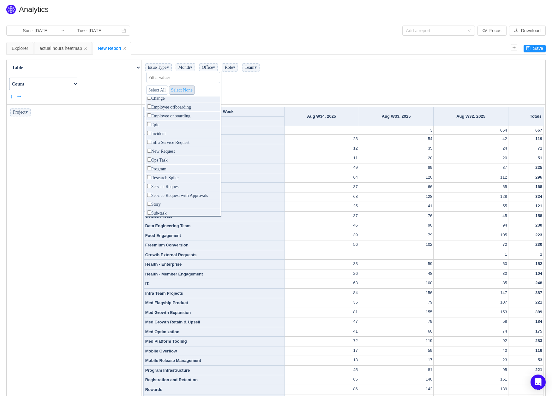
checkbox input "false"
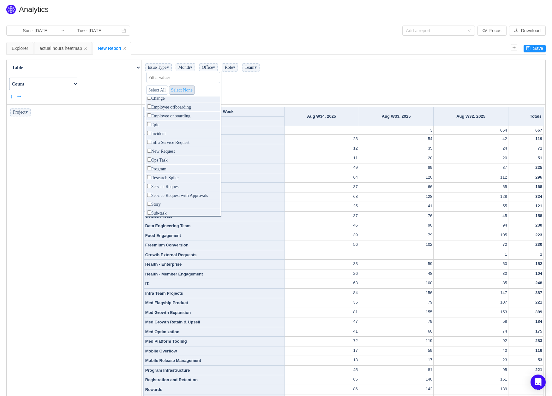
checkbox input "false"
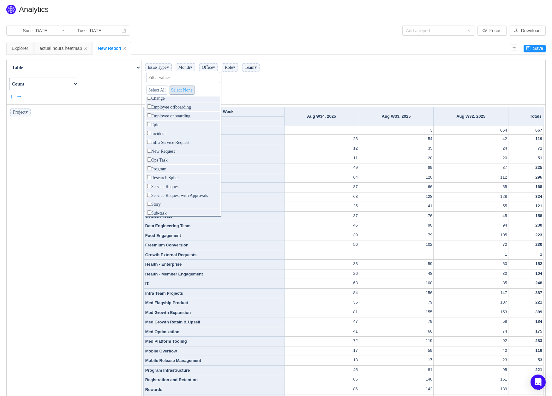
checkbox input "false"
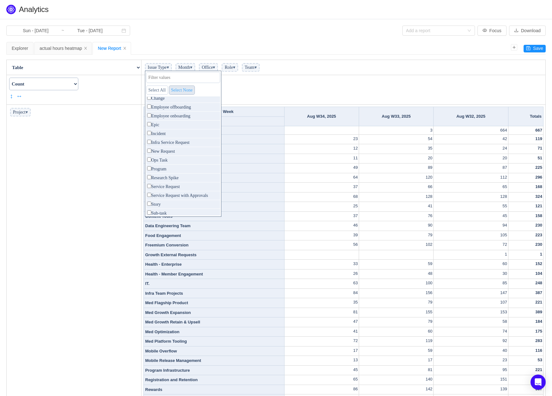
checkbox input "false"
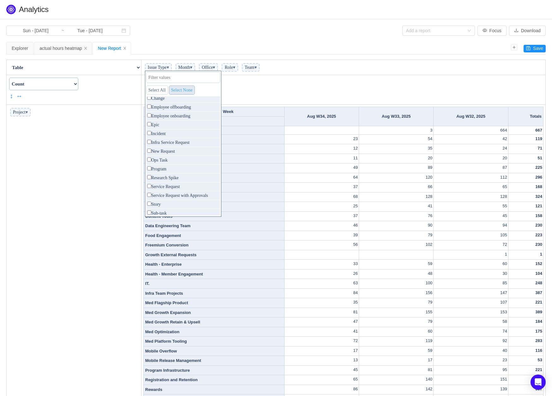
checkbox input "false"
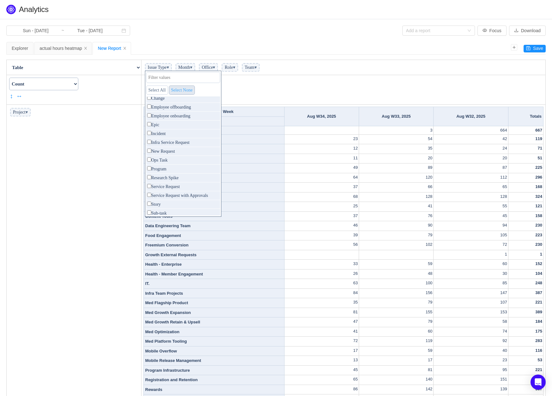
checkbox input "false"
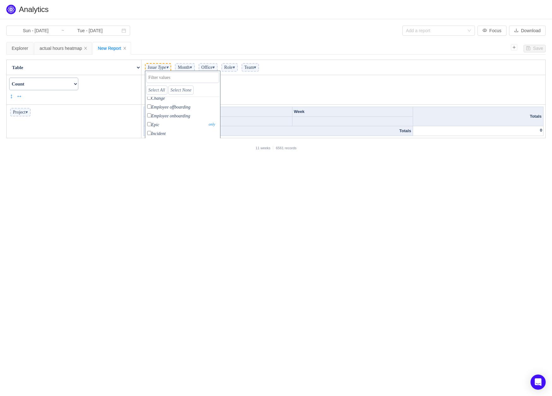
click at [151, 125] on p "Epic only" at bounding box center [182, 125] width 73 height 9
checkbox input "true"
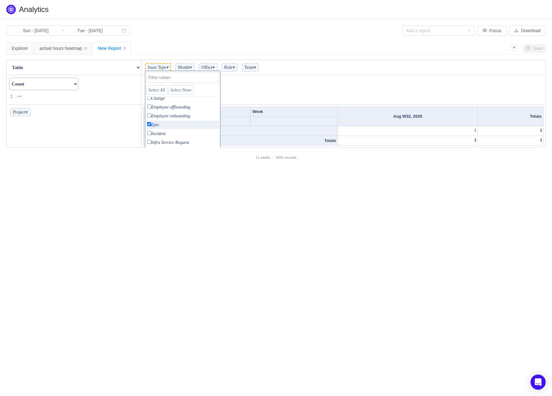
click at [267, 83] on td "Week ▾" at bounding box center [343, 90] width 404 height 30
click at [192, 70] on span "▾" at bounding box center [191, 67] width 2 height 5
click at [218, 66] on span "Office ▾" at bounding box center [208, 67] width 19 height 9
click at [218, 71] on span "Office ▾" at bounding box center [208, 67] width 19 height 9
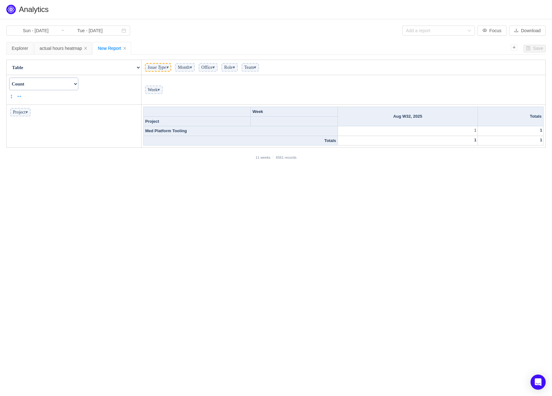
click at [215, 65] on span "▾" at bounding box center [213, 67] width 2 height 5
click at [235, 67] on span "▾" at bounding box center [234, 67] width 2 height 5
click at [259, 64] on span "Team ▾" at bounding box center [250, 67] width 18 height 9
click at [259, 67] on span "Team ▾" at bounding box center [250, 67] width 18 height 9
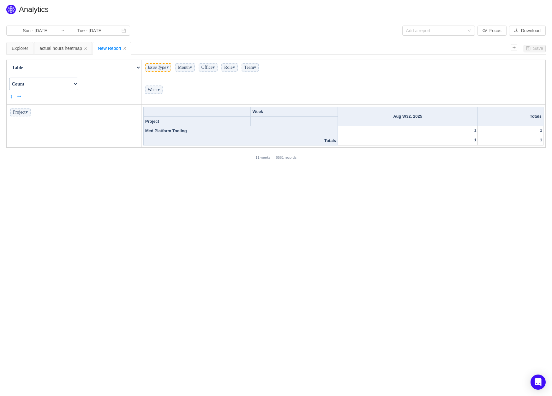
click at [256, 66] on span "▾" at bounding box center [255, 67] width 2 height 5
click at [78, 84] on select "Count Count Unique Values List Unique Values Sum Integer Sum Average Median Sam…" at bounding box center [43, 84] width 69 height 13
click at [127, 48] on icon "icon: close" at bounding box center [125, 48] width 4 height 4
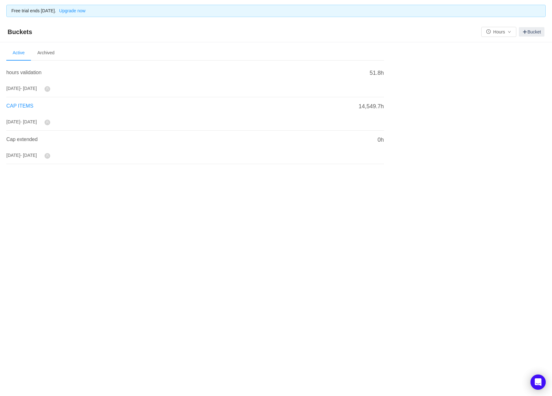
click at [24, 104] on span "CAP ITEMS" at bounding box center [19, 105] width 27 height 5
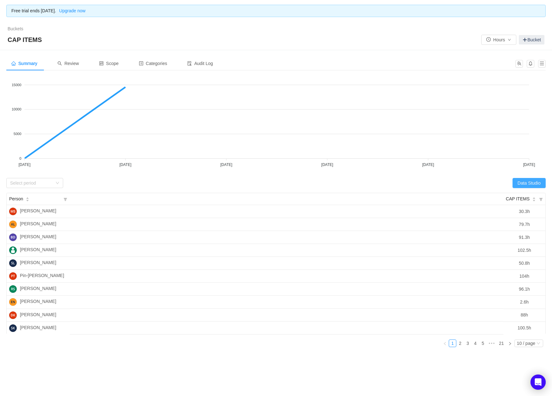
click at [522, 181] on button "Data Studio" at bounding box center [528, 183] width 33 height 10
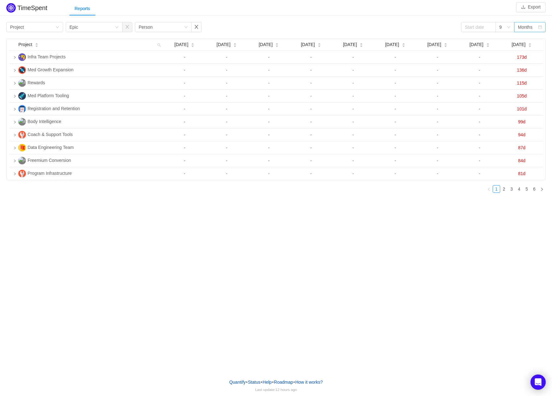
click at [529, 27] on div "Months" at bounding box center [525, 26] width 15 height 9
click at [526, 58] on li "Quarters" at bounding box center [530, 60] width 32 height 10
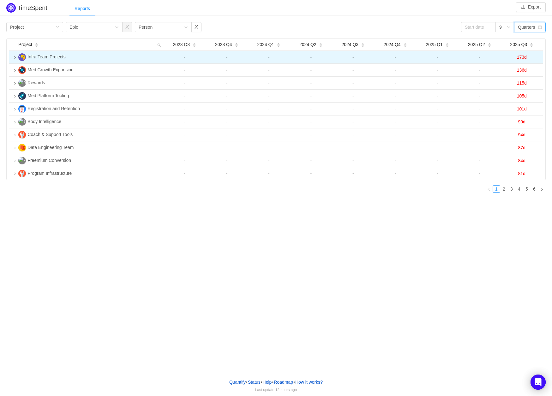
click at [14, 57] on icon "icon: right" at bounding box center [14, 57] width 3 height 3
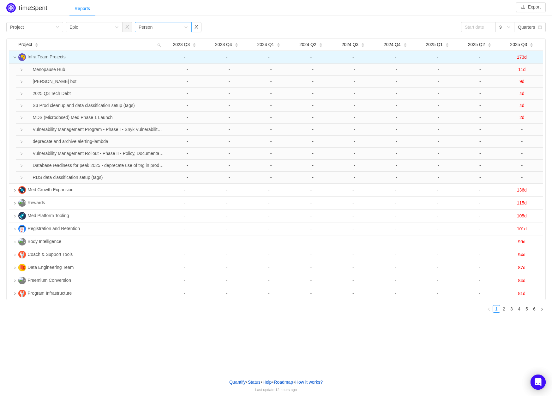
click at [186, 26] on icon "icon: down" at bounding box center [186, 27] width 4 height 4
click at [232, 29] on div "Group by Project Group by Epic Group by Person 9 Quarters" at bounding box center [275, 27] width 539 height 10
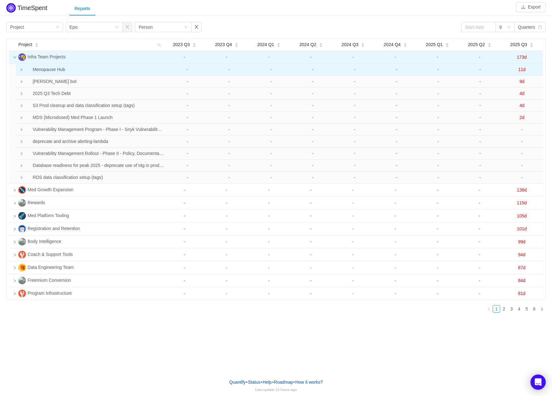
click at [22, 69] on icon "icon: right" at bounding box center [22, 69] width 2 height 3
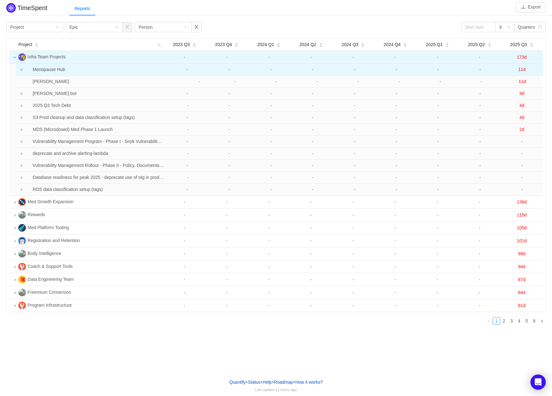
click at [21, 69] on icon "icon: down" at bounding box center [21, 69] width 3 height 3
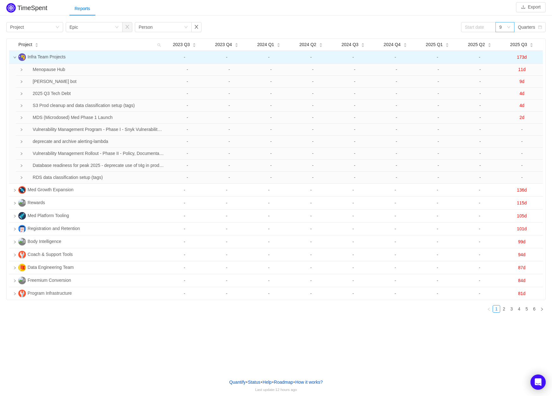
click at [506, 26] on div "9" at bounding box center [502, 26] width 7 height 9
click at [500, 39] on li "3" at bounding box center [504, 39] width 19 height 10
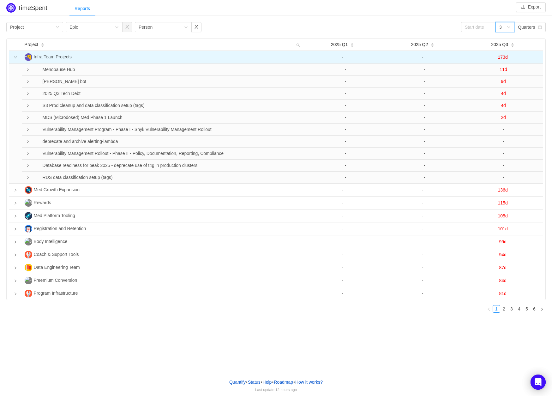
click at [98, 328] on div "TimeSpent Export Reports Group by Project Group by Epic Group by Person 3 Quart…" at bounding box center [276, 187] width 552 height 374
click at [179, 317] on div "Project 2025 Q1 2025 Q2 2025 Q3 Infra Team Projects - - 173d Menopause Hub - - …" at bounding box center [275, 178] width 539 height 279
click at [119, 344] on div "TimeSpent Export Reports Group by Project Group by Epic Group by Person 3 Quart…" at bounding box center [276, 187] width 552 height 374
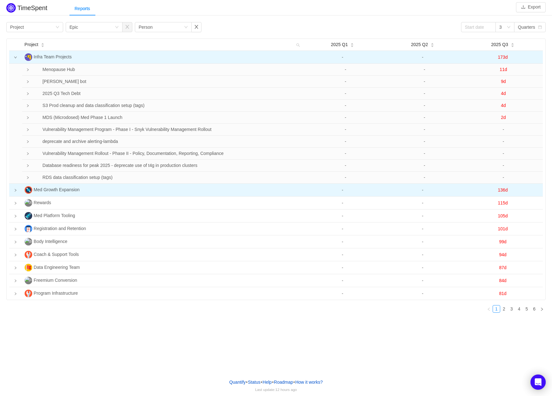
click at [14, 191] on icon "icon: right" at bounding box center [15, 190] width 3 height 3
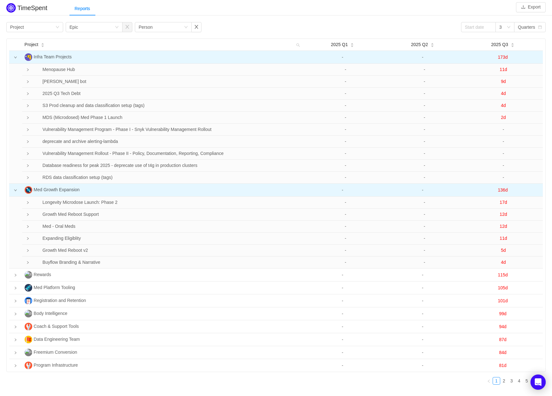
click at [14, 191] on icon "icon: down" at bounding box center [15, 190] width 3 height 3
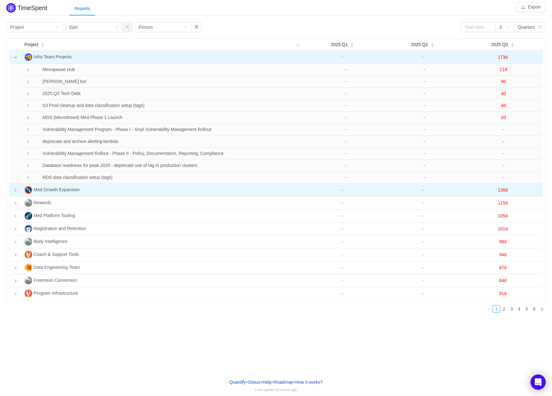
click at [141, 339] on div "TimeSpent Export Reports Group by Project Group by Epic Group by Person 3 Quart…" at bounding box center [276, 187] width 552 height 374
click at [528, 7] on button "Export" at bounding box center [531, 7] width 30 height 10
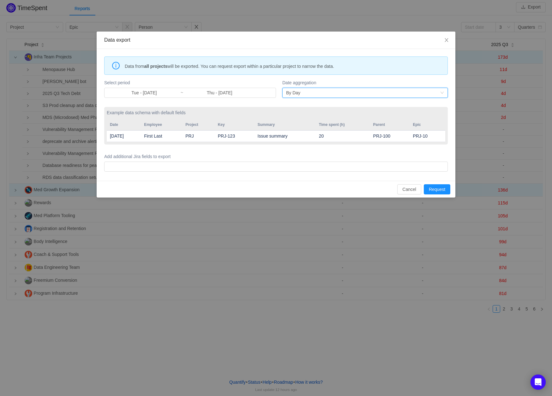
click at [313, 93] on div "By Day" at bounding box center [363, 92] width 154 height 9
click at [298, 115] on li "By Month" at bounding box center [364, 115] width 165 height 10
click at [144, 167] on div at bounding box center [275, 166] width 338 height 9
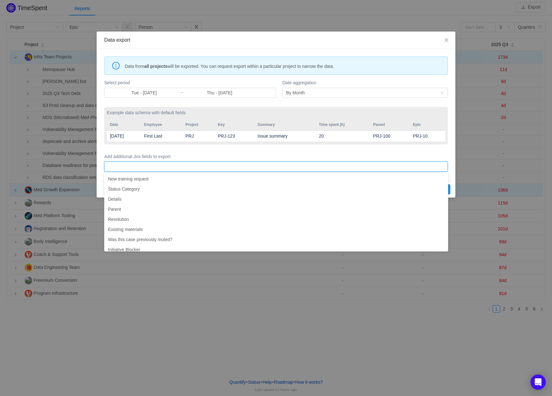
click at [133, 335] on div "Data export Data from all projects will be exported. You can request export wit…" at bounding box center [276, 198] width 552 height 396
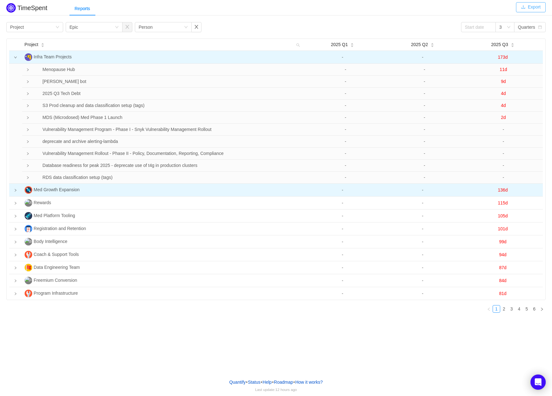
click at [531, 8] on button "Export" at bounding box center [531, 7] width 30 height 10
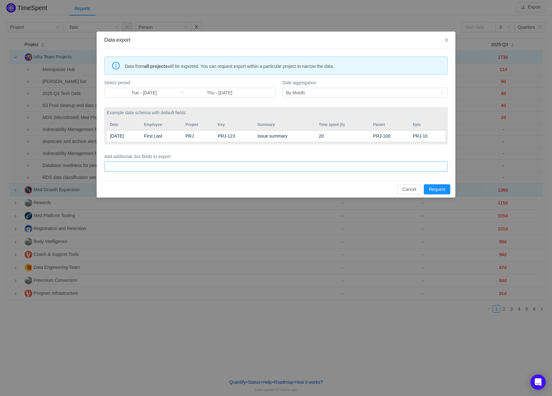
click at [142, 167] on div at bounding box center [275, 166] width 338 height 9
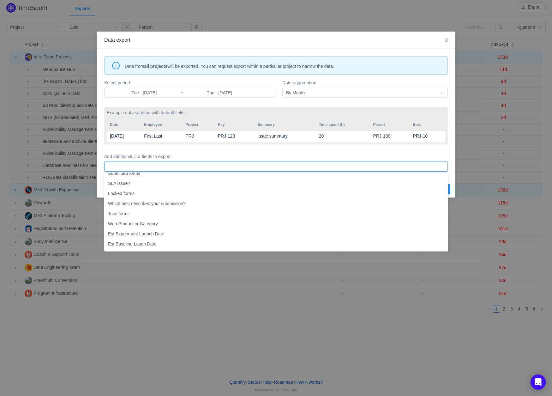
scroll to position [1261, 0]
click at [107, 325] on div "Data export Data from all projects will be exported. You can request export wit…" at bounding box center [276, 198] width 552 height 396
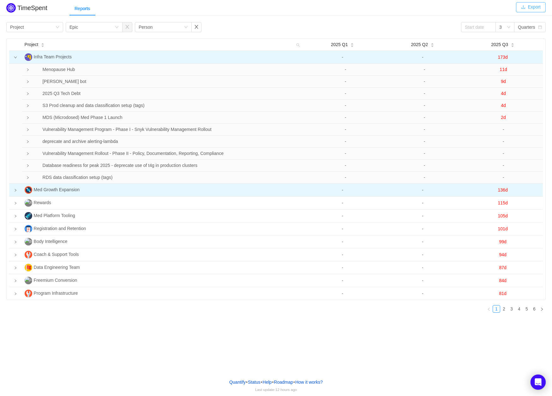
scroll to position [1, 0]
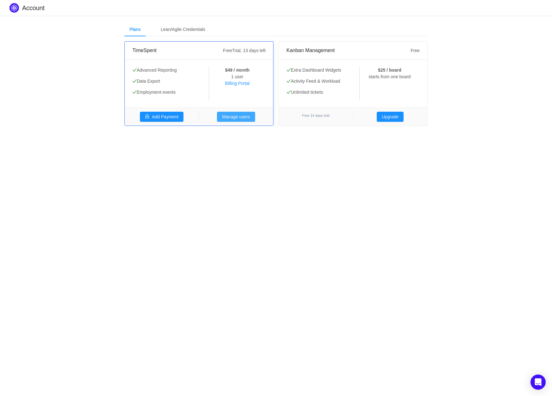
click at [224, 117] on button "Manage users" at bounding box center [236, 117] width 38 height 10
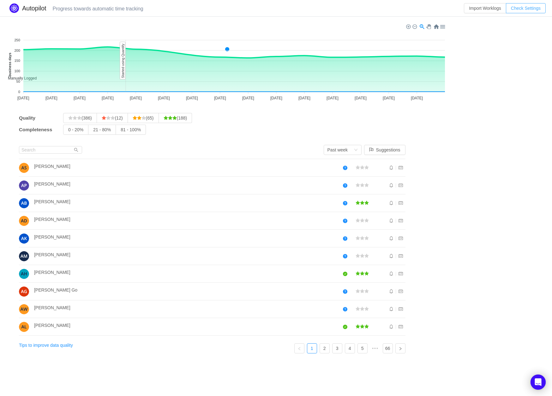
click at [523, 8] on button "Check Settings" at bounding box center [526, 8] width 40 height 10
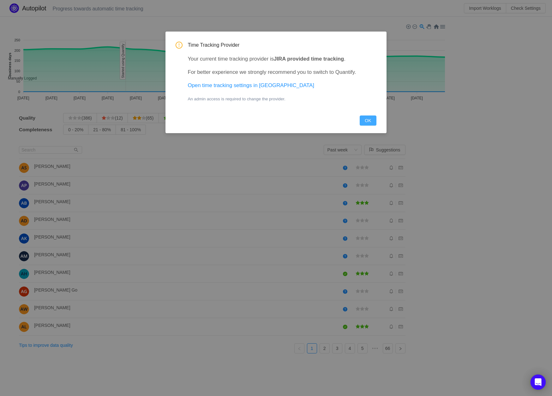
click at [362, 121] on button "OK" at bounding box center [368, 121] width 16 height 10
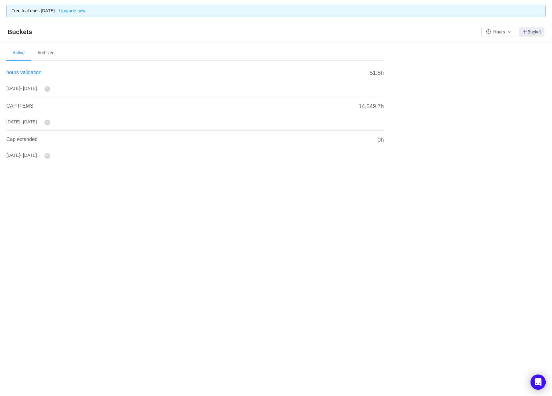
click at [33, 74] on span "hours validation" at bounding box center [23, 72] width 35 height 5
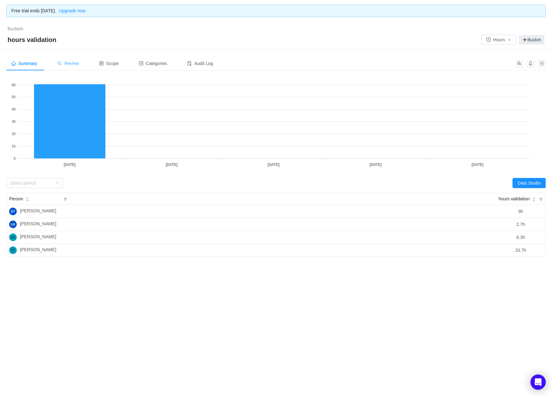
click at [74, 63] on span "Review" at bounding box center [67, 63] width 21 height 5
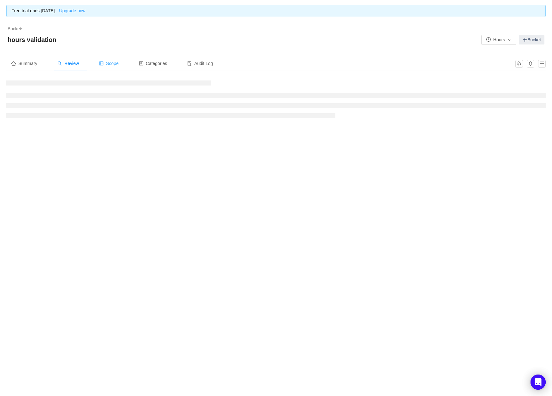
click at [116, 65] on span "Scope" at bounding box center [109, 63] width 20 height 5
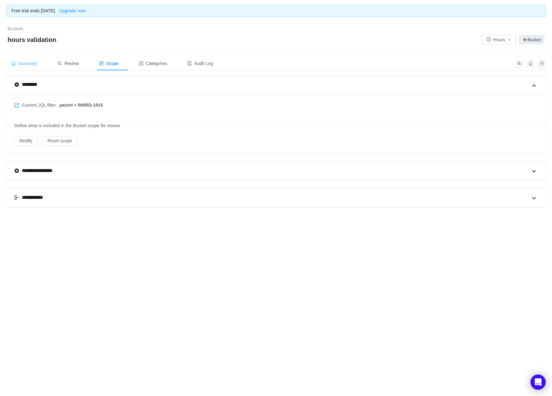
click at [32, 64] on span "Summary" at bounding box center [24, 63] width 26 height 5
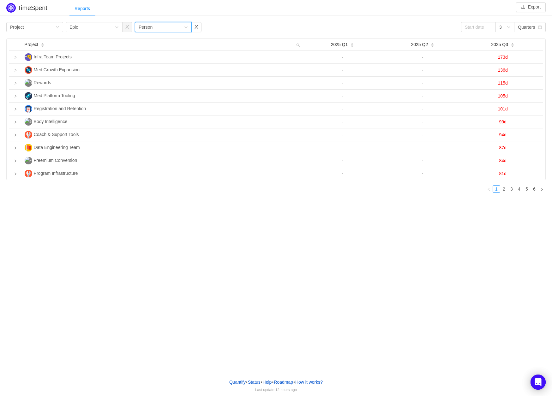
click at [164, 26] on div "Group by Person" at bounding box center [161, 26] width 45 height 9
click at [145, 39] on li "Issue" at bounding box center [162, 39] width 57 height 10
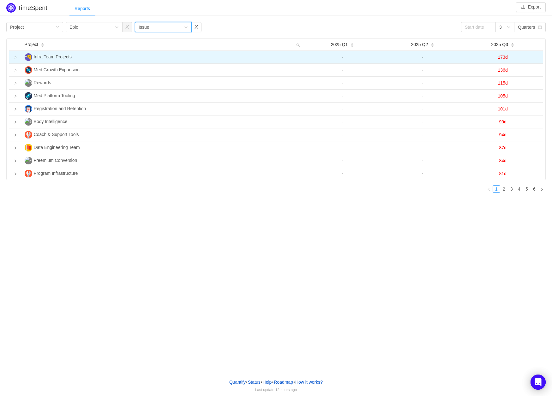
click at [16, 58] on icon "icon: right" at bounding box center [15, 57] width 3 height 3
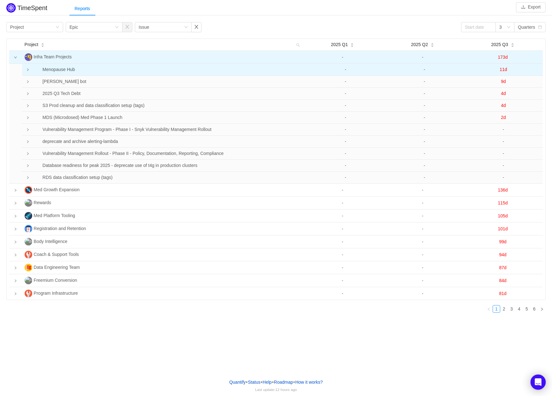
click at [26, 68] on td at bounding box center [26, 70] width 8 height 12
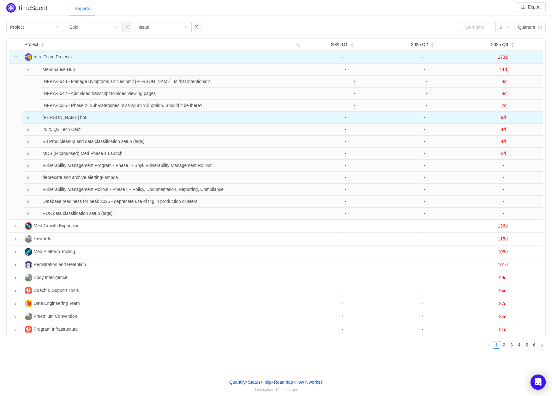
click at [27, 118] on icon "icon: right" at bounding box center [27, 117] width 3 height 3
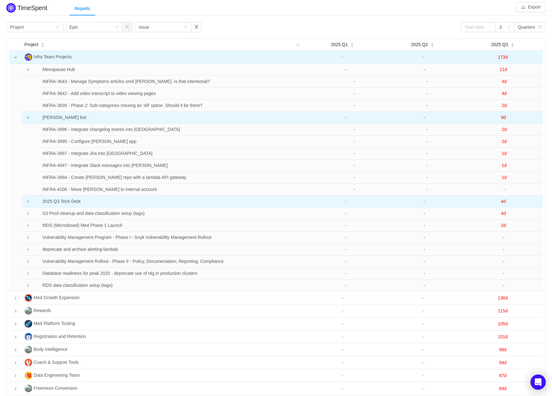
click at [25, 201] on td at bounding box center [26, 202] width 8 height 12
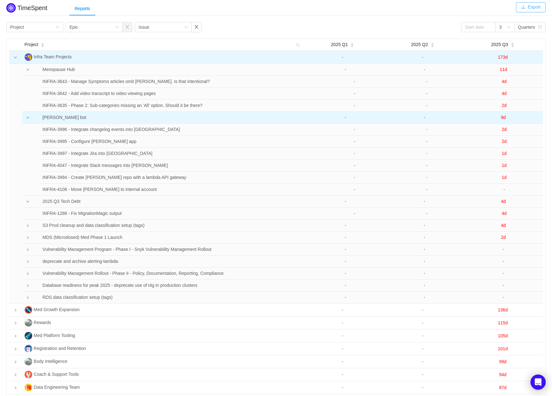
click at [523, 9] on button "Export" at bounding box center [531, 7] width 30 height 10
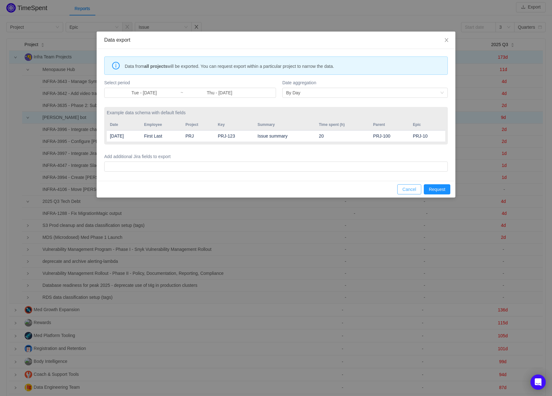
click at [403, 189] on button "Cancel" at bounding box center [409, 189] width 24 height 10
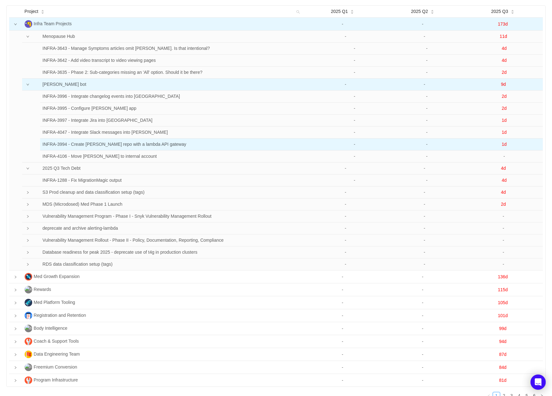
scroll to position [65, 0]
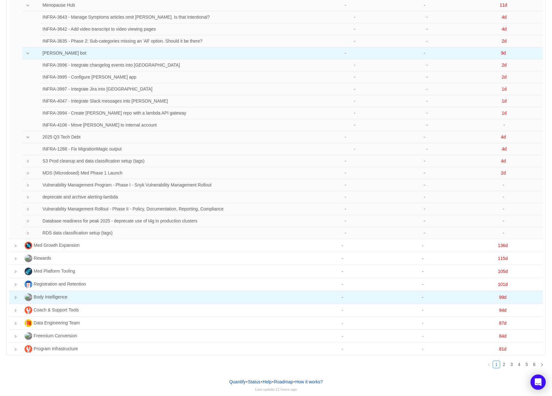
click at [16, 298] on icon "icon: right" at bounding box center [15, 297] width 3 height 3
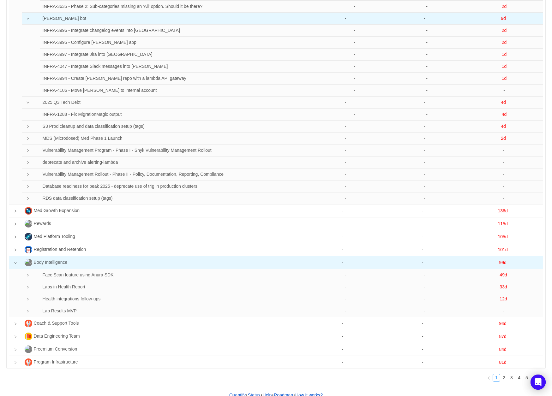
scroll to position [113, 0]
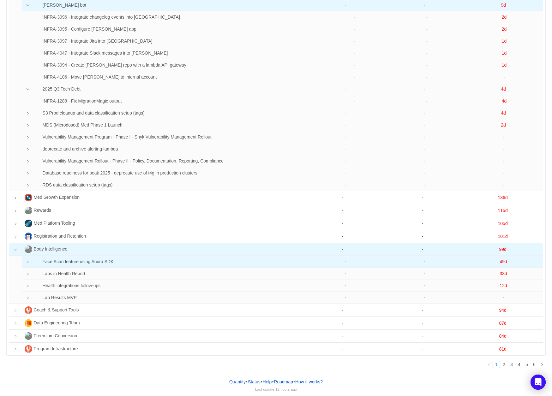
click at [27, 262] on icon "icon: right" at bounding box center [27, 261] width 3 height 3
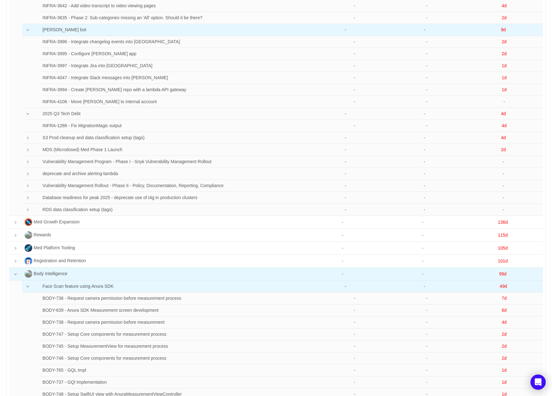
scroll to position [0, 0]
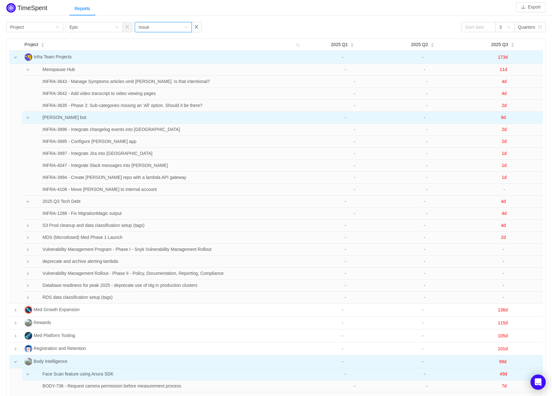
click at [168, 24] on div "Group by Issue" at bounding box center [161, 26] width 45 height 9
click at [197, 28] on button "button" at bounding box center [196, 27] width 10 height 10
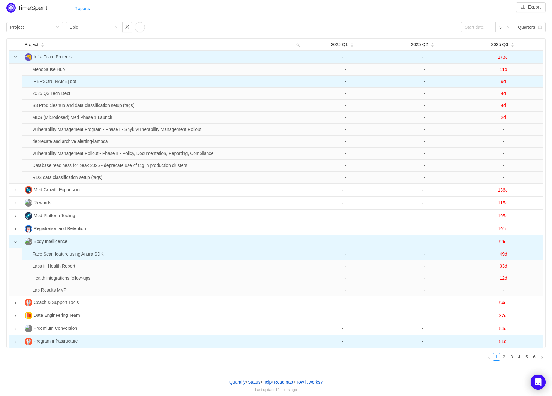
click at [13, 341] on td at bounding box center [15, 341] width 13 height 13
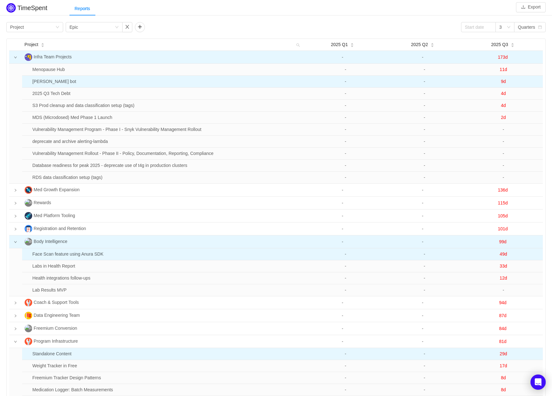
scroll to position [77, 0]
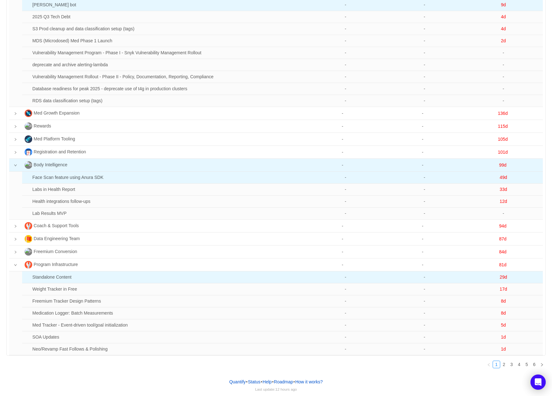
click at [60, 280] on td "Standalone Content" at bounding box center [168, 277] width 276 height 12
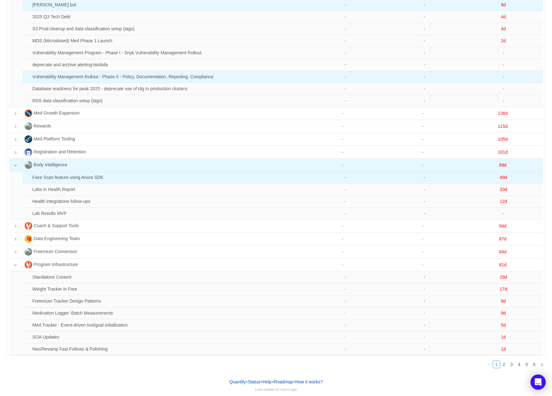
scroll to position [0, 0]
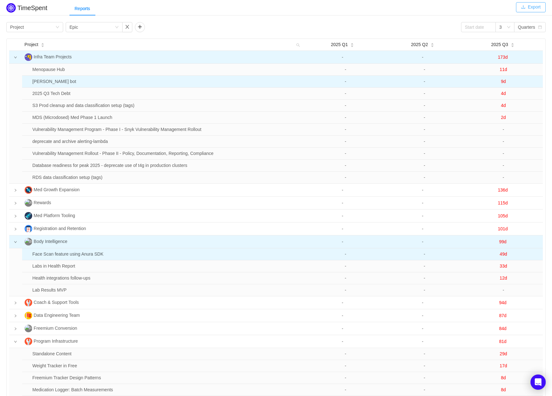
click at [528, 4] on button "Export" at bounding box center [531, 7] width 30 height 10
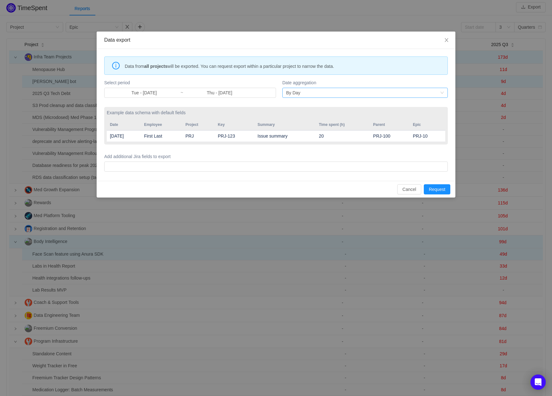
click at [307, 90] on div "By Day" at bounding box center [363, 92] width 154 height 9
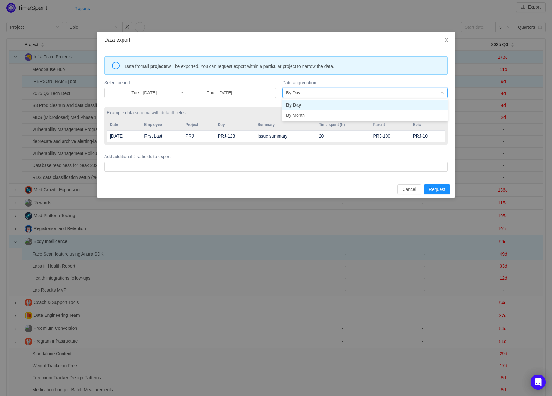
click at [307, 90] on div "By Day" at bounding box center [363, 92] width 154 height 9
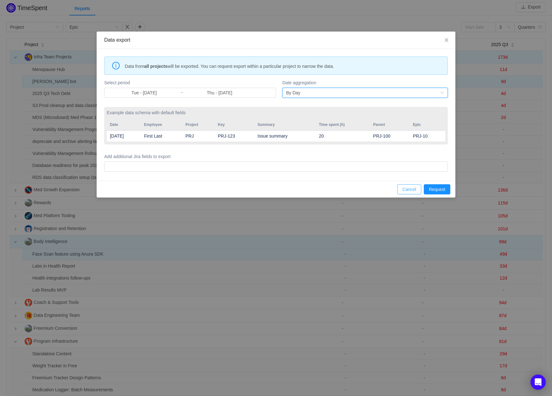
click at [403, 190] on button "Cancel" at bounding box center [409, 189] width 24 height 10
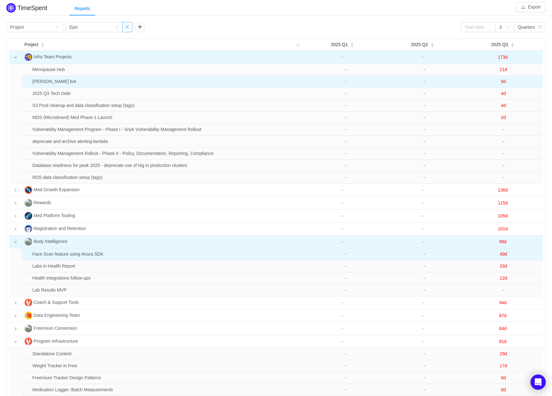
click at [126, 29] on button "button" at bounding box center [127, 27] width 10 height 10
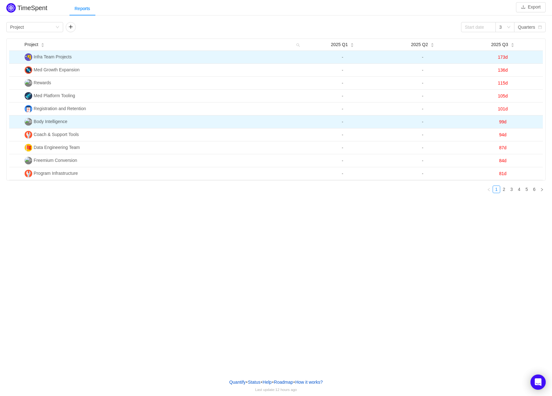
click at [45, 58] on span "Infra Team Projects" at bounding box center [53, 56] width 38 height 5
click at [27, 56] on img at bounding box center [29, 57] width 8 height 8
click at [72, 58] on span "Infra Team Projects" at bounding box center [53, 56] width 38 height 5
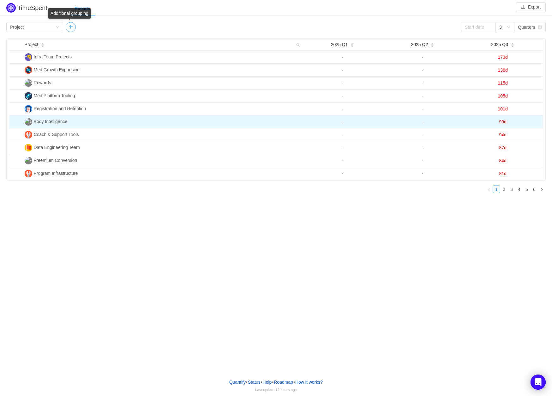
click at [69, 27] on button "button" at bounding box center [71, 27] width 10 height 10
click at [88, 27] on div "Group by Epic" at bounding box center [91, 26] width 45 height 9
click at [71, 69] on li "Epic" at bounding box center [93, 70] width 57 height 10
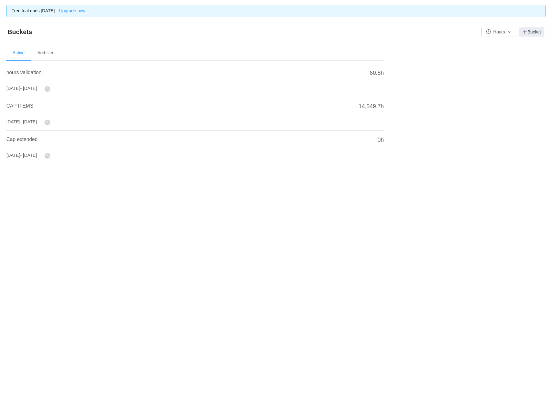
click at [50, 156] on span at bounding box center [48, 156] width 6 height 6
click at [49, 156] on icon "icon: user" at bounding box center [47, 155] width 3 height 3
click at [18, 141] on span "Cap extended" at bounding box center [21, 139] width 31 height 5
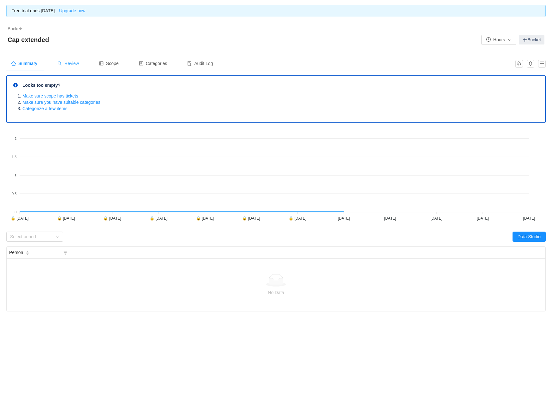
click at [66, 61] on span "Review" at bounding box center [67, 63] width 21 height 5
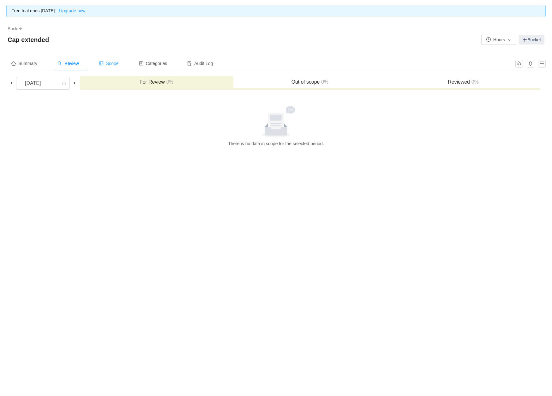
click at [121, 60] on div "Scope" at bounding box center [109, 63] width 30 height 14
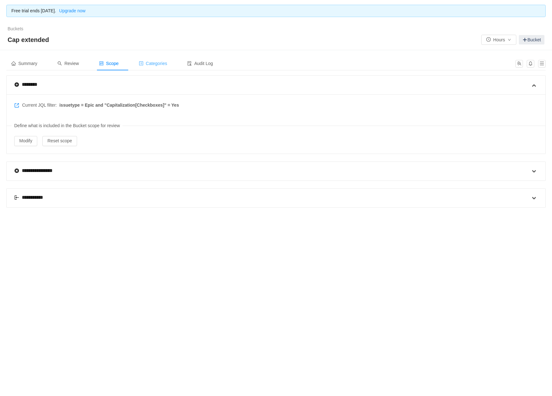
click at [172, 62] on div "Categories" at bounding box center [153, 63] width 39 height 14
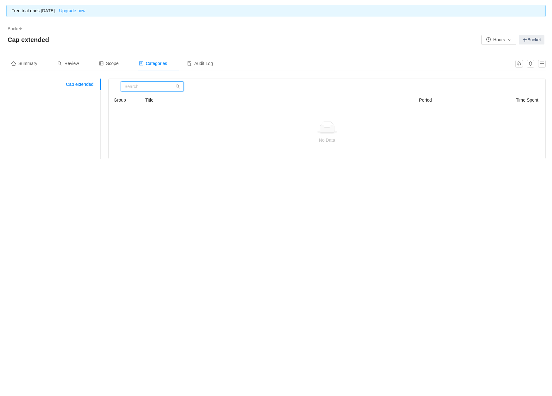
click at [158, 85] on input "text" at bounding box center [152, 86] width 63 height 10
click at [502, 39] on button "Hours" at bounding box center [498, 40] width 35 height 10
click at [523, 39] on span at bounding box center [524, 39] width 5 height 5
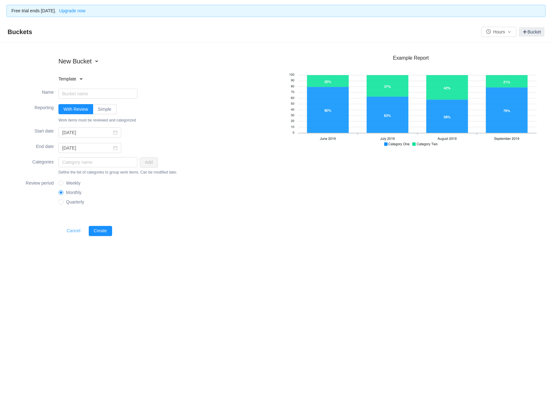
click at [72, 230] on button "Cancel" at bounding box center [74, 231] width 24 height 10
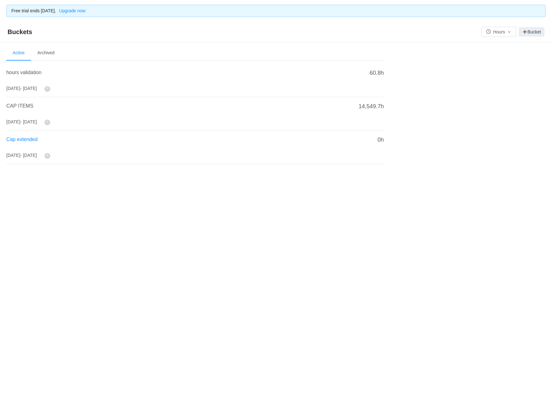
click at [25, 138] on span "Cap extended" at bounding box center [21, 139] width 31 height 5
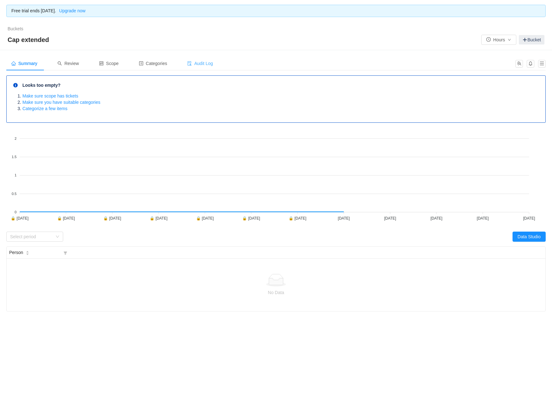
click at [212, 66] on span "Audit Log" at bounding box center [200, 63] width 26 height 5
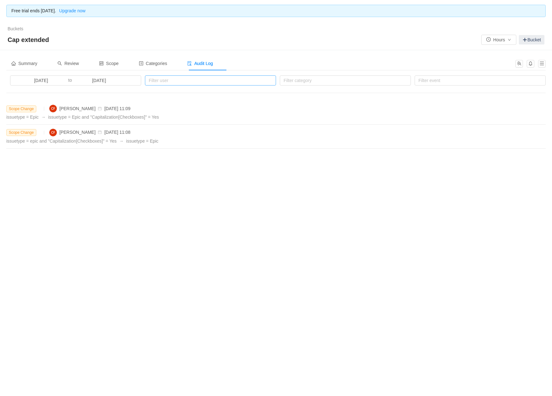
click at [193, 81] on div "Filter user" at bounding box center [209, 80] width 121 height 6
click at [308, 80] on div "Filter category" at bounding box center [343, 80] width 121 height 6
click at [541, 62] on button "button" at bounding box center [542, 64] width 8 height 8
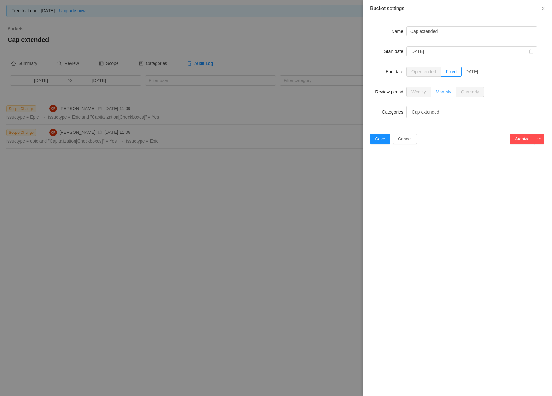
click at [241, 198] on div at bounding box center [276, 198] width 552 height 396
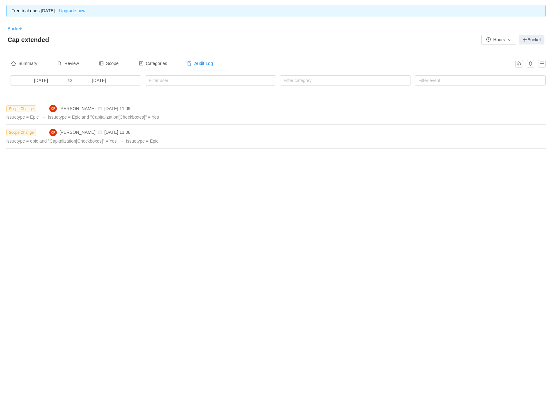
click at [14, 27] on link "Buckets" at bounding box center [16, 28] width 16 height 5
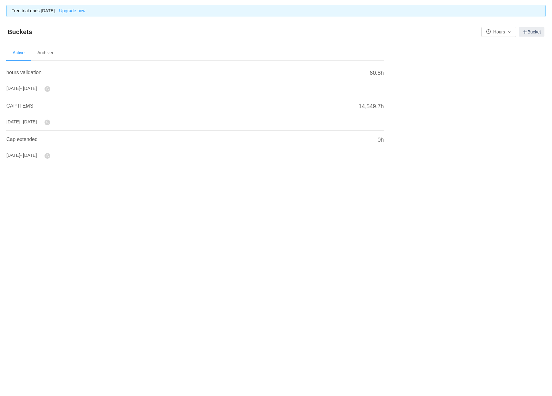
click at [24, 105] on span "CAP ITEMS" at bounding box center [19, 105] width 27 height 5
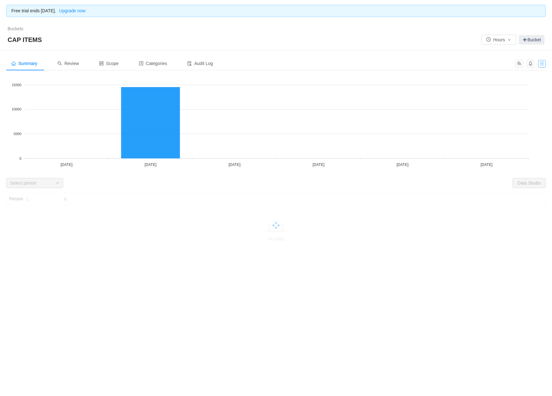
click at [541, 66] on button "button" at bounding box center [542, 64] width 8 height 8
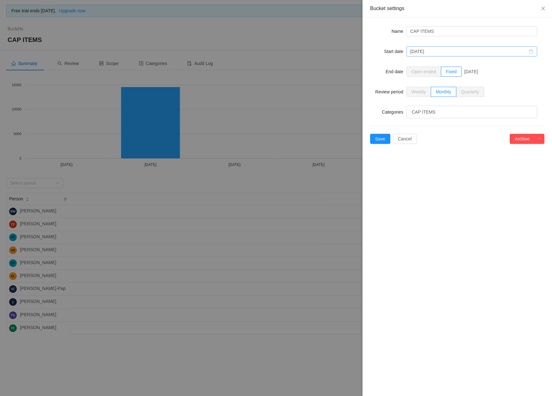
click at [532, 51] on icon "icon: calendar" at bounding box center [531, 51] width 4 height 4
click at [423, 67] on link "Jan" at bounding box center [421, 68] width 12 height 8
type input "[DATE]"
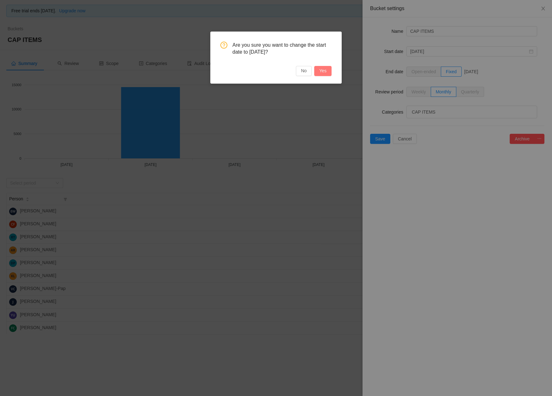
click at [323, 72] on button "Yes" at bounding box center [322, 71] width 17 height 10
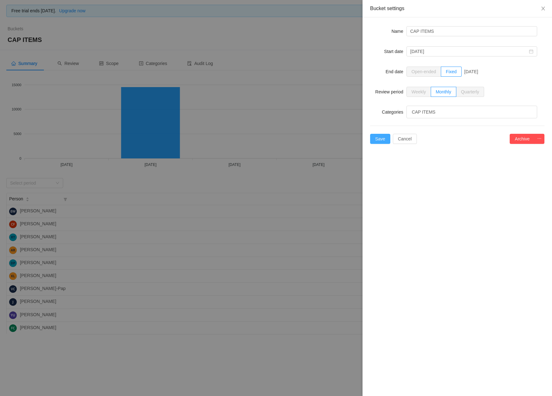
click at [379, 138] on button "Save" at bounding box center [380, 139] width 20 height 10
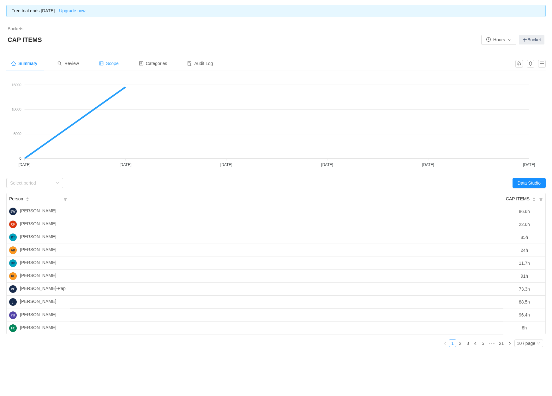
click at [119, 65] on span "Scope" at bounding box center [109, 63] width 20 height 5
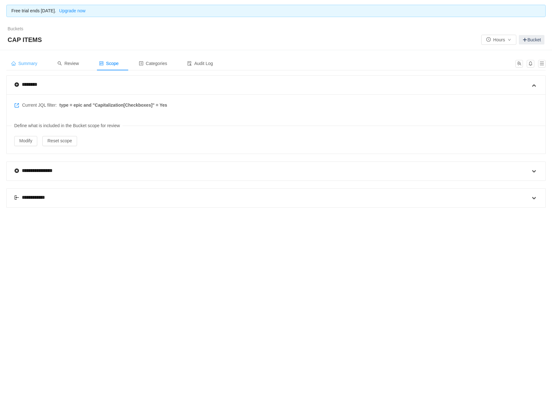
click at [26, 64] on span "Summary" at bounding box center [24, 63] width 26 height 5
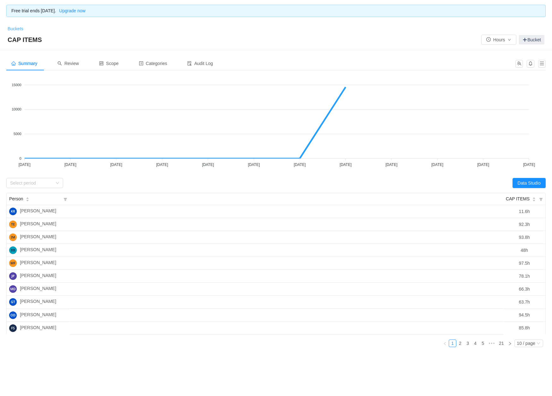
click at [19, 29] on link "Buckets" at bounding box center [16, 28] width 16 height 5
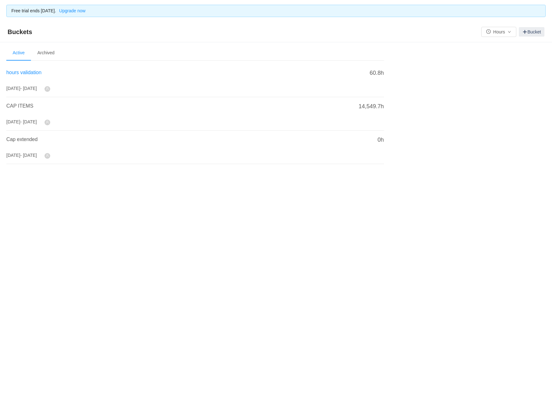
click at [27, 71] on span "hours validation" at bounding box center [23, 72] width 35 height 5
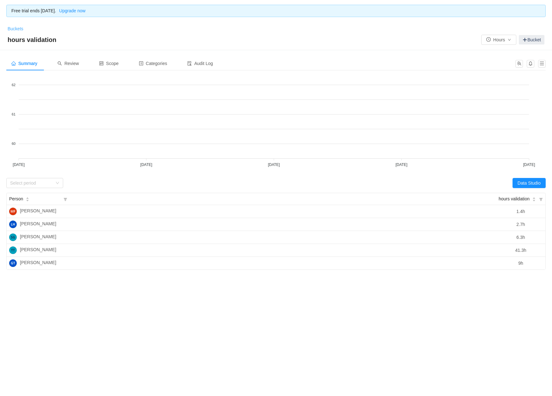
click at [18, 28] on link "Buckets" at bounding box center [16, 28] width 16 height 5
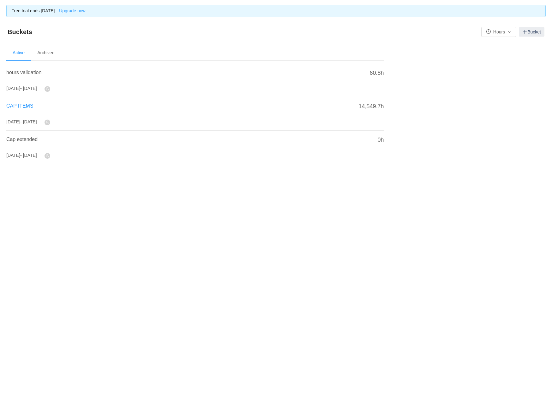
click at [22, 103] on span "CAP ITEMS" at bounding box center [19, 105] width 27 height 5
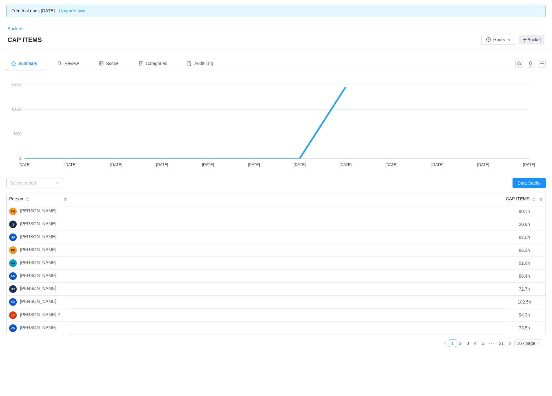
click at [18, 27] on link "Buckets" at bounding box center [16, 28] width 16 height 5
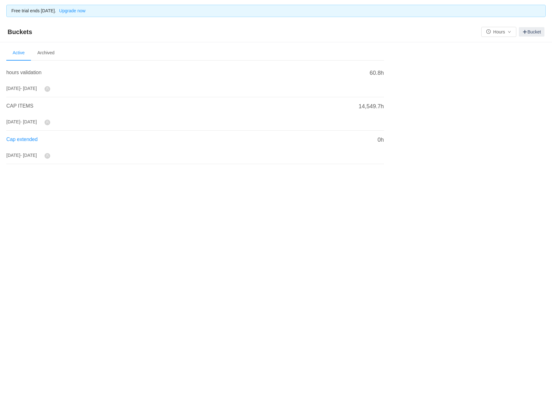
click at [18, 137] on span "Cap extended" at bounding box center [21, 139] width 31 height 5
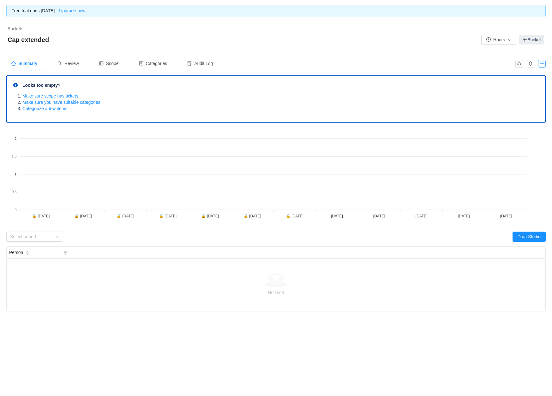
click at [543, 64] on button "button" at bounding box center [542, 64] width 8 height 8
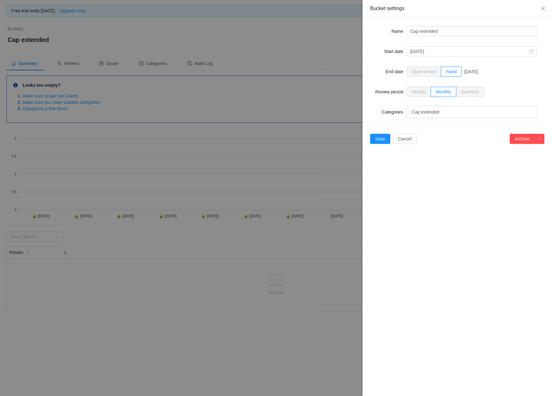
click at [472, 92] on span "Quarterly" at bounding box center [470, 91] width 18 height 5
click at [412, 137] on button "Cancel" at bounding box center [405, 139] width 24 height 10
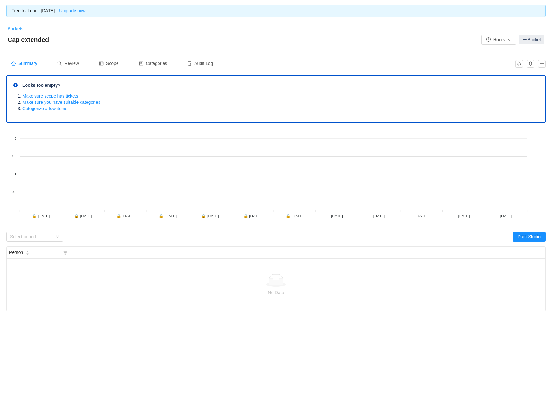
click at [18, 28] on link "Buckets" at bounding box center [16, 28] width 16 height 5
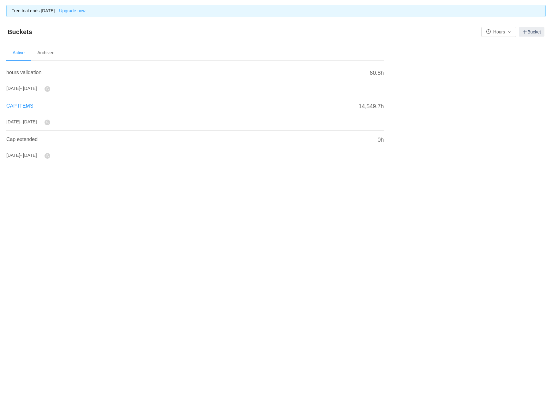
click at [19, 104] on span "CAP ITEMS" at bounding box center [19, 105] width 27 height 5
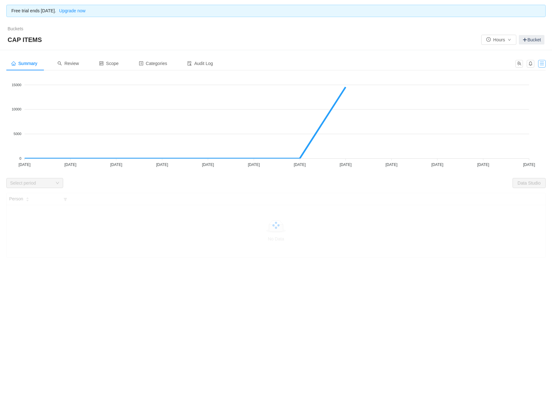
click at [543, 67] on button "button" at bounding box center [542, 64] width 8 height 8
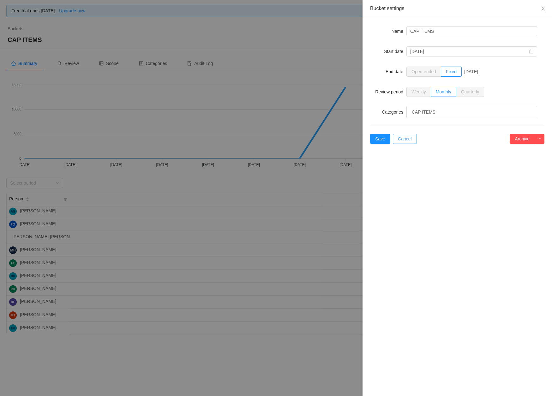
click at [413, 137] on button "Cancel" at bounding box center [405, 139] width 24 height 10
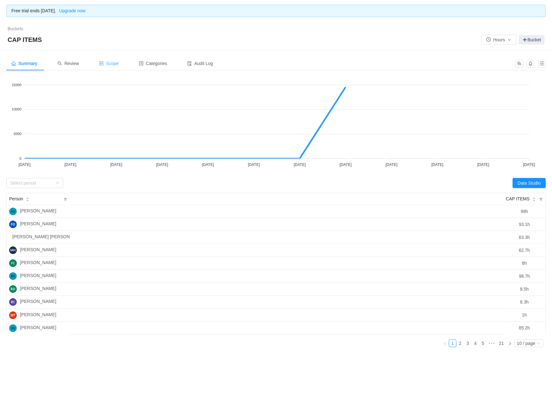
click at [116, 63] on span "Scope" at bounding box center [109, 63] width 20 height 5
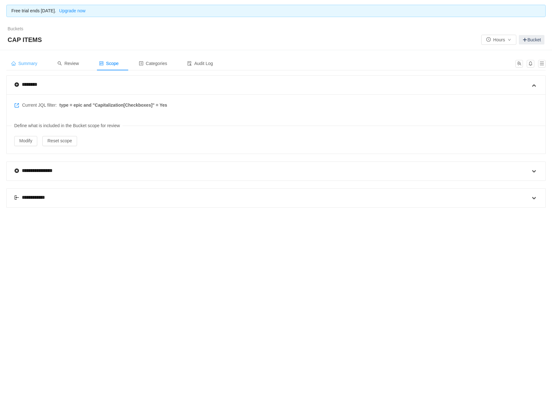
click at [22, 64] on span "Summary" at bounding box center [24, 63] width 26 height 5
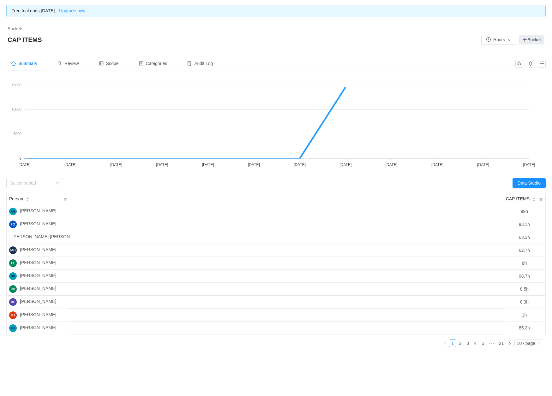
click at [512, 177] on div "Looks too empty? Make sure scope has tickets Make sure you have suitable catego…" at bounding box center [275, 213] width 539 height 277
click at [523, 181] on button "Data Studio" at bounding box center [528, 183] width 33 height 10
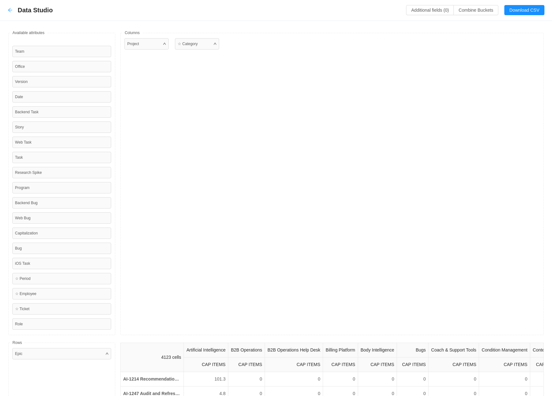
click at [10, 10] on icon "icon: arrow-left" at bounding box center [10, 10] width 5 height 5
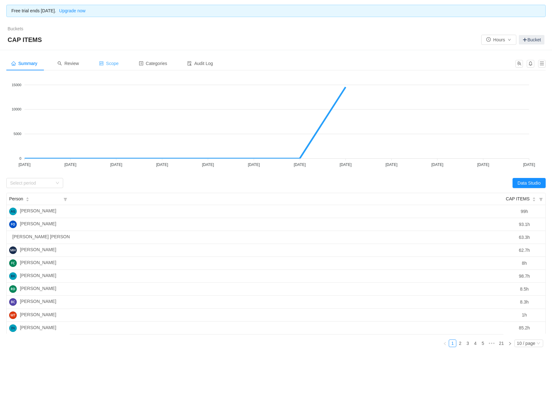
click at [114, 60] on div "Scope" at bounding box center [109, 63] width 30 height 14
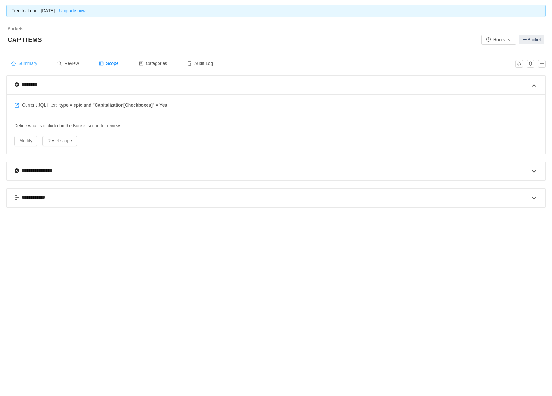
click at [30, 63] on span "Summary" at bounding box center [24, 63] width 26 height 5
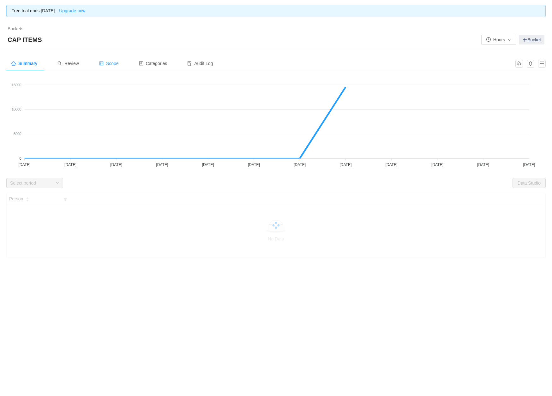
click at [111, 59] on div "Scope" at bounding box center [109, 63] width 30 height 14
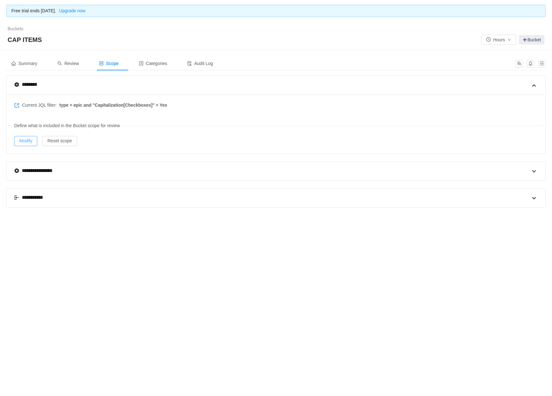
click at [26, 139] on button "Modify" at bounding box center [25, 141] width 23 height 10
click at [32, 66] on div "Summary" at bounding box center [24, 63] width 36 height 14
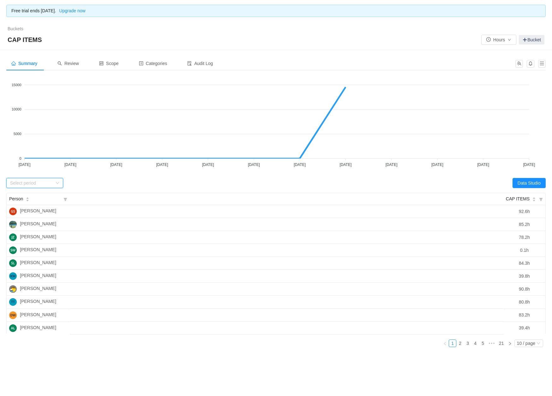
click at [56, 181] on div "Select period" at bounding box center [34, 183] width 57 height 10
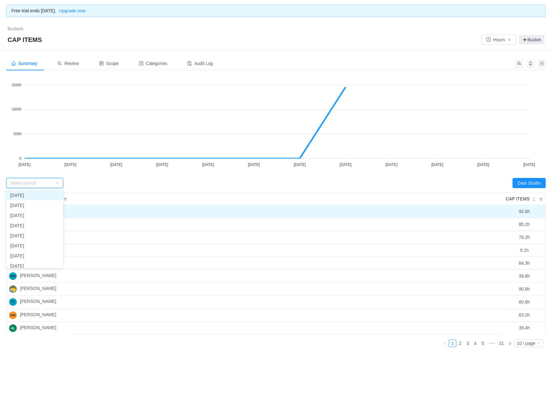
click at [523, 214] on td "92.6h" at bounding box center [524, 211] width 42 height 13
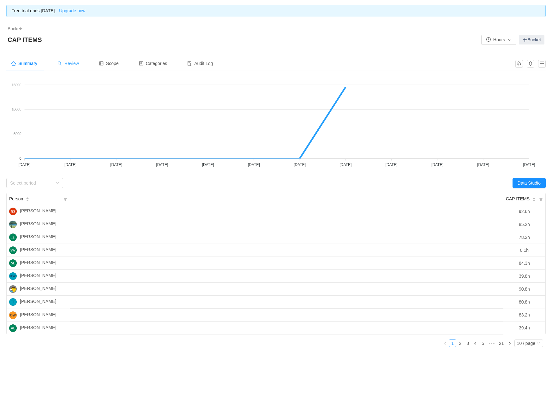
click at [74, 68] on div "Review" at bounding box center [68, 63] width 32 height 14
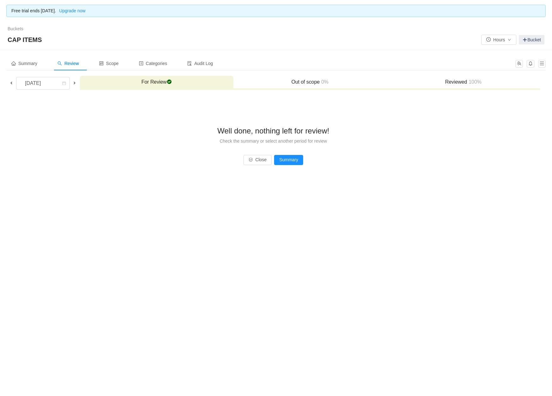
click at [475, 80] on span "100%" at bounding box center [474, 81] width 15 height 5
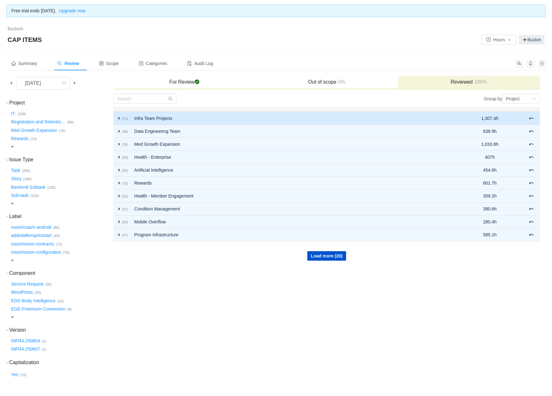
click at [118, 116] on span "expand" at bounding box center [118, 118] width 5 height 5
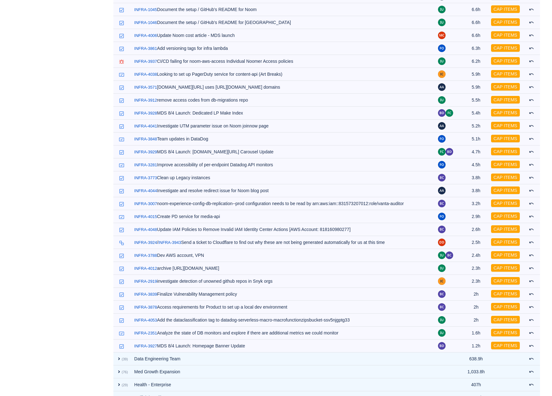
scroll to position [792, 0]
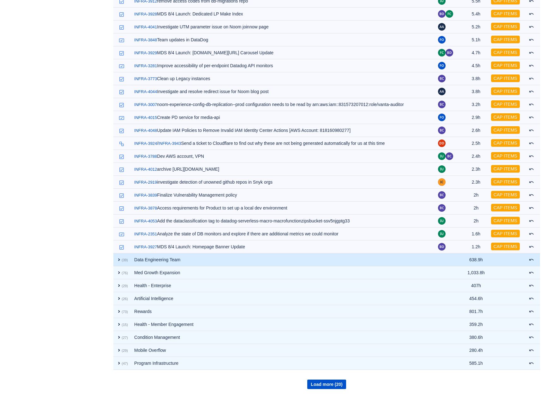
click at [118, 258] on span "expand" at bounding box center [118, 259] width 5 height 5
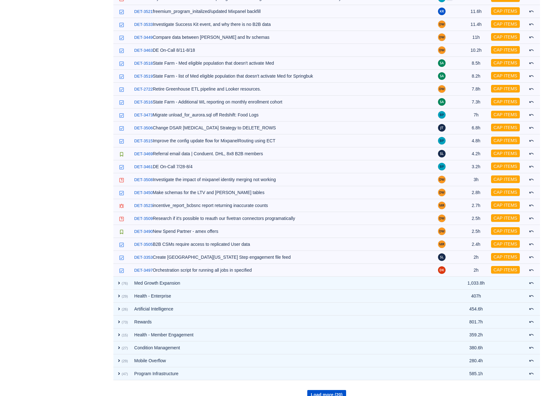
scroll to position [1298, 0]
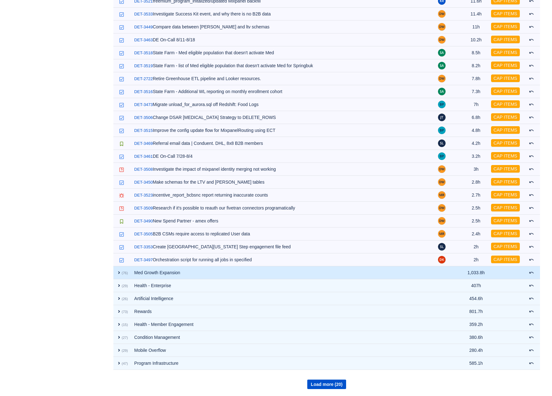
click at [117, 272] on span "expand" at bounding box center [118, 272] width 5 height 5
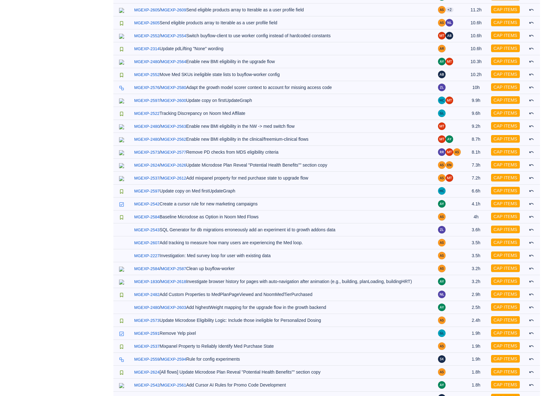
scroll to position [2284, 0]
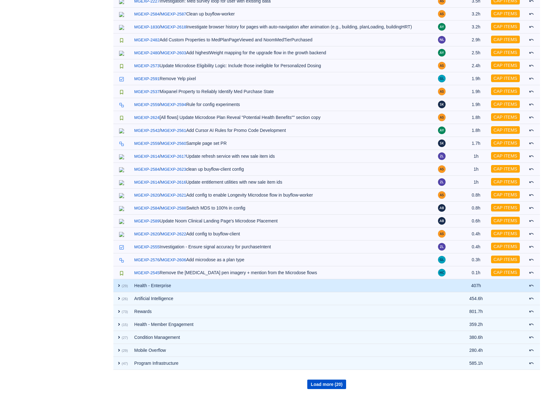
click at [118, 283] on span "expand" at bounding box center [118, 285] width 5 height 5
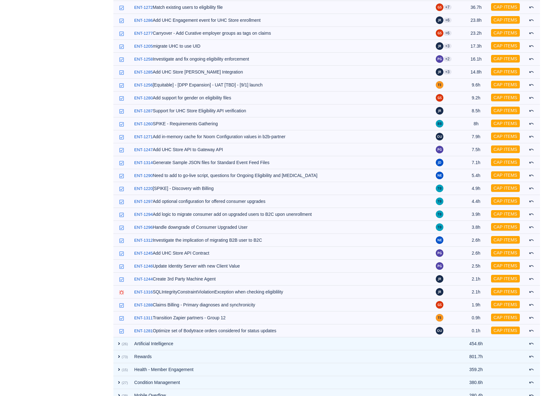
scroll to position [2665, 0]
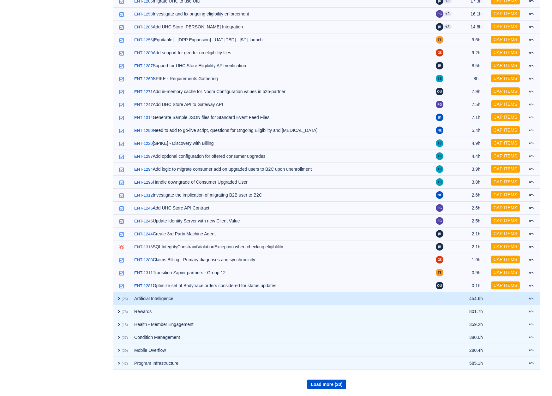
click at [119, 298] on span "expand" at bounding box center [118, 298] width 5 height 5
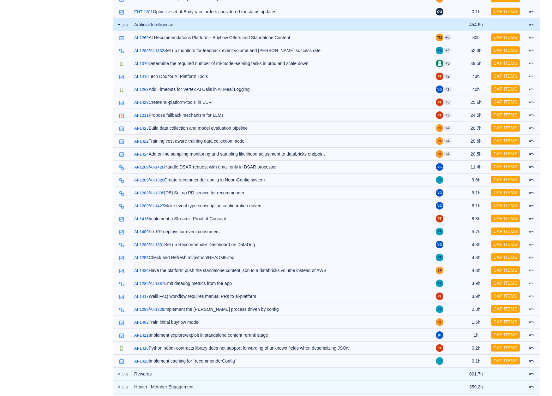
scroll to position [3002, 0]
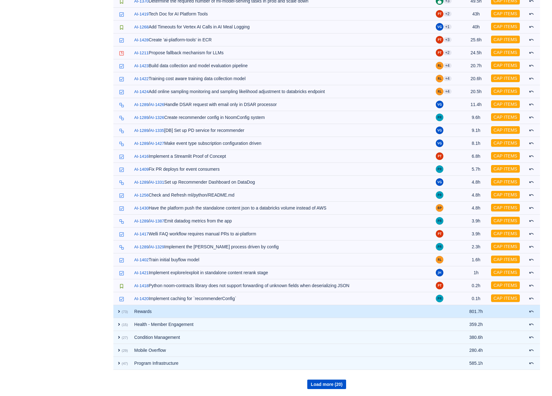
click at [119, 310] on span "expand" at bounding box center [118, 311] width 5 height 5
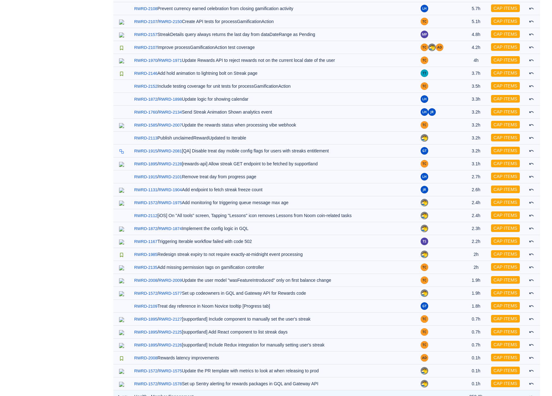
scroll to position [3954, 0]
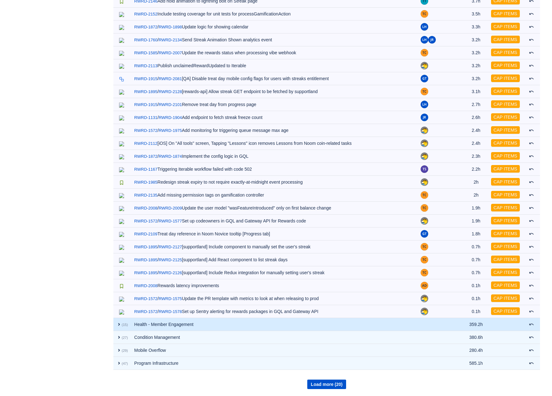
click at [116, 324] on span "expand" at bounding box center [118, 324] width 5 height 5
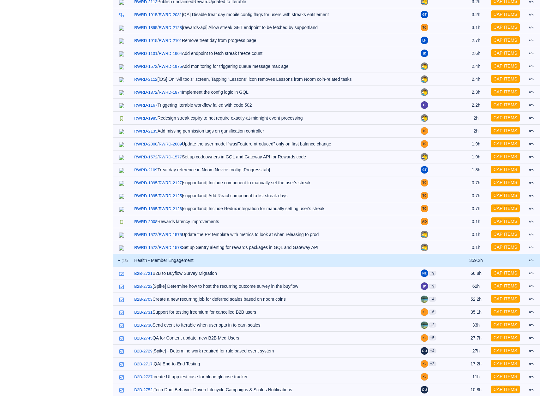
scroll to position [4149, 0]
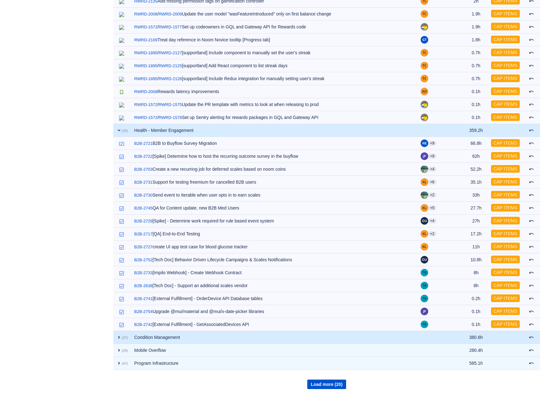
click at [120, 336] on span "expand" at bounding box center [118, 337] width 5 height 5
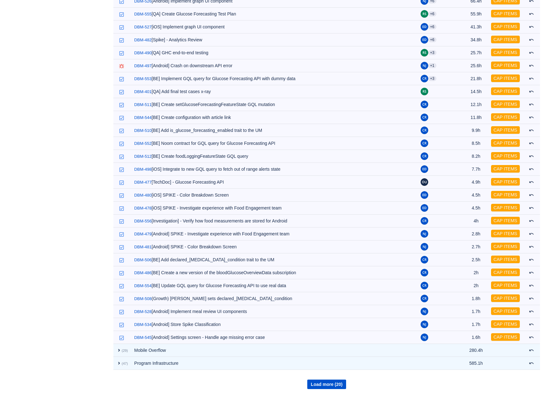
scroll to position [4499, 0]
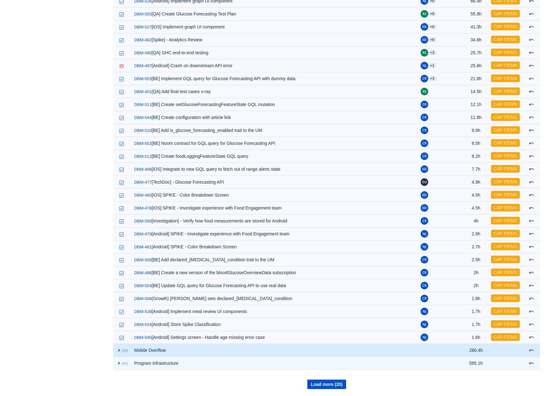
click at [119, 348] on span "expand" at bounding box center [118, 350] width 5 height 5
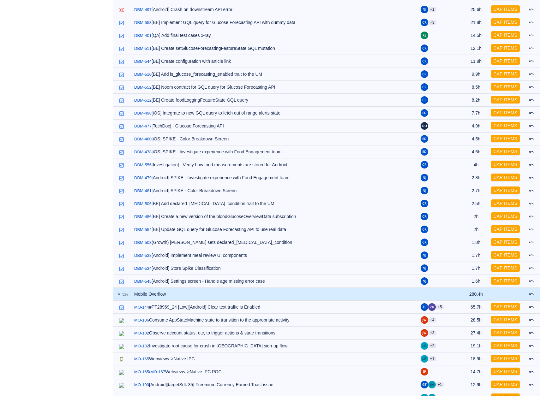
scroll to position [4880, 0]
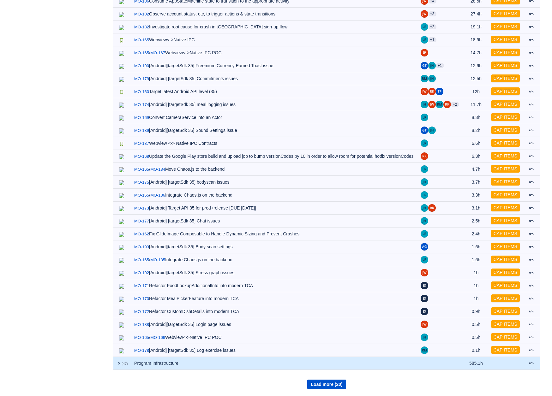
click at [119, 364] on span "expand" at bounding box center [118, 363] width 5 height 5
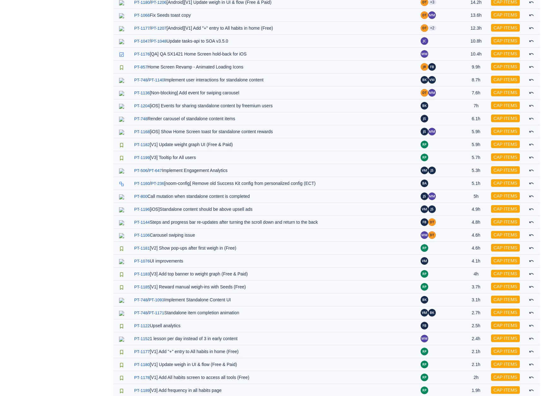
scroll to position [5490, 0]
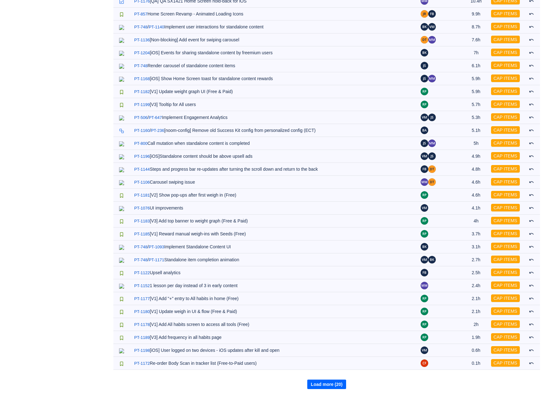
click at [324, 384] on button "Load more (20)" at bounding box center [326, 384] width 39 height 9
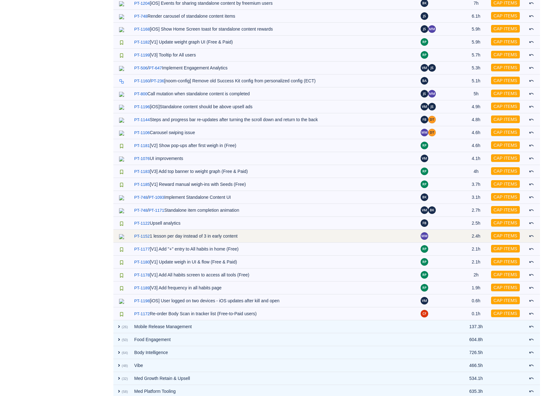
scroll to position [5619, 0]
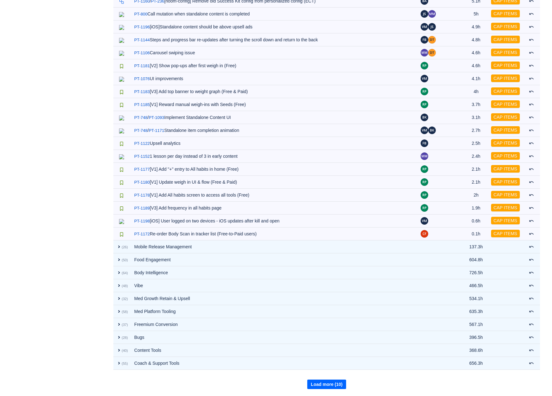
click at [329, 383] on button "Load more (10)" at bounding box center [326, 384] width 39 height 9
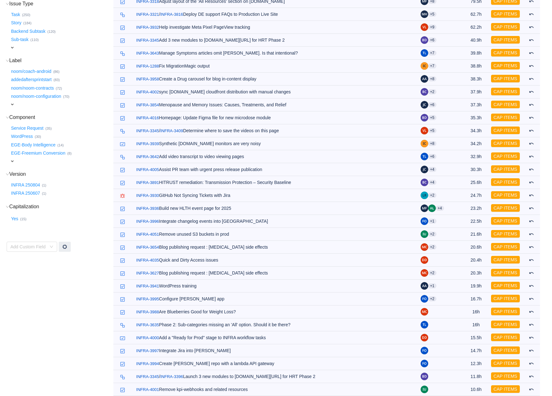
scroll to position [0, 0]
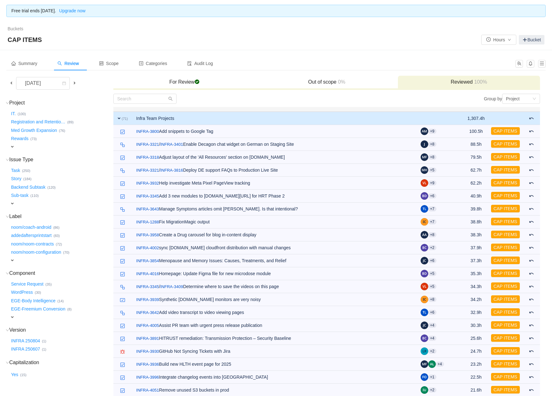
click at [197, 81] on span "checked" at bounding box center [196, 81] width 5 height 5
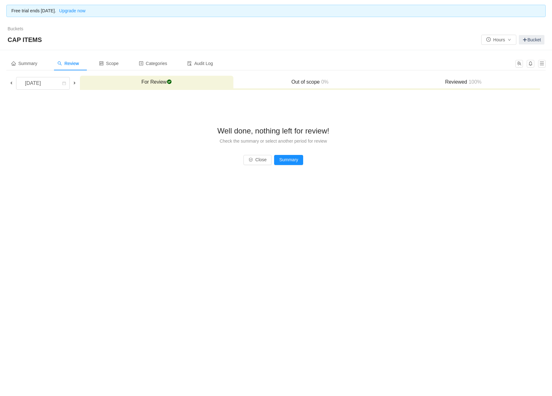
click at [462, 82] on h3 "Reviewed 100%" at bounding box center [463, 82] width 147 height 6
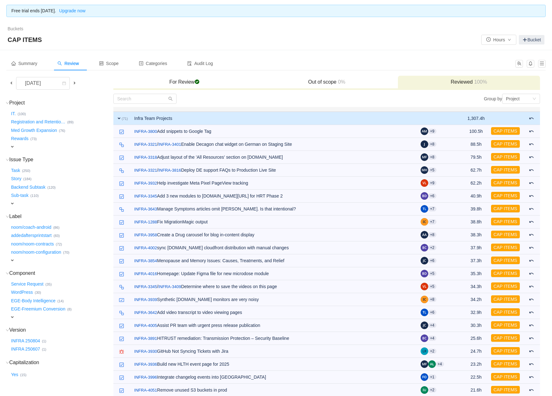
click at [118, 116] on span "expand" at bounding box center [118, 118] width 5 height 5
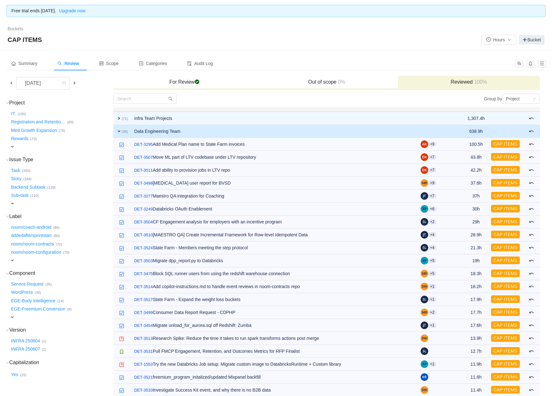
click at [119, 132] on span "expand" at bounding box center [118, 131] width 5 height 5
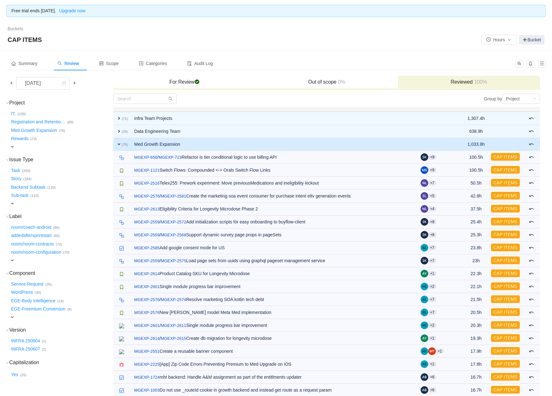
click at [119, 143] on span "expand" at bounding box center [118, 144] width 5 height 5
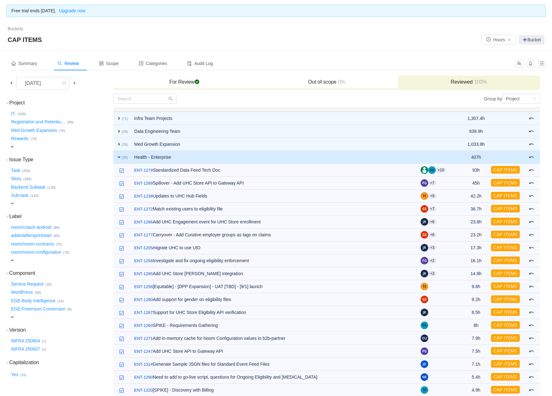
click at [119, 158] on span "expand" at bounding box center [118, 157] width 5 height 5
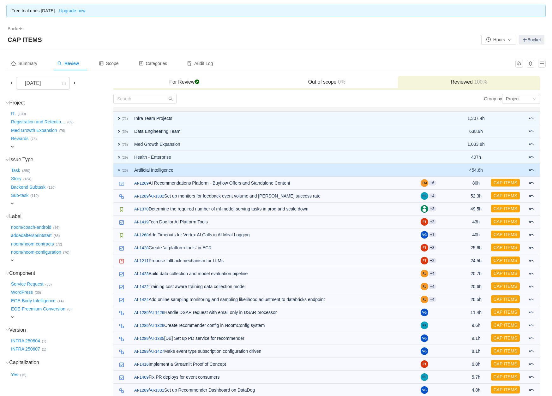
click at [117, 170] on span "expand" at bounding box center [118, 170] width 5 height 5
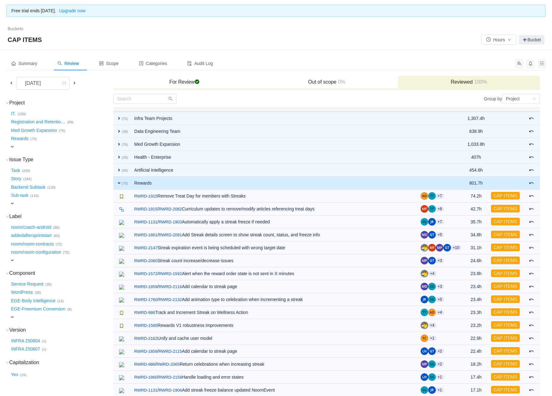
click at [118, 182] on span "expand" at bounding box center [118, 183] width 5 height 5
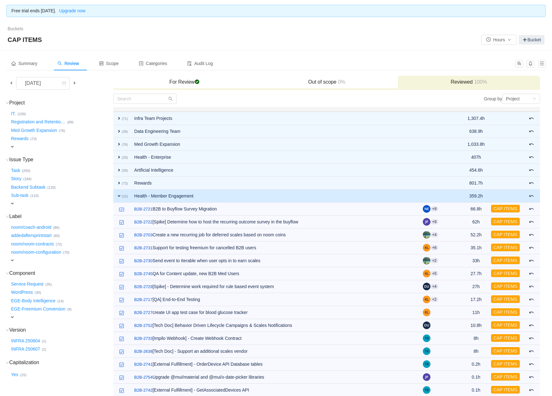
click at [120, 193] on span "expand" at bounding box center [118, 195] width 5 height 5
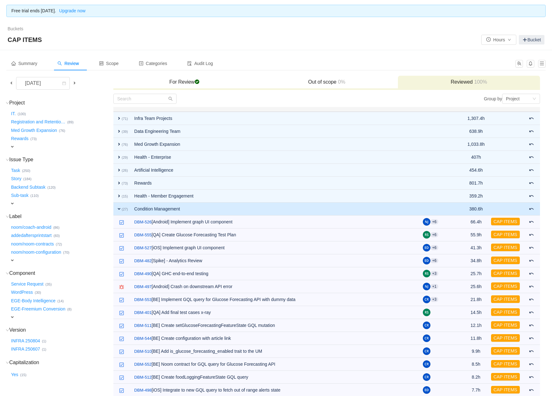
click at [118, 207] on span "expand" at bounding box center [118, 208] width 5 height 5
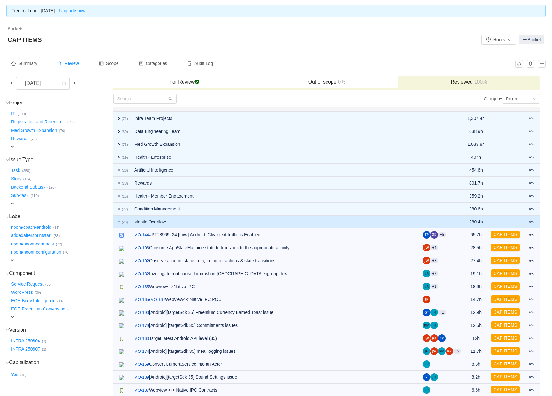
click at [119, 217] on td "expand (29)" at bounding box center [122, 222] width 18 height 13
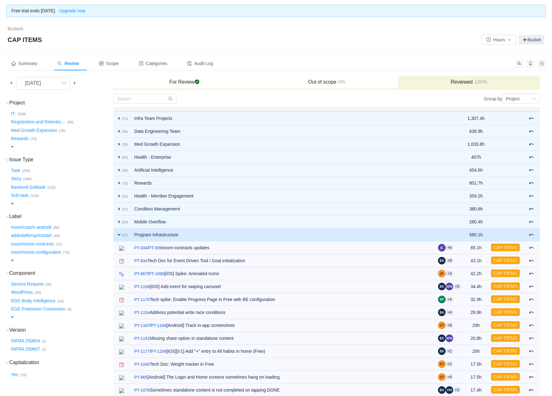
click at [118, 233] on span "expand" at bounding box center [118, 234] width 5 height 5
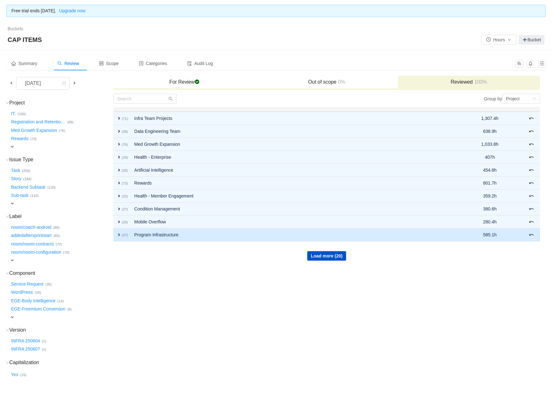
click at [116, 234] on span "expand" at bounding box center [118, 234] width 5 height 5
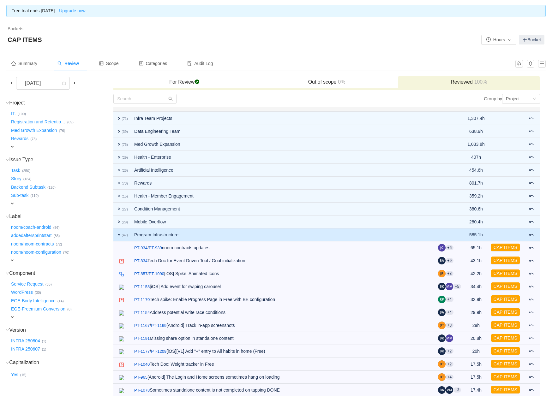
click at [120, 234] on span "expand" at bounding box center [118, 234] width 5 height 5
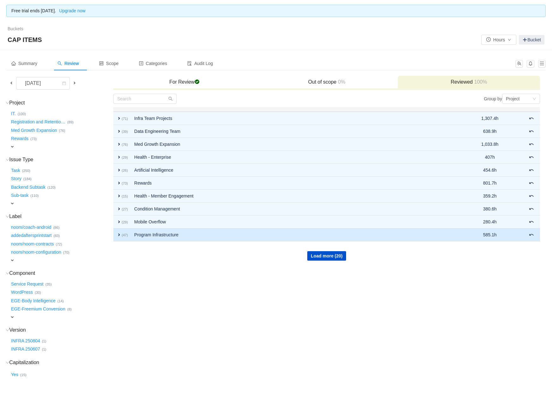
click at [120, 234] on span "expand" at bounding box center [118, 234] width 5 height 5
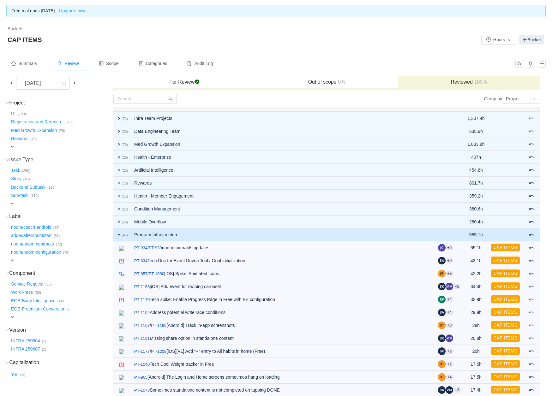
click at [120, 234] on span "expand" at bounding box center [118, 234] width 5 height 5
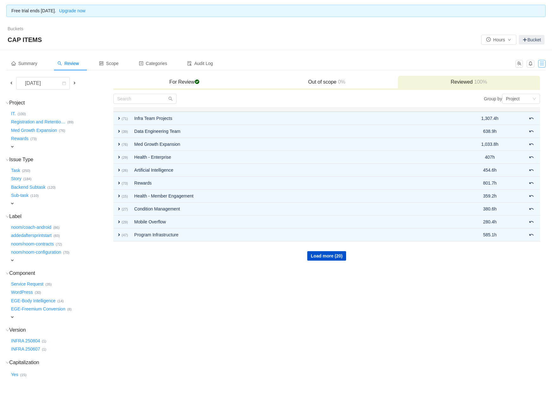
click at [542, 63] on button "button" at bounding box center [542, 64] width 8 height 8
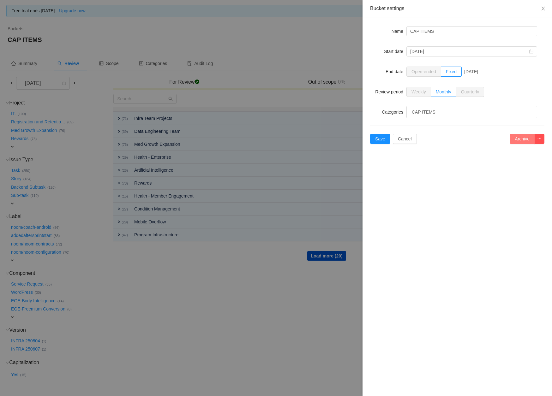
click at [522, 138] on button "Archive" at bounding box center [521, 139] width 25 height 10
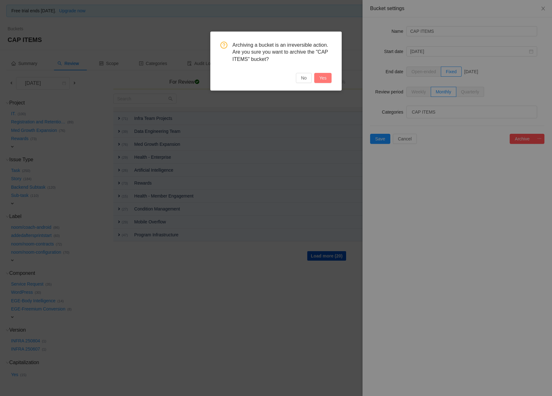
click at [324, 76] on button "Yes" at bounding box center [322, 78] width 17 height 10
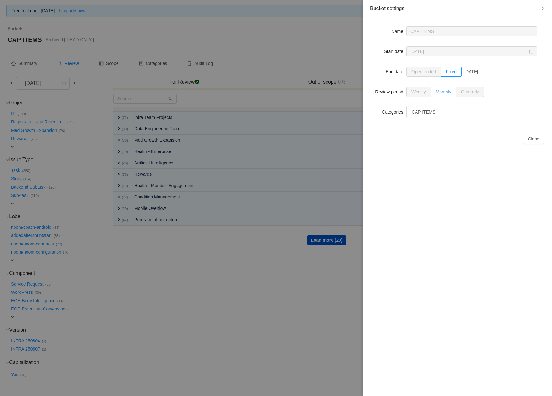
click at [223, 315] on div at bounding box center [276, 198] width 552 height 396
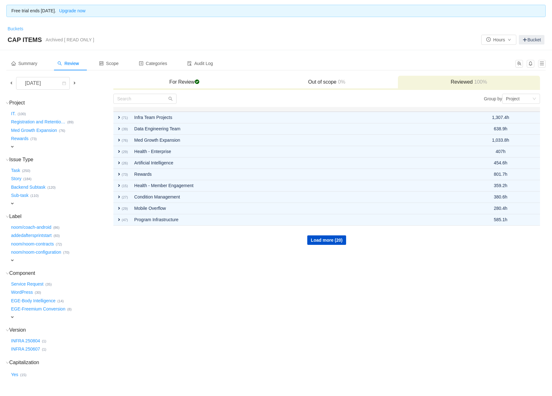
click at [17, 28] on link "Buckets" at bounding box center [16, 28] width 16 height 5
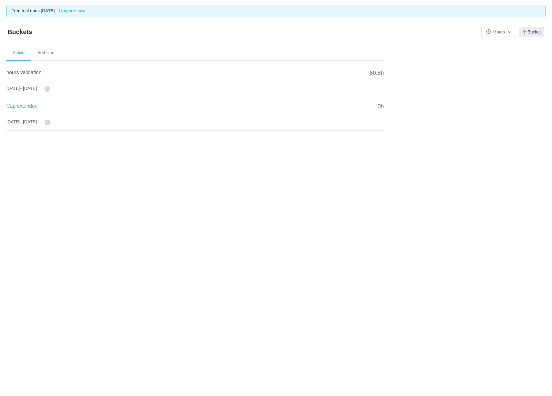
click at [26, 105] on span "Cap extended" at bounding box center [21, 105] width 31 height 5
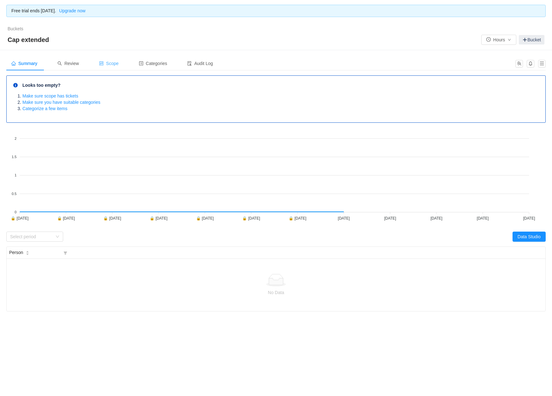
click at [112, 63] on span "Scope" at bounding box center [109, 63] width 20 height 5
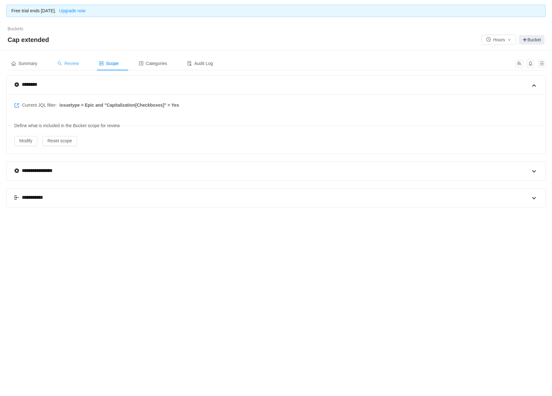
click at [75, 63] on span "Review" at bounding box center [67, 63] width 21 height 5
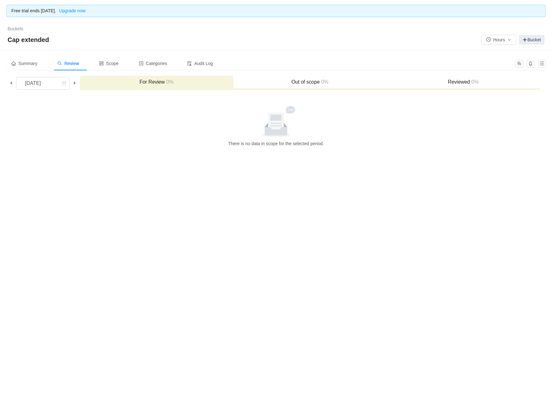
click at [457, 82] on h3 "Reviewed 0%" at bounding box center [463, 82] width 147 height 6
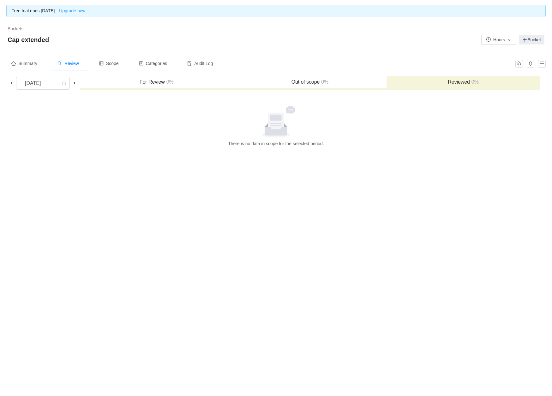
click at [313, 81] on h3 "Out of scope 0%" at bounding box center [309, 82] width 147 height 6
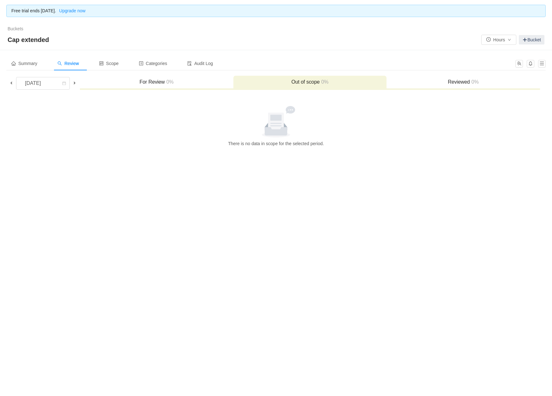
click at [157, 79] on h3 "For Review 0%" at bounding box center [156, 82] width 147 height 6
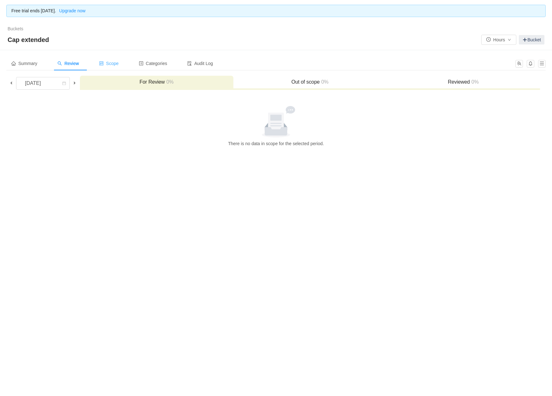
click at [102, 62] on icon "icon: control" at bounding box center [101, 63] width 4 height 4
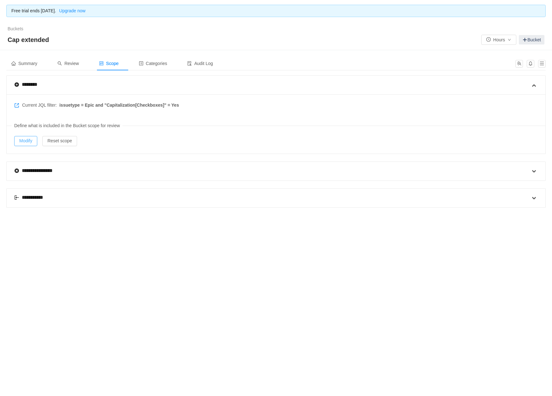
click at [25, 141] on button "Modify" at bounding box center [25, 141] width 23 height 10
click at [531, 200] on span at bounding box center [534, 198] width 8 height 8
click at [531, 198] on span at bounding box center [534, 198] width 8 height 8
click at [158, 61] on span "Categories" at bounding box center [153, 63] width 28 height 5
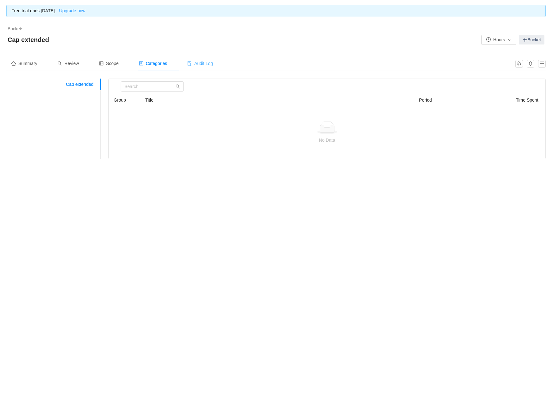
click at [207, 65] on span "Audit Log" at bounding box center [200, 63] width 26 height 5
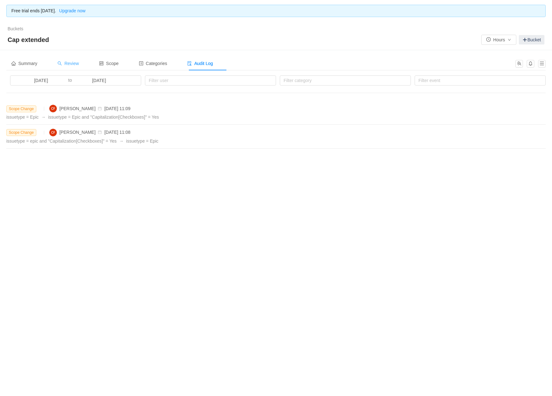
click at [73, 63] on span "Review" at bounding box center [67, 63] width 21 height 5
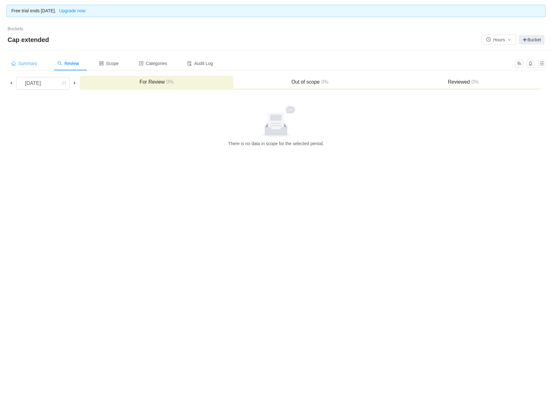
click at [27, 63] on span "Summary" at bounding box center [24, 63] width 26 height 5
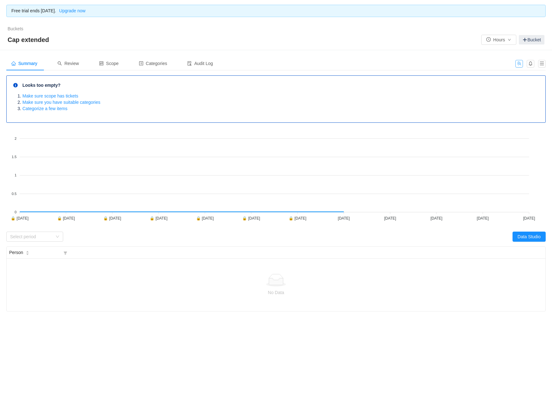
click at [519, 64] on button "button" at bounding box center [519, 64] width 8 height 8
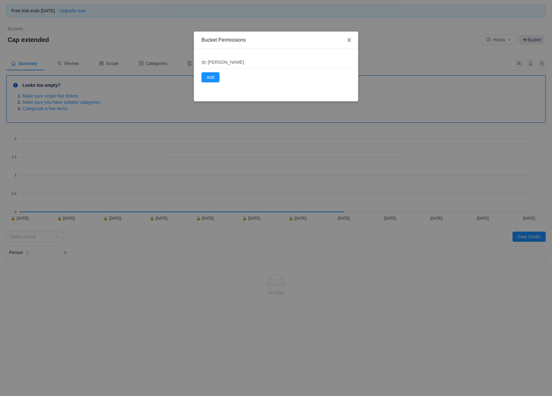
click at [348, 40] on icon "icon: close" at bounding box center [349, 40] width 5 height 5
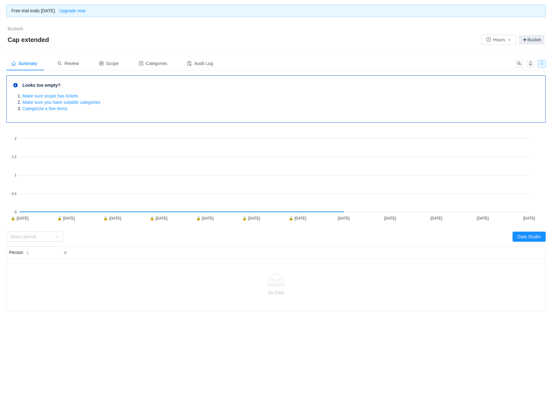
click at [541, 65] on button "button" at bounding box center [542, 64] width 8 height 8
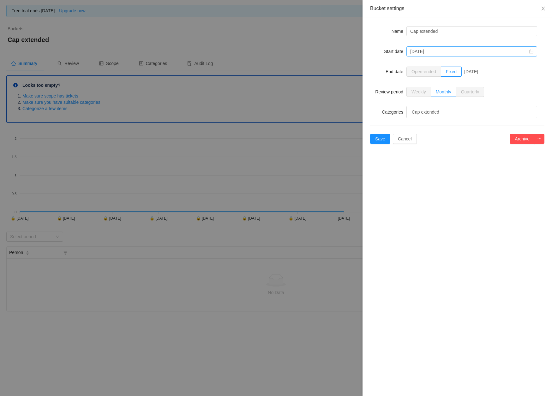
click at [530, 52] on icon "icon: calendar" at bounding box center [531, 51] width 4 height 4
click at [451, 86] on link "May" at bounding box center [450, 88] width 13 height 8
type input "May, 2025"
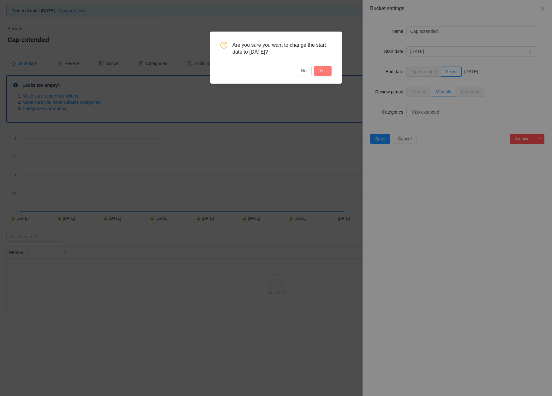
click at [320, 67] on button "Yes" at bounding box center [322, 71] width 17 height 10
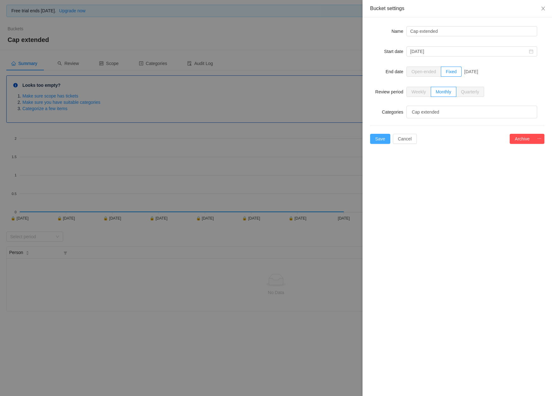
click at [378, 140] on button "Save" at bounding box center [380, 139] width 20 height 10
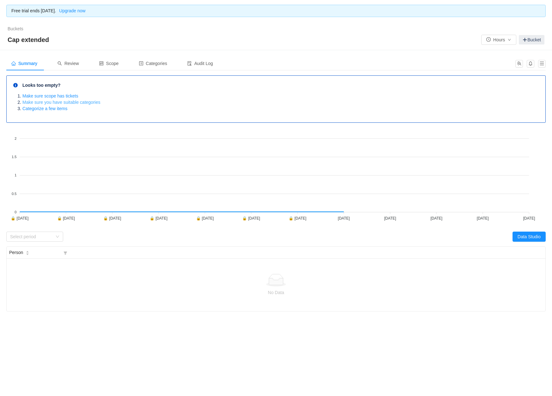
click at [49, 102] on link "Make sure you have suitable categories" at bounding box center [61, 102] width 78 height 5
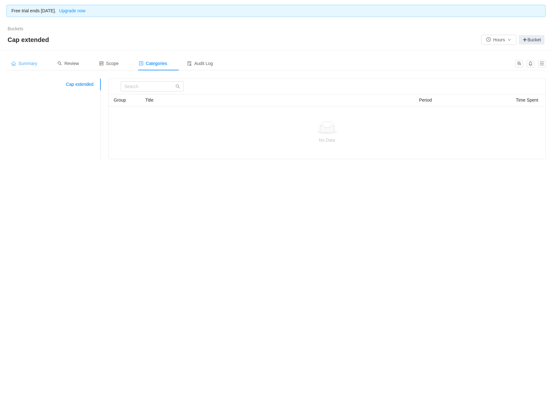
click at [26, 60] on div "Summary" at bounding box center [24, 63] width 36 height 14
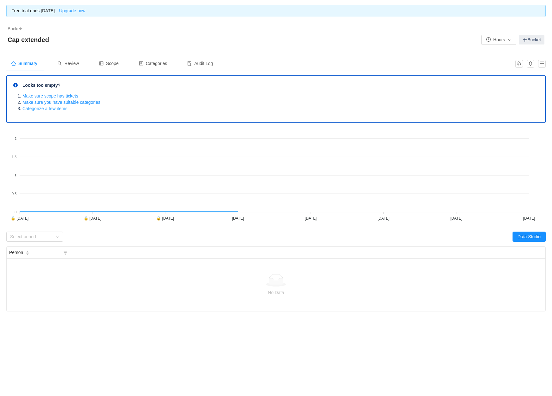
click at [56, 108] on link "Categorize a few items" at bounding box center [44, 108] width 45 height 5
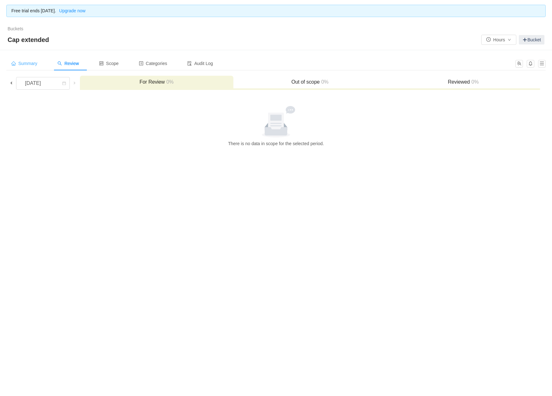
click at [26, 60] on div "Summary" at bounding box center [24, 63] width 36 height 14
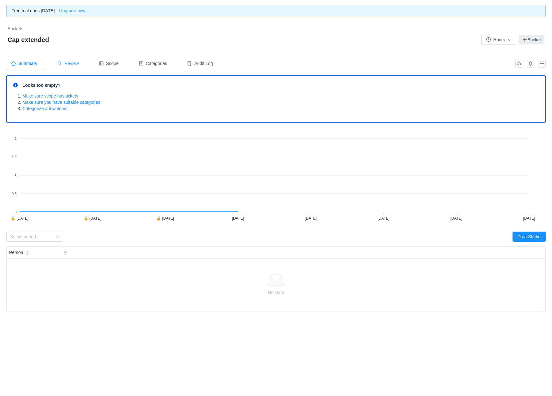
click at [71, 63] on span "Review" at bounding box center [67, 63] width 21 height 5
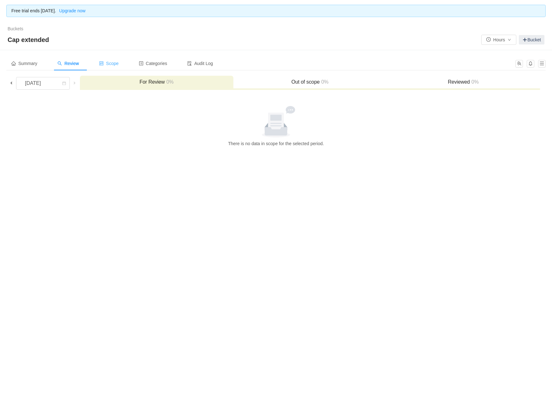
click at [118, 60] on div "Scope" at bounding box center [109, 63] width 30 height 14
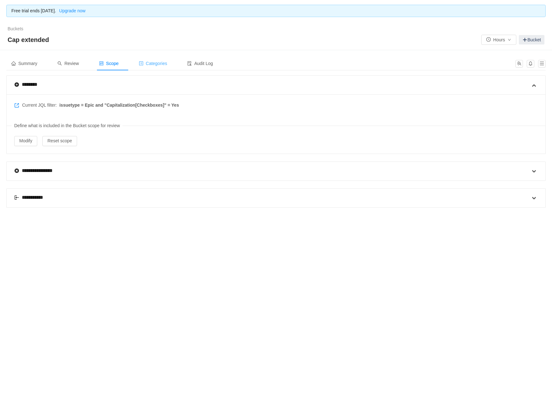
click at [155, 63] on span "Categories" at bounding box center [153, 63] width 28 height 5
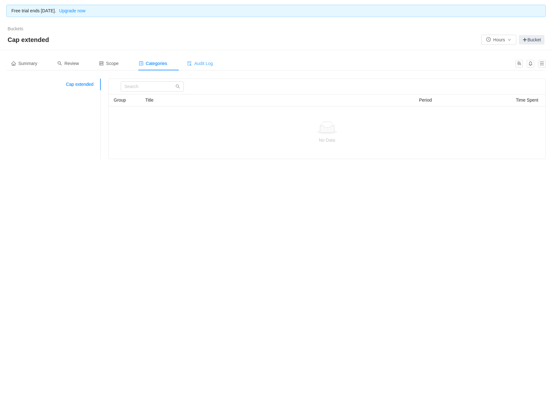
click at [206, 64] on span "Audit Log" at bounding box center [200, 63] width 26 height 5
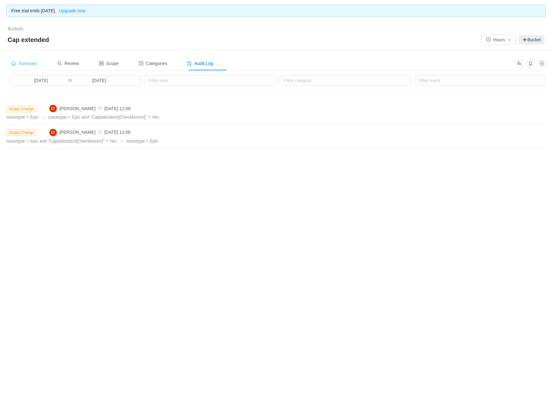
click at [29, 62] on span "Summary" at bounding box center [24, 63] width 26 height 5
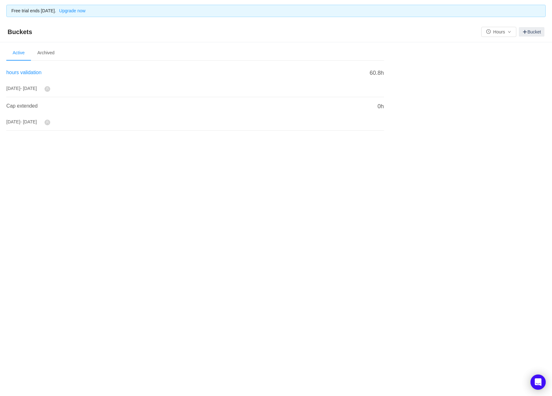
click at [27, 72] on span "hours validation" at bounding box center [23, 72] width 35 height 5
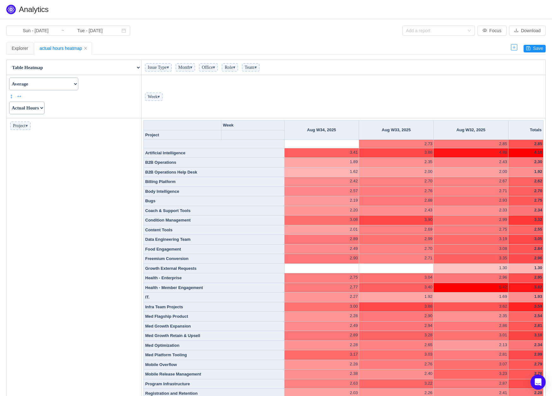
click at [514, 44] on icon "icon: plus" at bounding box center [514, 47] width 6 height 6
click at [108, 47] on div "New Report" at bounding box center [112, 48] width 28 height 12
click at [139, 67] on select "Table Table Heatmap Table Col Heatmap Table Row Heatmap Export Table TSV Groupe…" at bounding box center [74, 67] width 134 height 13
select select "Table Row Heatmap"
click at [7, 61] on select "Table Table Heatmap Table Col Heatmap Table Row Heatmap Export Table TSV Groupe…" at bounding box center [74, 67] width 134 height 13
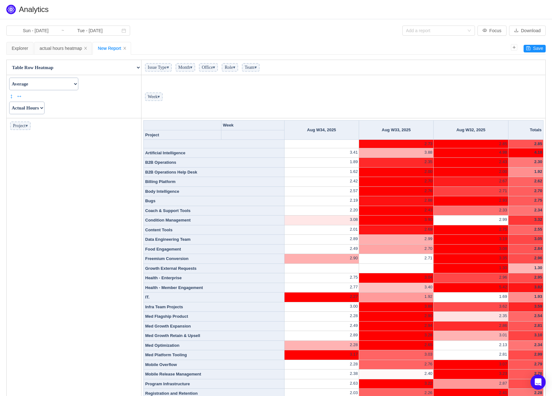
click at [78, 83] on select "Count Count Unique Values List Unique Values Sum Integer Sum Average Median Sam…" at bounding box center [43, 84] width 69 height 13
select select "Count"
click at [9, 78] on select "Count Count Unique Values List Unique Values Sum Integer Sum Average Median Sam…" at bounding box center [43, 84] width 69 height 13
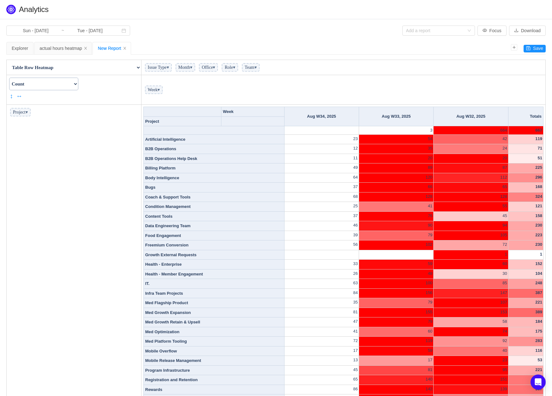
click at [78, 84] on select "Count Count Unique Values List Unique Values Sum Integer Sum Average Median Sam…" at bounding box center [43, 84] width 69 height 13
click at [133, 68] on select "Table Table Heatmap Table Col Heatmap Table Row Heatmap Export Table TSV Groupe…" at bounding box center [74, 67] width 134 height 13
click at [430, 140] on td "54" at bounding box center [396, 139] width 74 height 10
click at [28, 112] on span "▾" at bounding box center [27, 112] width 2 height 5
click at [28, 111] on span "▾" at bounding box center [27, 112] width 2 height 5
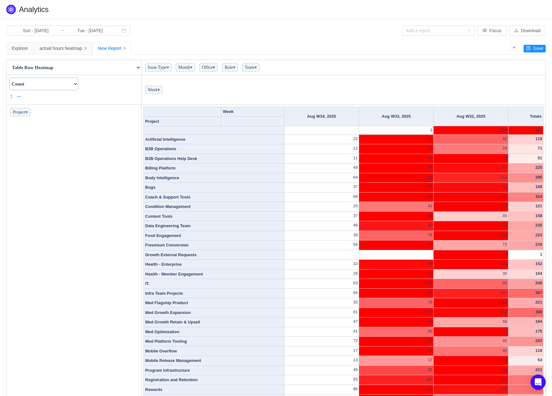
click at [158, 90] on span "Week ▾" at bounding box center [154, 90] width 18 height 9
click at [126, 47] on icon "icon: close" at bounding box center [124, 48] width 3 height 3
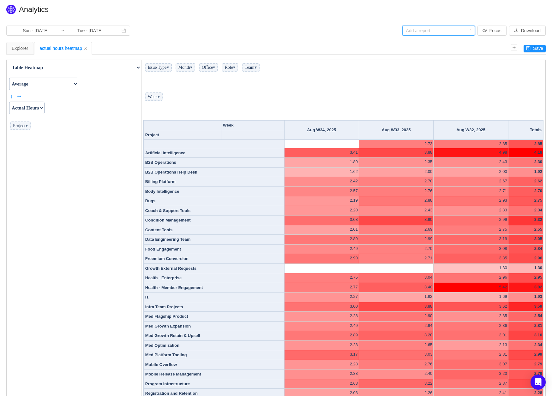
click at [465, 34] on div "Add a report" at bounding box center [436, 30] width 61 height 9
click at [428, 71] on li "Time spent by Project" at bounding box center [437, 73] width 73 height 10
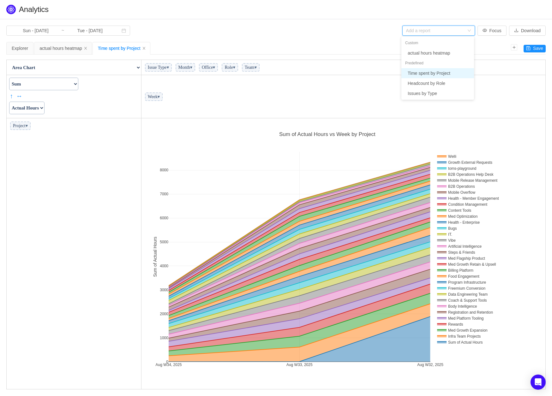
scroll to position [267, 400]
click at [78, 84] on select "Count Count Unique Values List Unique Values Sum Integer Sum Average Median Sam…" at bounding box center [43, 84] width 69 height 13
click at [195, 69] on span "Month ▾" at bounding box center [185, 67] width 20 height 9
click at [192, 65] on span "▾" at bounding box center [191, 67] width 2 height 5
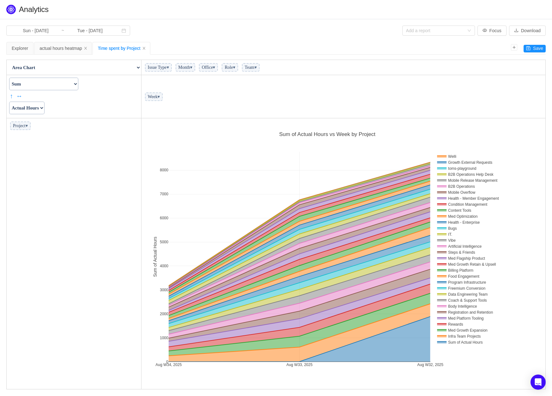
click at [165, 68] on span "Issue Type ▾" at bounding box center [158, 67] width 27 height 9
click at [169, 68] on span "▾" at bounding box center [168, 67] width 2 height 5
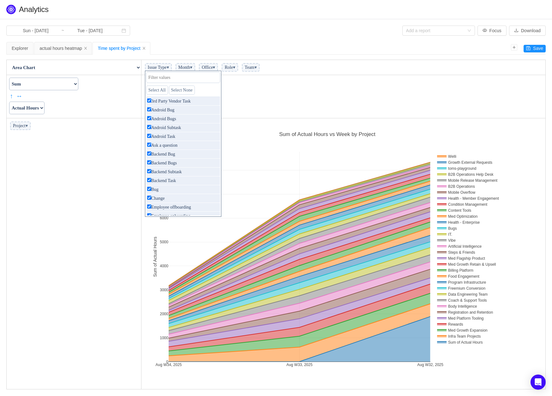
click at [116, 97] on div "Count Count Unique Values List Unique Values Sum Integer Sum Average Median Sam…" at bounding box center [73, 89] width 130 height 23
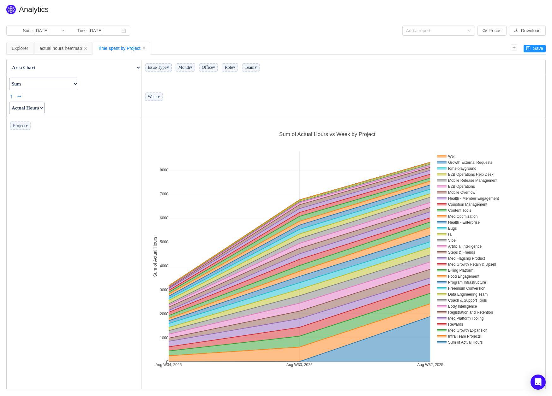
click at [40, 109] on select "Actual Hours Issue Key Issue Type Team Office Role Cycle Time Person Week Month" at bounding box center [26, 108] width 35 height 13
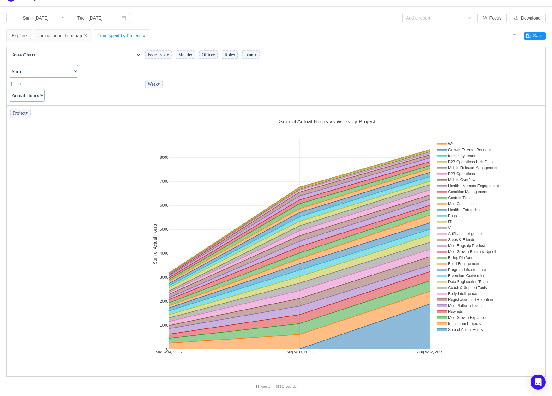
click at [146, 36] on icon "icon: close" at bounding box center [144, 36] width 4 height 4
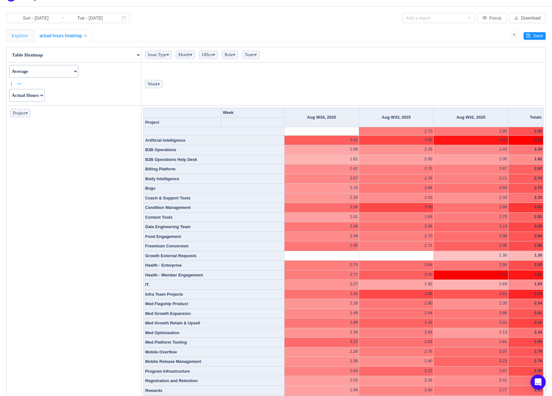
click at [18, 33] on div "Explorer" at bounding box center [20, 36] width 16 height 12
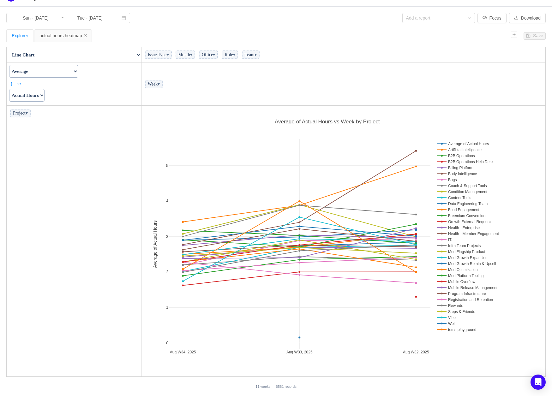
scroll to position [267, 400]
click at [61, 35] on div "actual hours heatmap" at bounding box center [62, 36] width 47 height 12
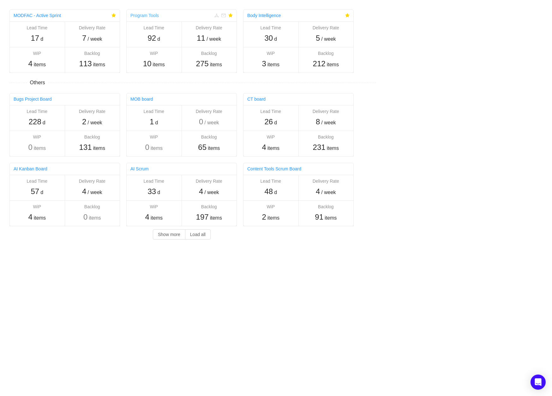
click at [152, 16] on link "Program Tools" at bounding box center [144, 15] width 28 height 5
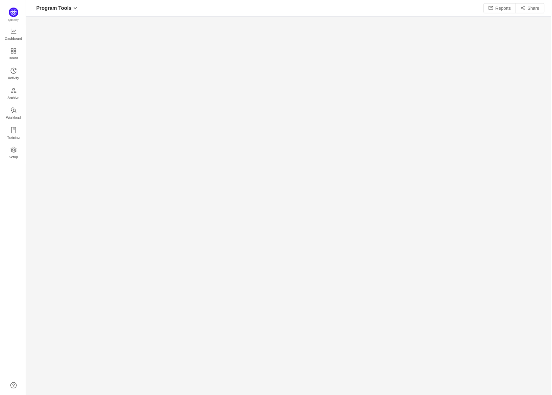
scroll to position [397, 526]
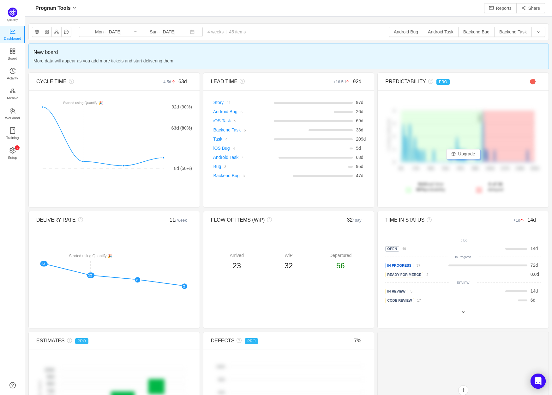
scroll to position [395, 526]
click at [497, 12] on button "Reports" at bounding box center [500, 8] width 33 height 10
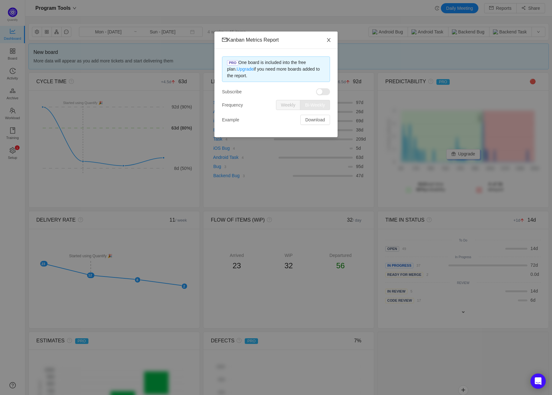
click at [330, 40] on icon "icon: close" at bounding box center [328, 40] width 5 height 5
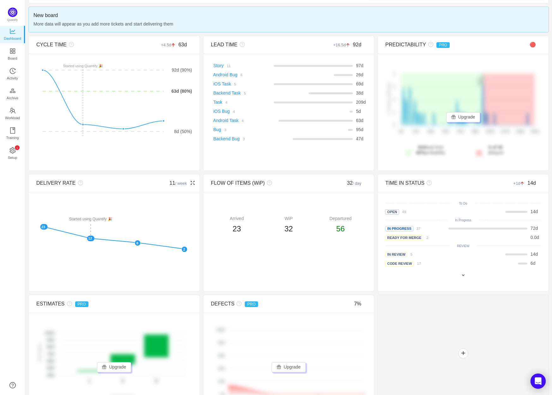
scroll to position [0, 0]
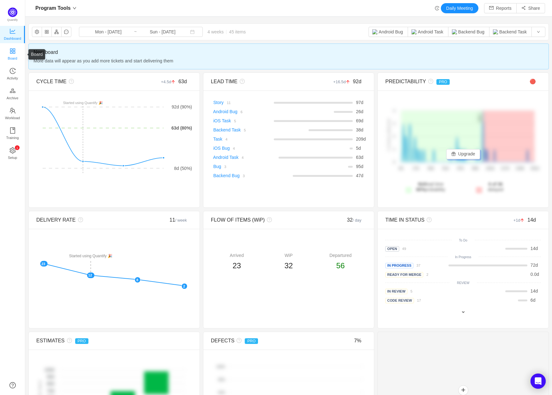
click at [12, 52] on span "Board" at bounding box center [12, 58] width 9 height 13
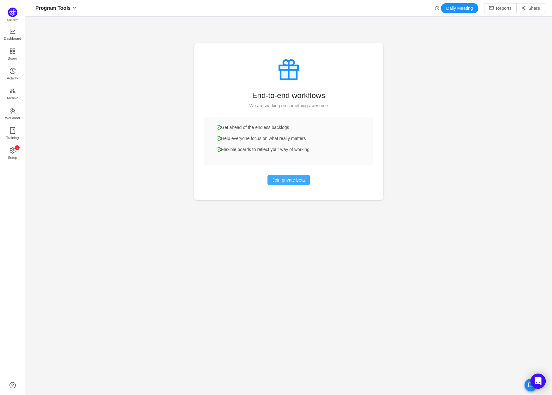
click at [279, 182] on button "Join private beta" at bounding box center [288, 180] width 43 height 10
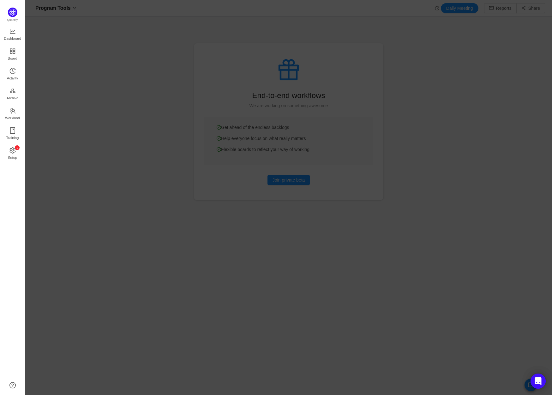
click at [149, 222] on div at bounding box center [288, 197] width 526 height 395
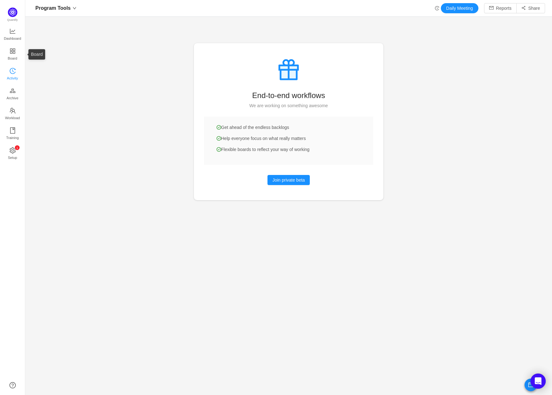
click at [10, 70] on icon "icon: history" at bounding box center [12, 71] width 6 height 6
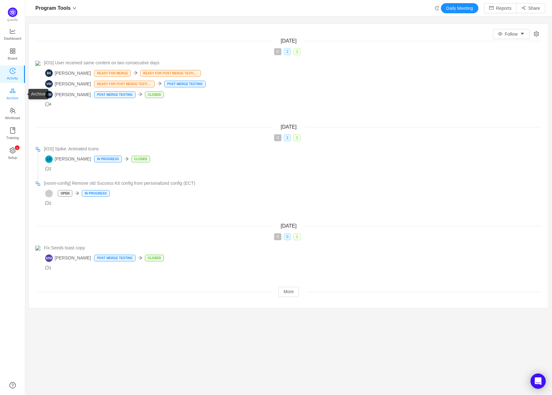
click at [10, 97] on span "Archive" at bounding box center [13, 98] width 12 height 13
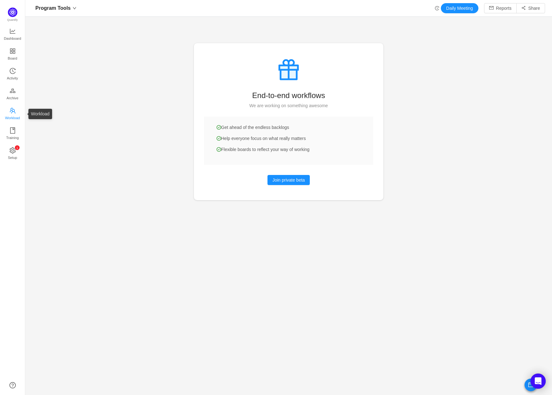
click at [9, 117] on span "Workload" at bounding box center [12, 118] width 15 height 13
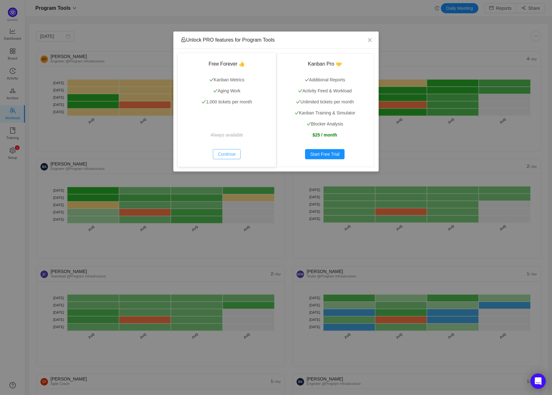
click at [220, 155] on button "Continue" at bounding box center [227, 154] width 28 height 10
click at [370, 40] on icon "icon: close" at bounding box center [369, 40] width 3 height 4
click at [373, 39] on span "Close" at bounding box center [370, 41] width 18 height 18
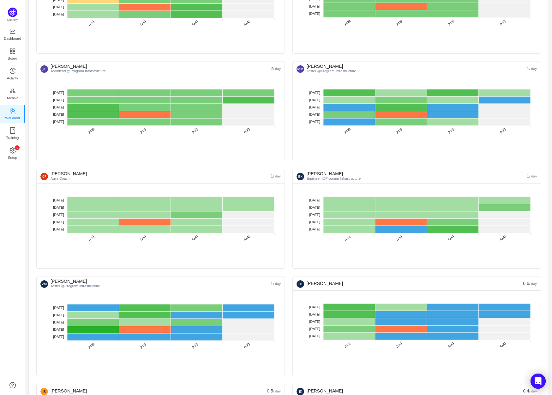
scroll to position [207, 0]
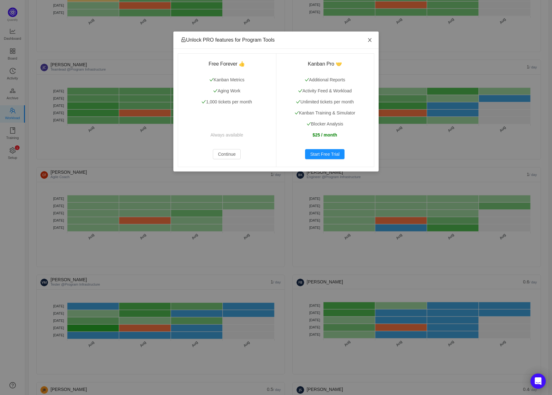
click at [373, 42] on span "Close" at bounding box center [370, 41] width 18 height 18
click at [367, 41] on icon "icon: close" at bounding box center [369, 40] width 5 height 5
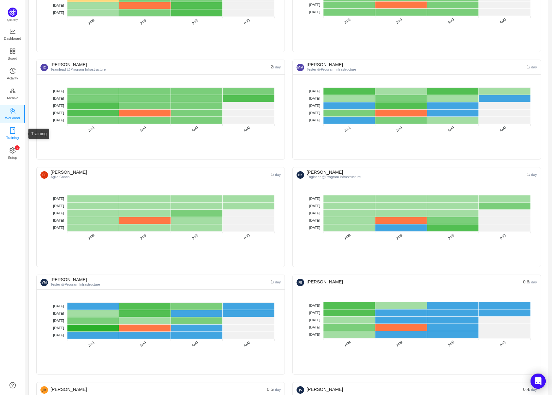
click at [10, 135] on span "Training" at bounding box center [12, 138] width 13 height 13
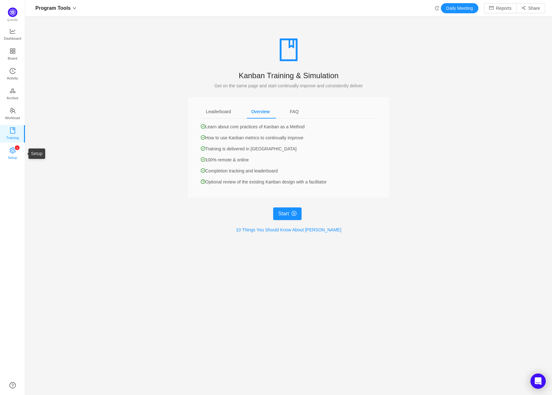
click at [13, 155] on span "Setup" at bounding box center [12, 158] width 9 height 13
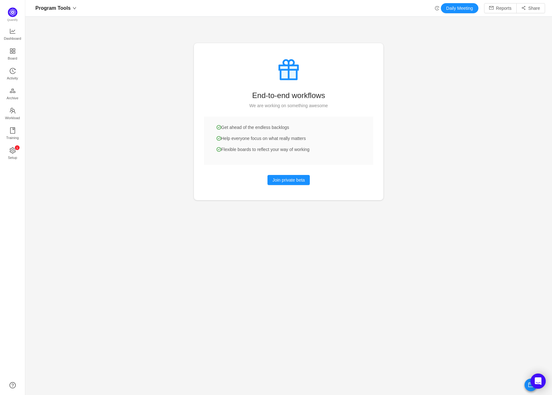
click at [3, 12] on div "Quantify Dashboard Board Activity Archive Workload Training 0 1 2 3 4 5 6 7 8 9…" at bounding box center [12, 197] width 25 height 395
click at [13, 12] on img at bounding box center [12, 12] width 9 height 9
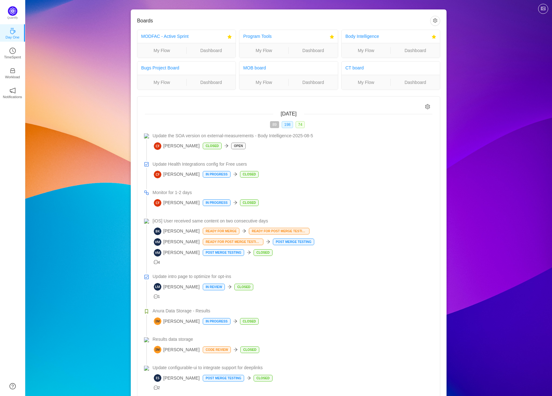
click at [12, 33] on icon "icon: coffee" at bounding box center [12, 31] width 5 height 6
click at [13, 49] on icon "icon: clock-circle" at bounding box center [12, 51] width 6 height 6
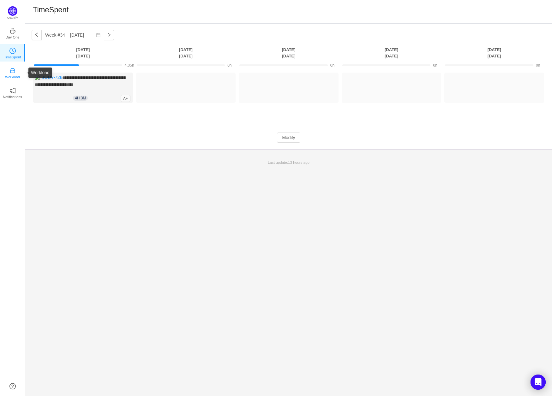
click at [11, 74] on p "Workload" at bounding box center [12, 77] width 15 height 6
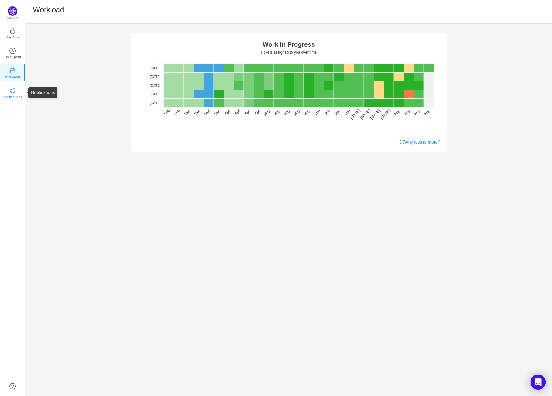
click at [9, 92] on icon "icon: notification" at bounding box center [12, 90] width 6 height 6
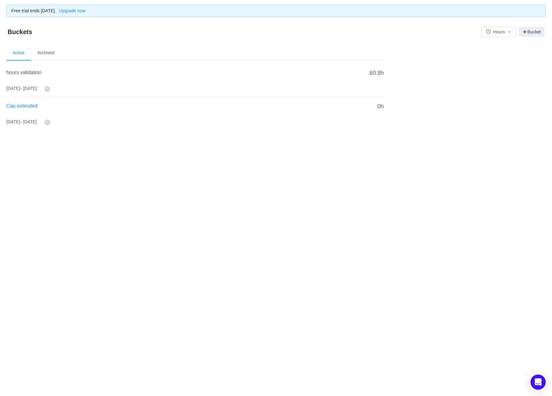
click at [22, 107] on span "Cap extended" at bounding box center [21, 105] width 31 height 5
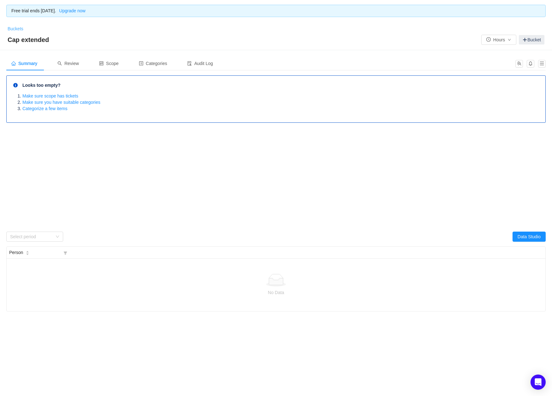
click at [13, 28] on link "Buckets" at bounding box center [16, 28] width 16 height 5
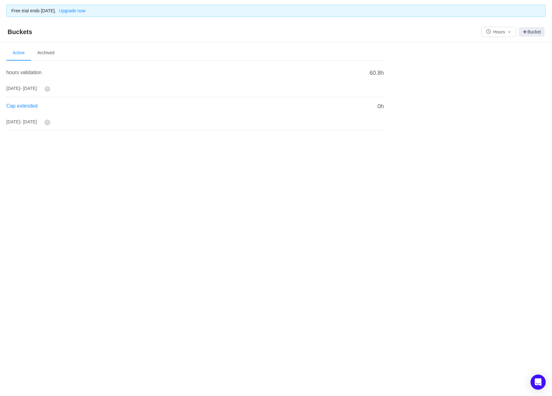
click at [30, 104] on span "Cap extended" at bounding box center [21, 105] width 31 height 5
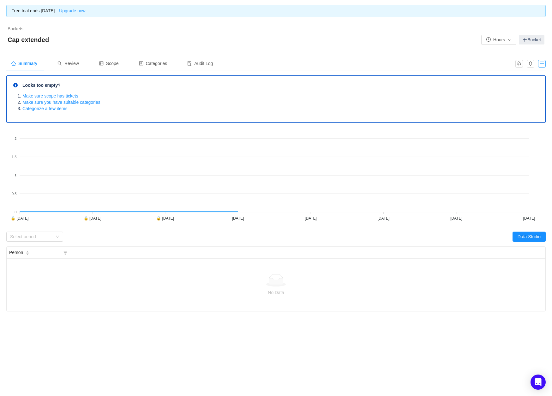
click at [542, 61] on button "button" at bounding box center [542, 64] width 8 height 8
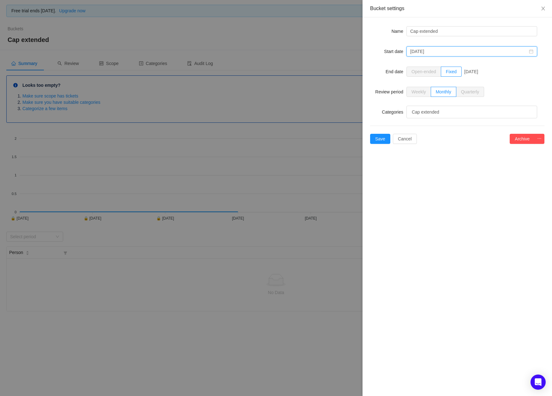
click at [429, 50] on input "[DATE]" at bounding box center [471, 51] width 131 height 10
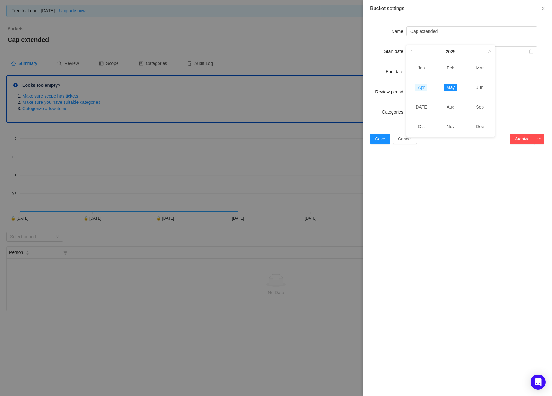
click at [420, 89] on link "Apr" at bounding box center [421, 88] width 12 height 8
type input "[DATE]"
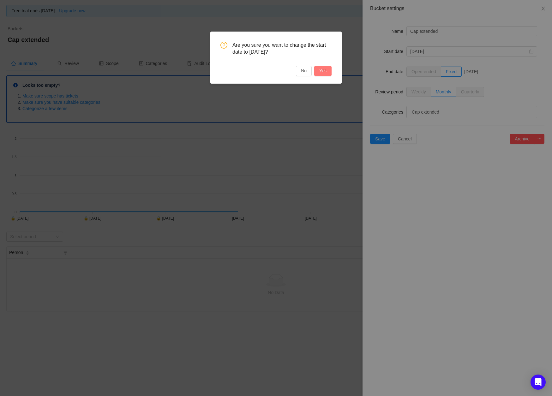
click at [329, 71] on button "Yes" at bounding box center [322, 71] width 17 height 10
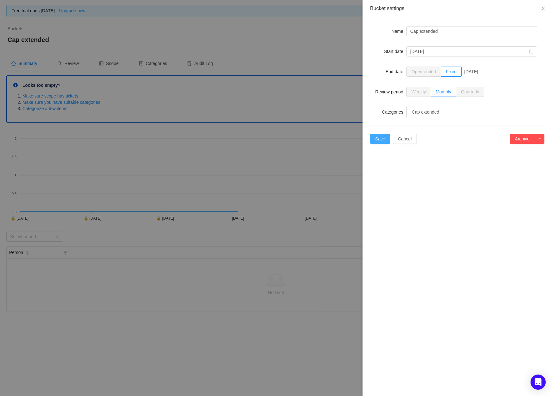
click at [376, 139] on button "Save" at bounding box center [380, 139] width 20 height 10
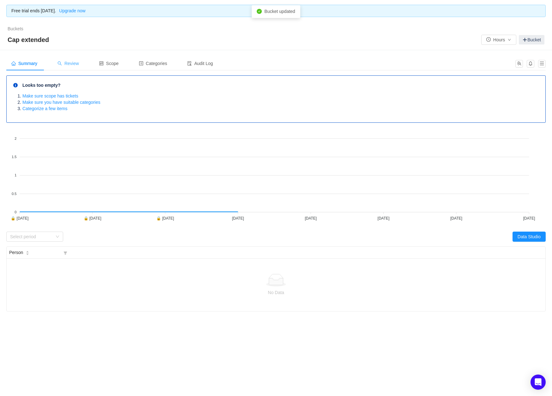
click at [75, 62] on span "Review" at bounding box center [67, 63] width 21 height 5
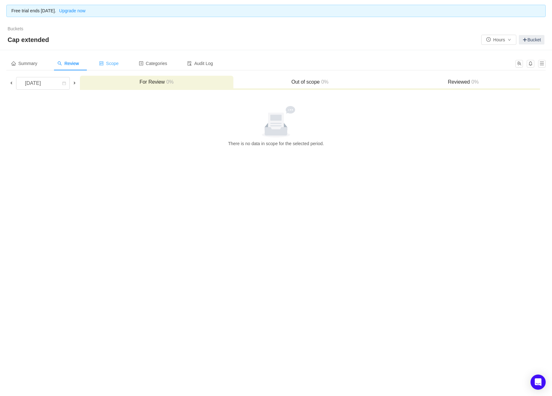
click at [109, 61] on span "Scope" at bounding box center [109, 63] width 20 height 5
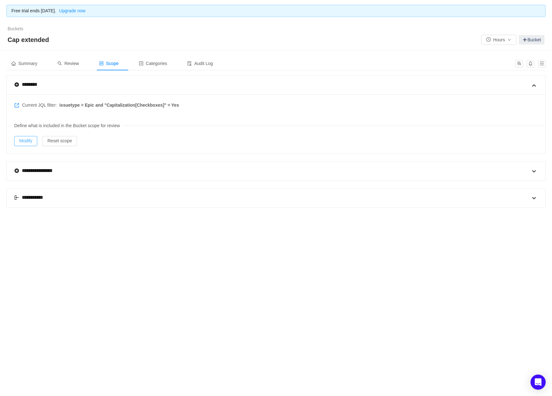
click at [30, 137] on button "Modify" at bounding box center [25, 141] width 23 height 10
click at [155, 61] on span "Categories" at bounding box center [153, 63] width 28 height 5
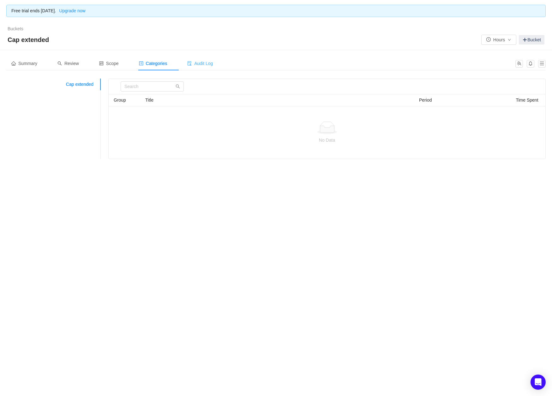
click at [202, 62] on span "Audit Log" at bounding box center [200, 63] width 26 height 5
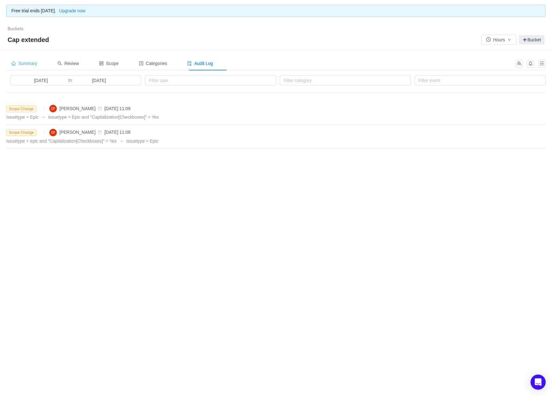
click at [30, 63] on span "Summary" at bounding box center [24, 63] width 26 height 5
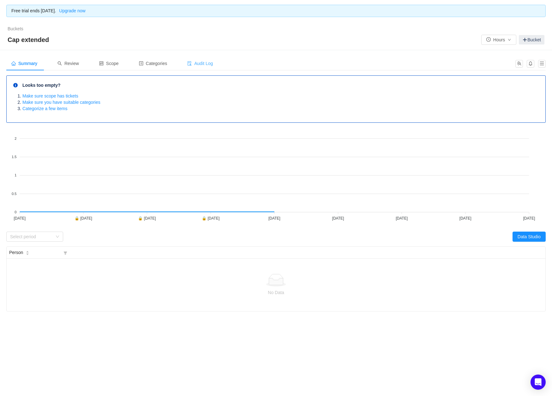
click at [210, 64] on span "Audit Log" at bounding box center [200, 63] width 26 height 5
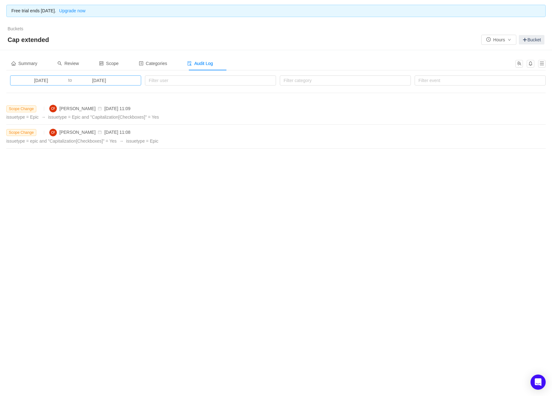
click at [73, 81] on input "[DATE]" at bounding box center [99, 80] width 54 height 7
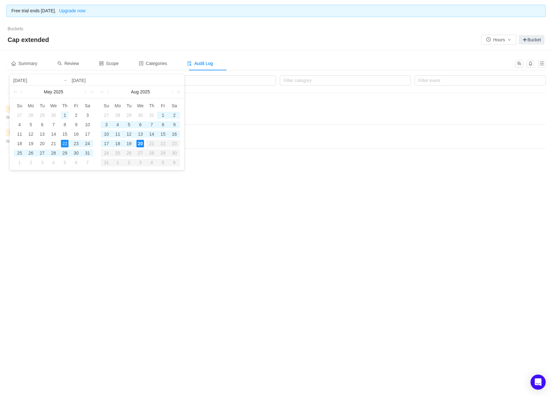
click at [65, 116] on div "1" at bounding box center [65, 115] width 8 height 8
click at [209, 221] on div "Free trial ends [DATE]. Upgrade now Buckets / / Cap extended Hours Bucket Summa…" at bounding box center [276, 198] width 552 height 396
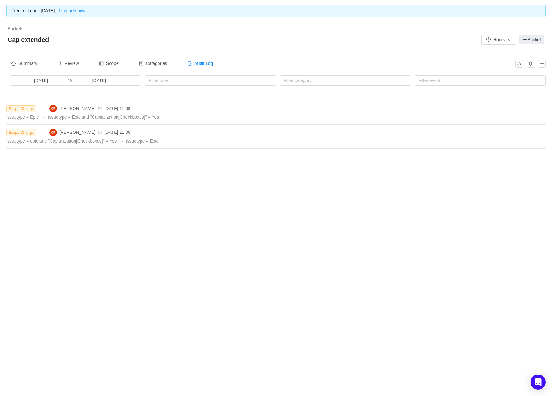
click at [47, 75] on div "Summary Review Scope Categories Audit Log" at bounding box center [275, 65] width 539 height 19
click at [48, 79] on input "[DATE]" at bounding box center [41, 80] width 54 height 7
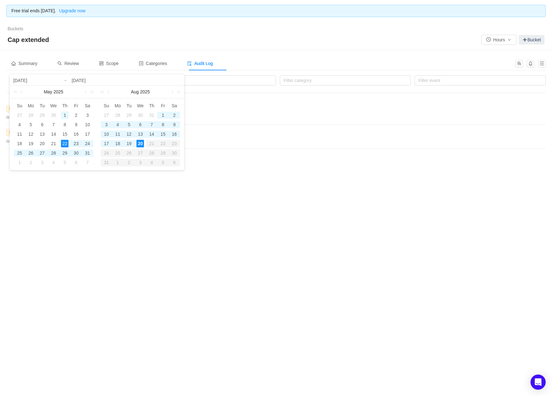
click at [64, 115] on div "1" at bounding box center [65, 115] width 8 height 8
click at [138, 144] on div "20" at bounding box center [140, 144] width 8 height 8
type input "[DATE]"
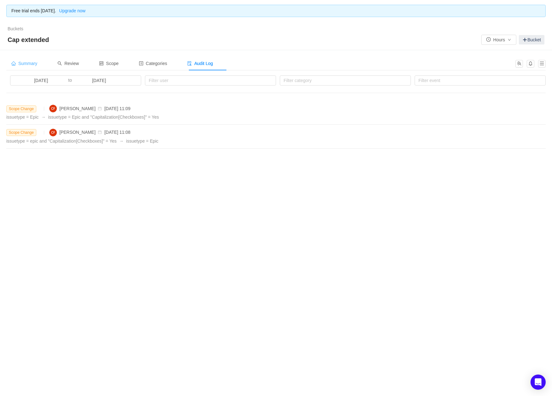
click at [27, 65] on span "Summary" at bounding box center [24, 63] width 26 height 5
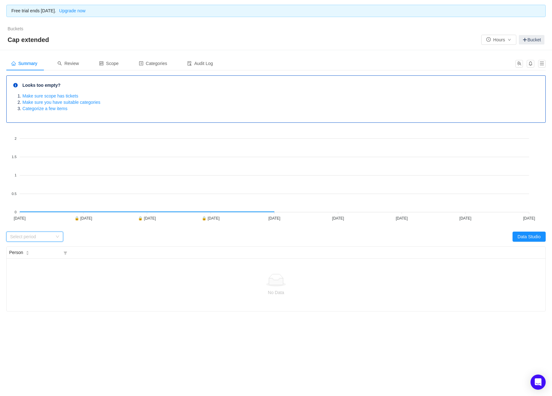
click at [58, 238] on icon "icon: down" at bounding box center [58, 237] width 4 height 4
click at [27, 252] on li "[DATE]" at bounding box center [34, 249] width 57 height 10
click at [50, 238] on div "Select period [DATE]" at bounding box center [32, 236] width 45 height 9
click at [25, 258] on li "[DATE]" at bounding box center [34, 259] width 57 height 10
click at [541, 62] on button "button" at bounding box center [542, 64] width 8 height 8
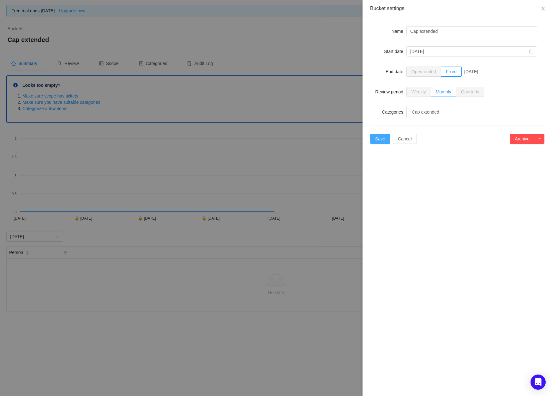
click at [383, 137] on button "Save" at bounding box center [380, 139] width 20 height 10
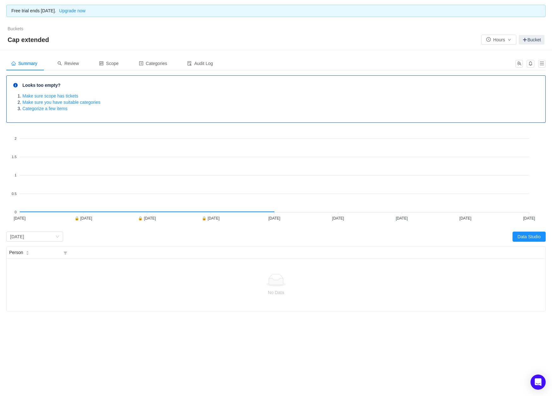
click at [96, 240] on div "Select period May 2025" at bounding box center [141, 237] width 270 height 10
click at [96, 239] on div "Select period May 2025" at bounding box center [141, 237] width 270 height 10
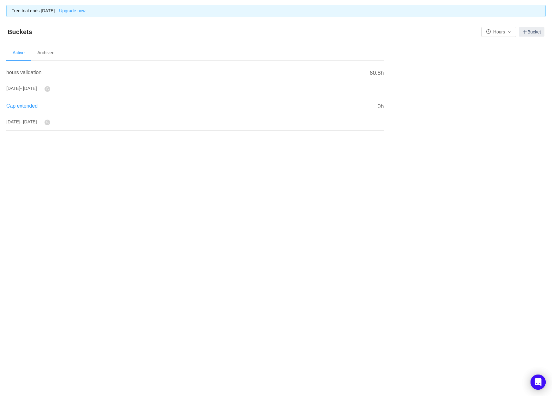
click at [25, 106] on span "Cap extended" at bounding box center [21, 105] width 31 height 5
click at [23, 104] on span "Cap extended" at bounding box center [21, 105] width 31 height 5
